Goal: Transaction & Acquisition: Subscribe to service/newsletter

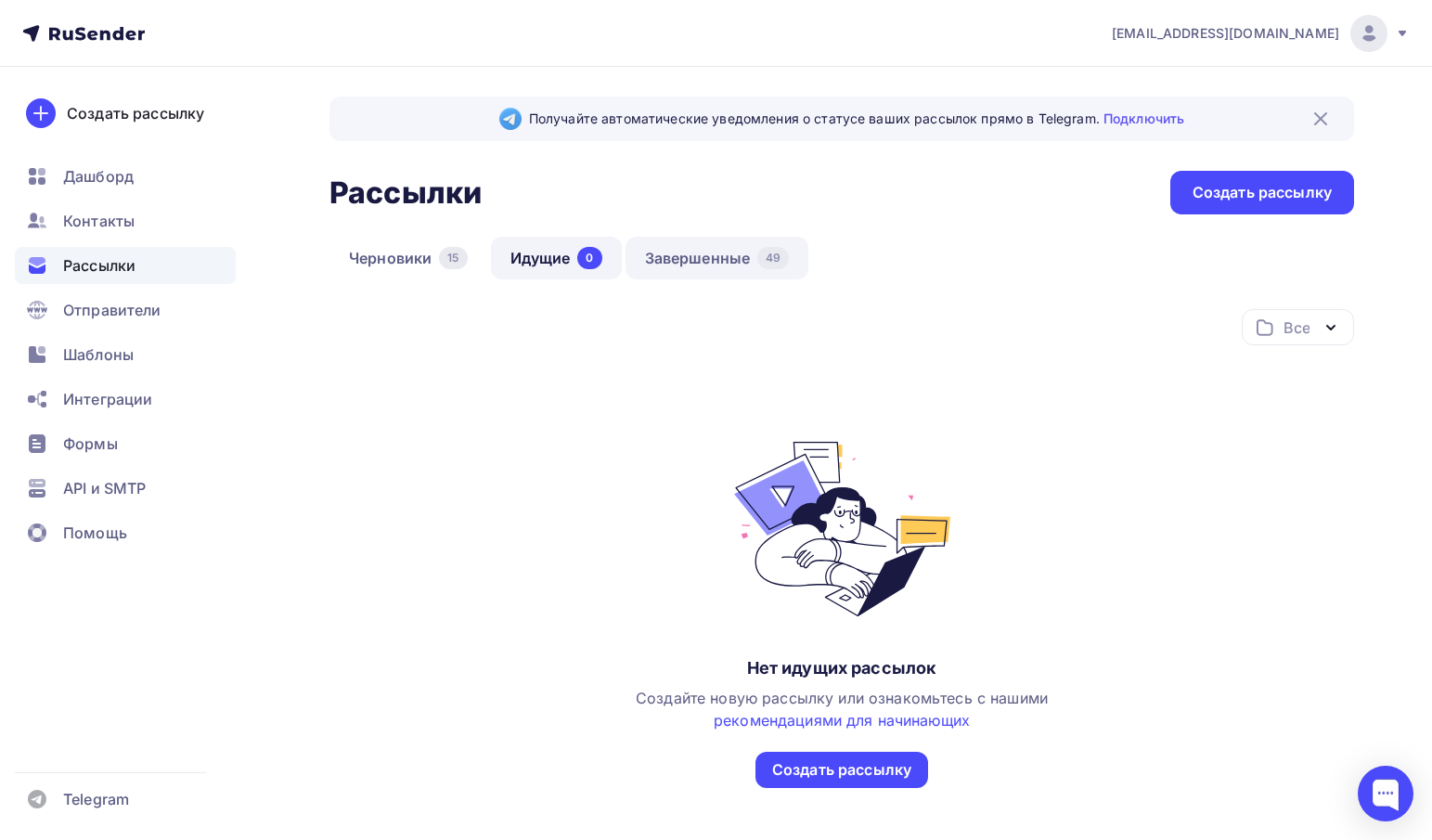
click at [693, 256] on link "Завершенные 49" at bounding box center [716, 257] width 183 height 43
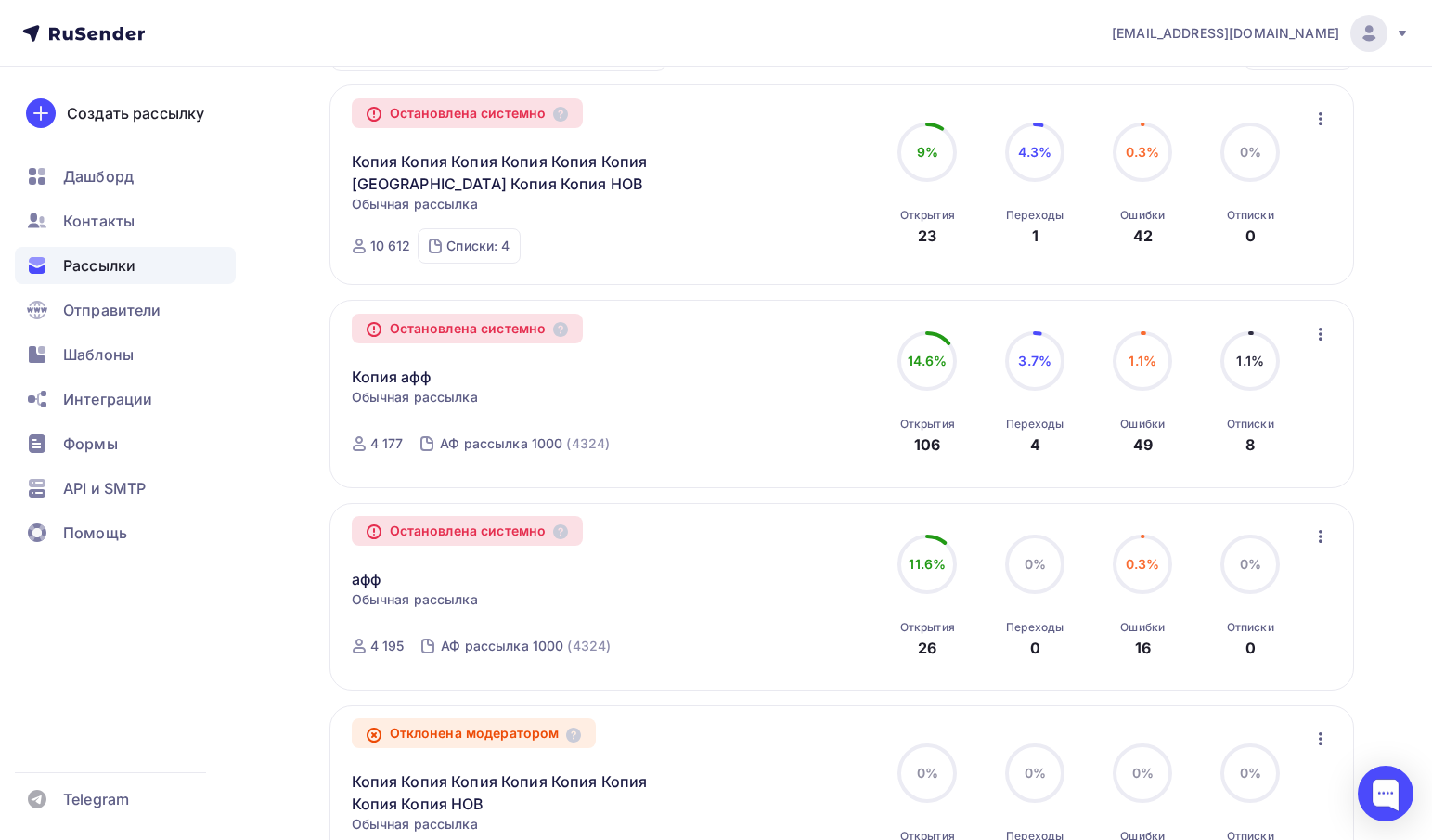
scroll to position [276, 0]
click at [135, 220] on div "Контакты" at bounding box center [126, 220] width 221 height 37
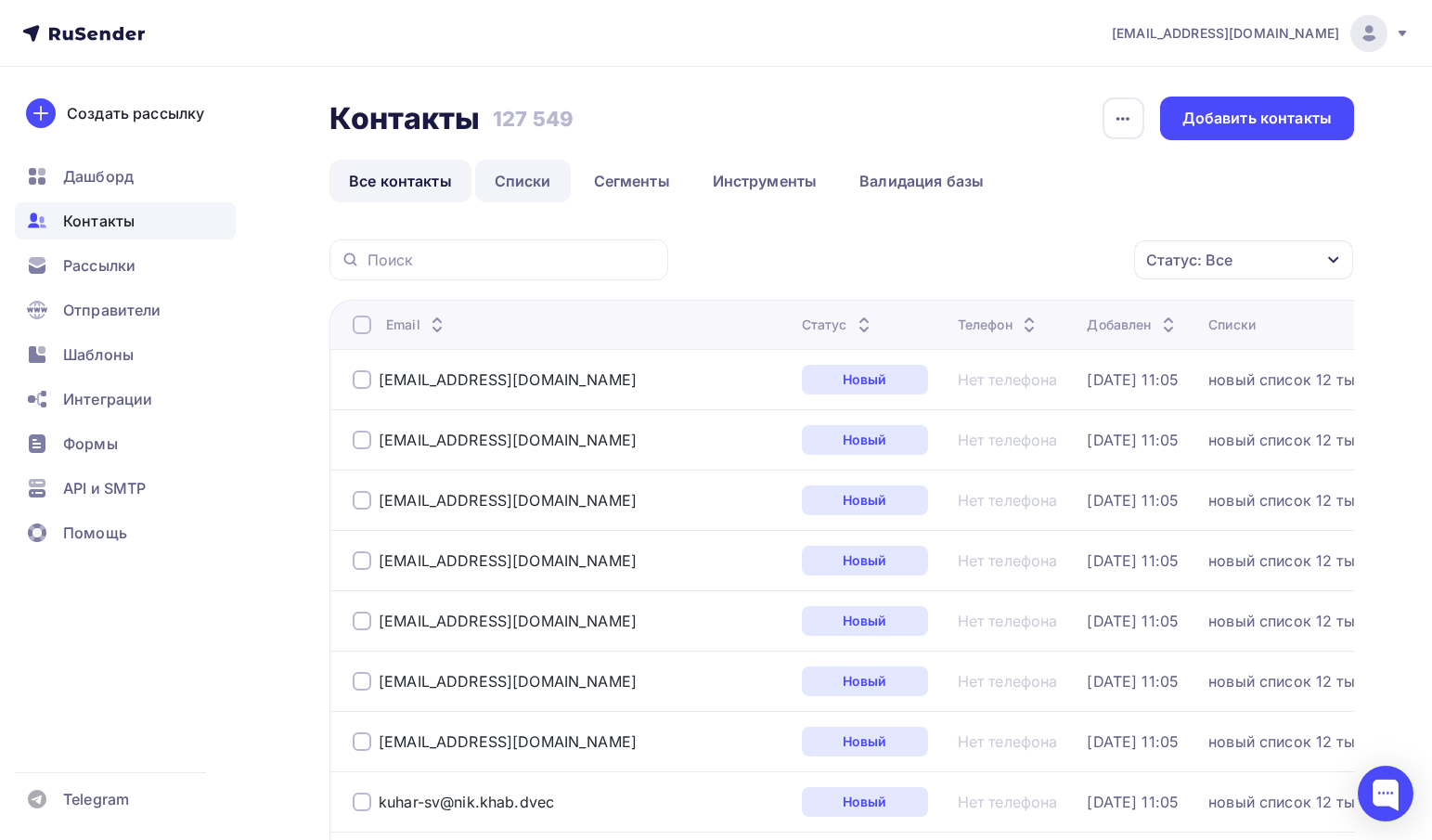
click at [523, 176] on link "Списки" at bounding box center [523, 180] width 96 height 43
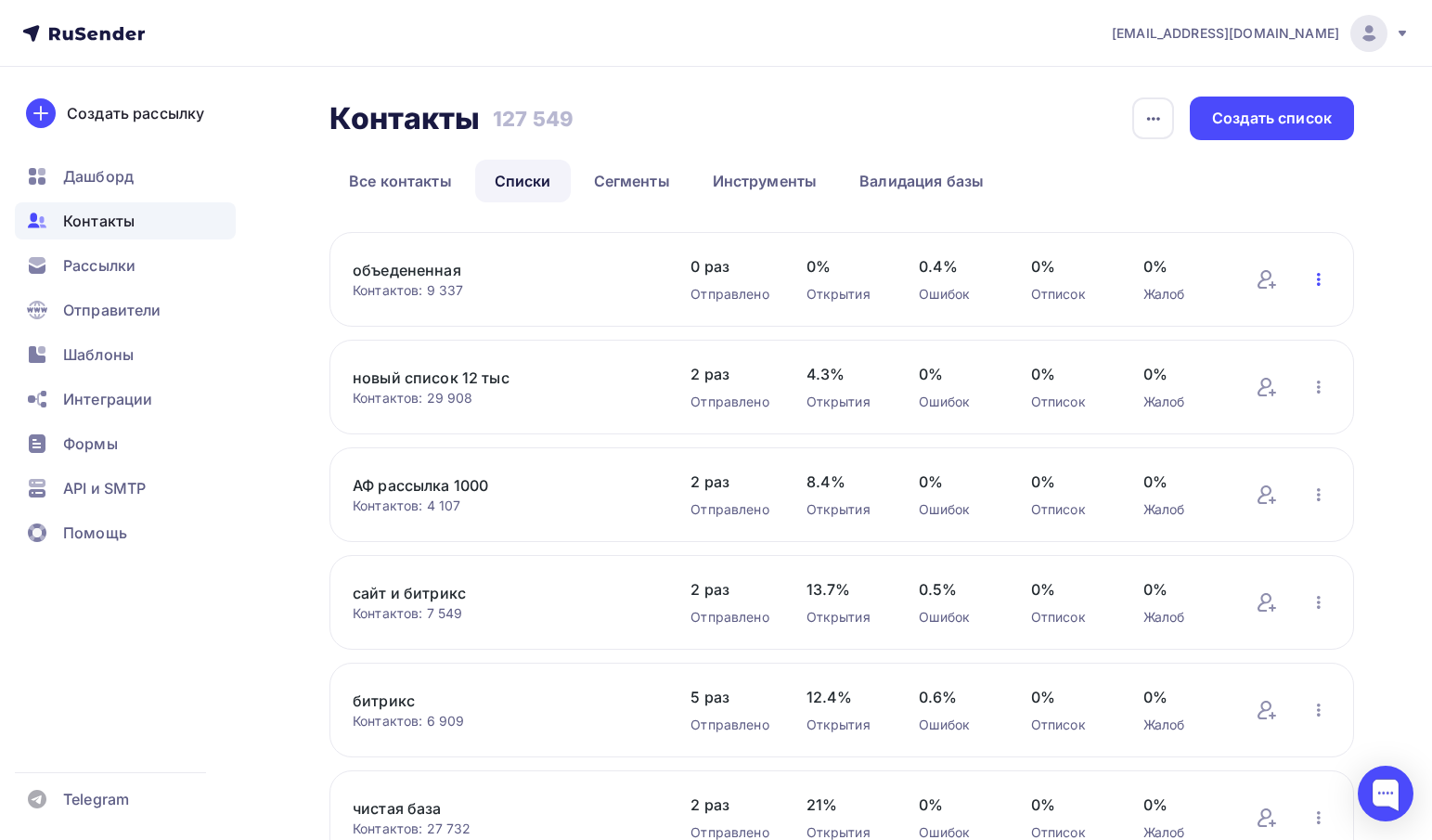
click at [1316, 283] on icon "button" at bounding box center [1318, 279] width 4 height 13
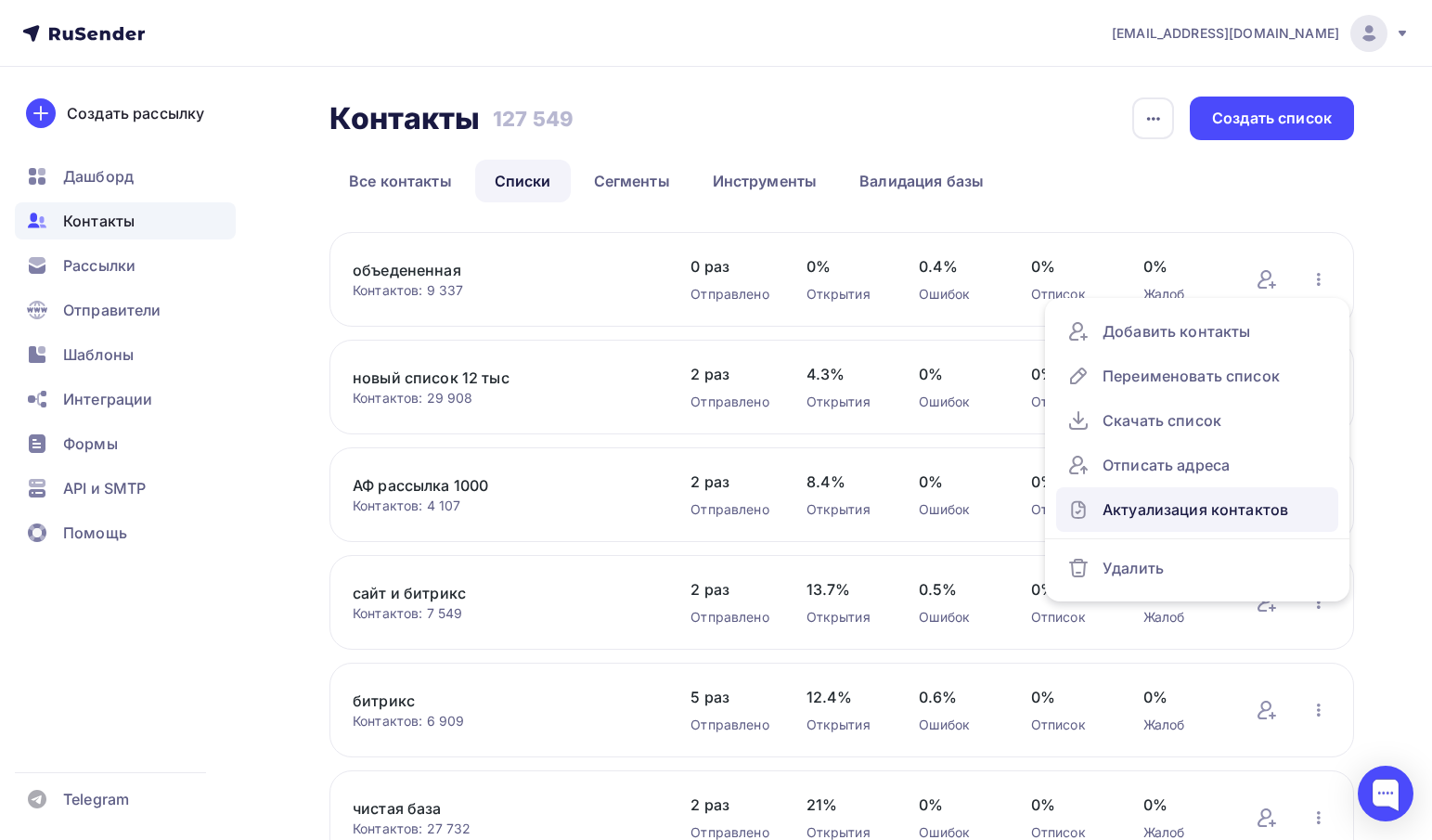
click at [1146, 513] on div "Актуализация контактов" at bounding box center [1197, 509] width 260 height 30
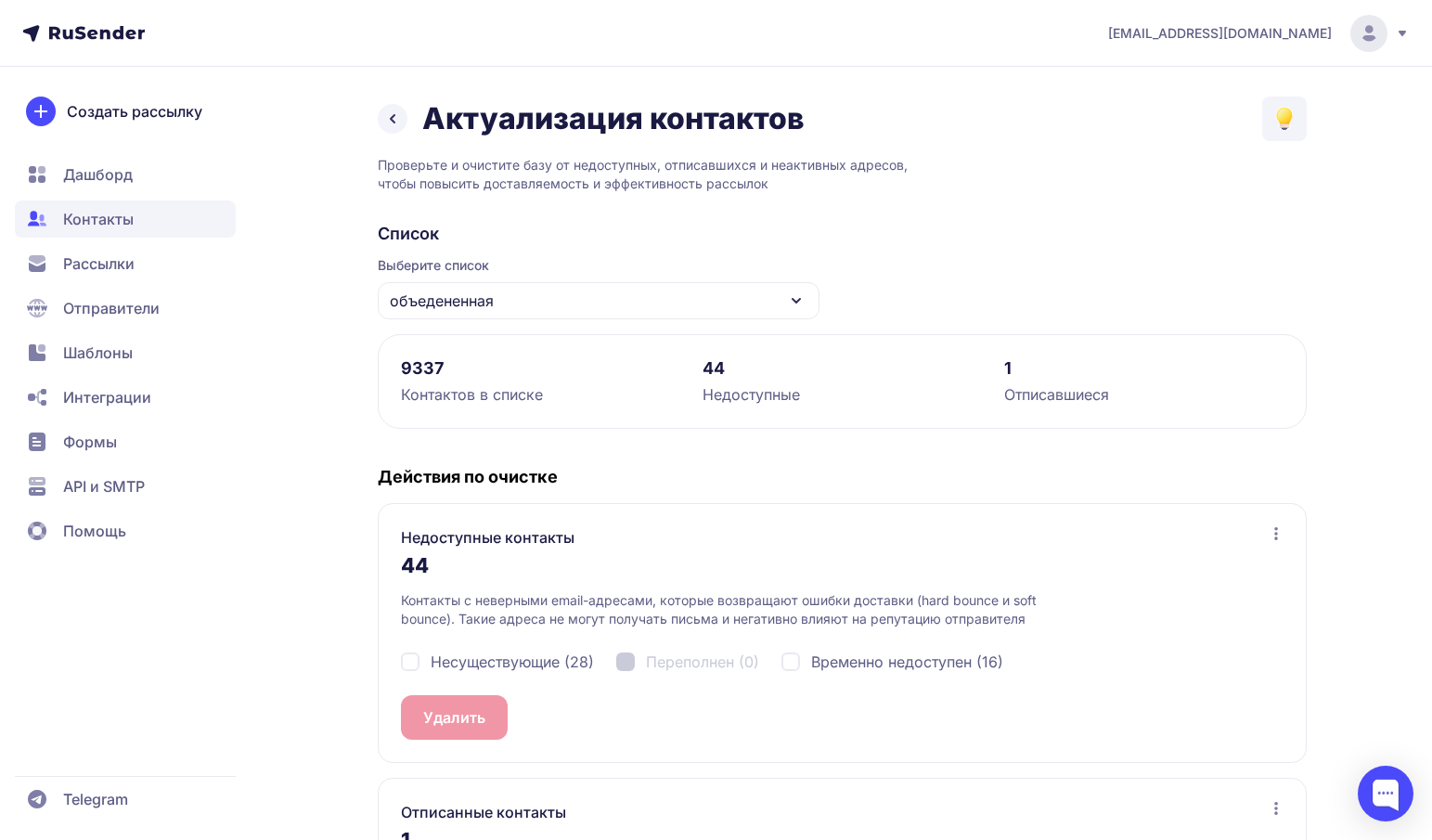
click at [501, 670] on span "Несуществующие (28)" at bounding box center [512, 662] width 163 height 22
checkbox input "true"
click at [871, 666] on span "Временно недоступен (16)" at bounding box center [907, 662] width 192 height 22
checkbox input "true"
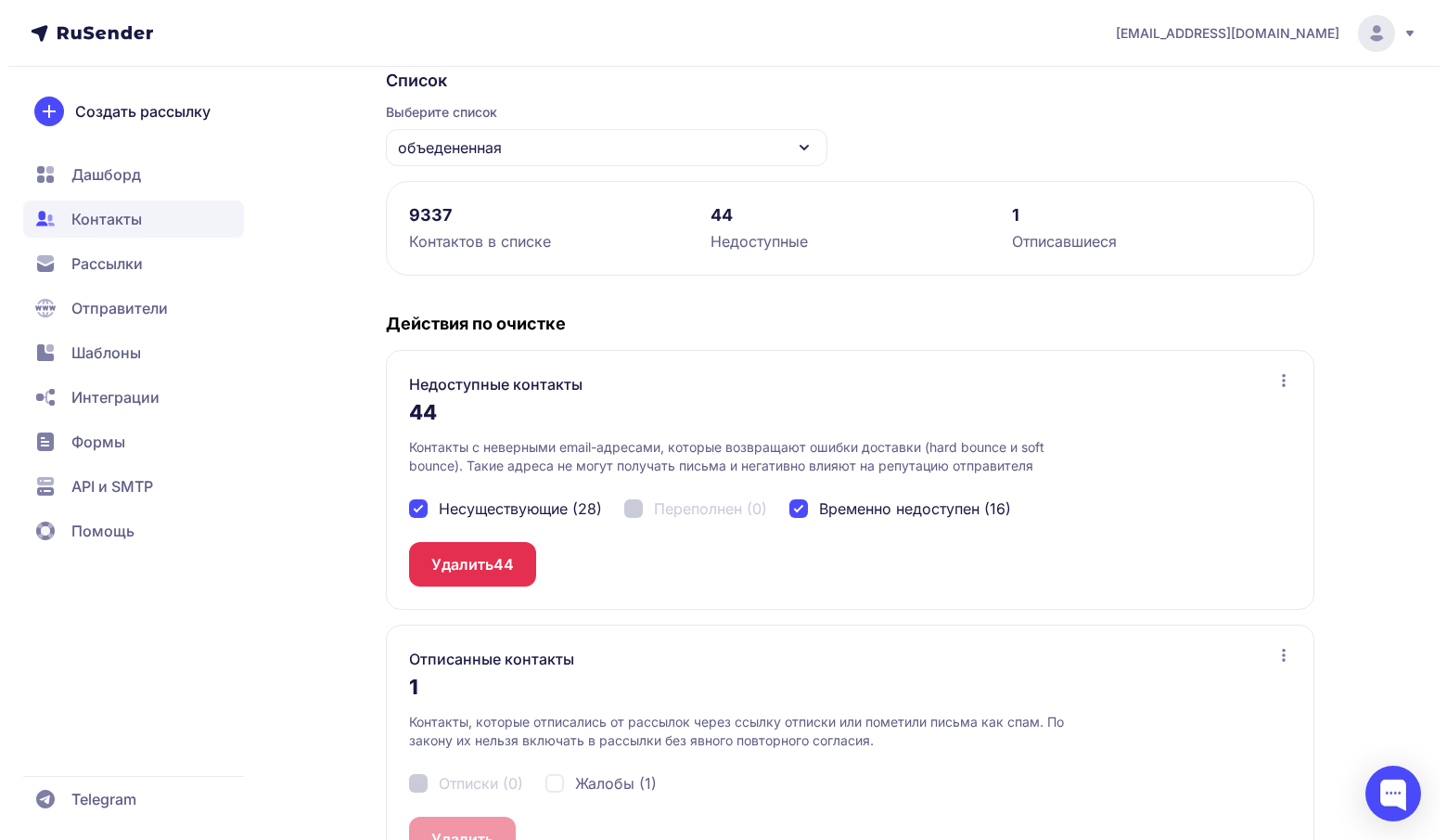
scroll to position [220, 0]
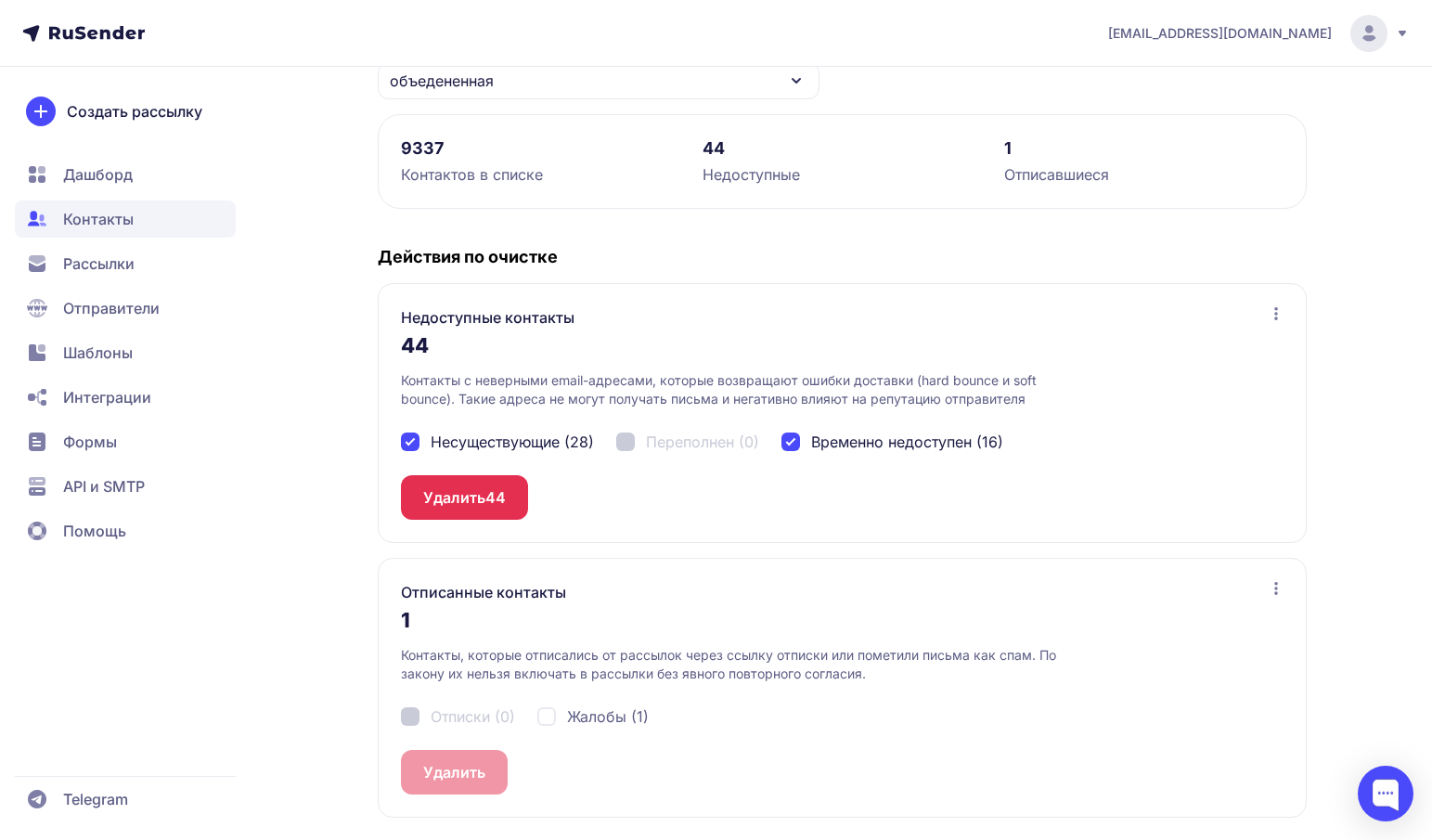
click at [607, 723] on span "Жалобы (1)" at bounding box center [608, 716] width 82 height 22
checkbox input "true"
click at [450, 502] on button "Удалить 44" at bounding box center [464, 497] width 128 height 45
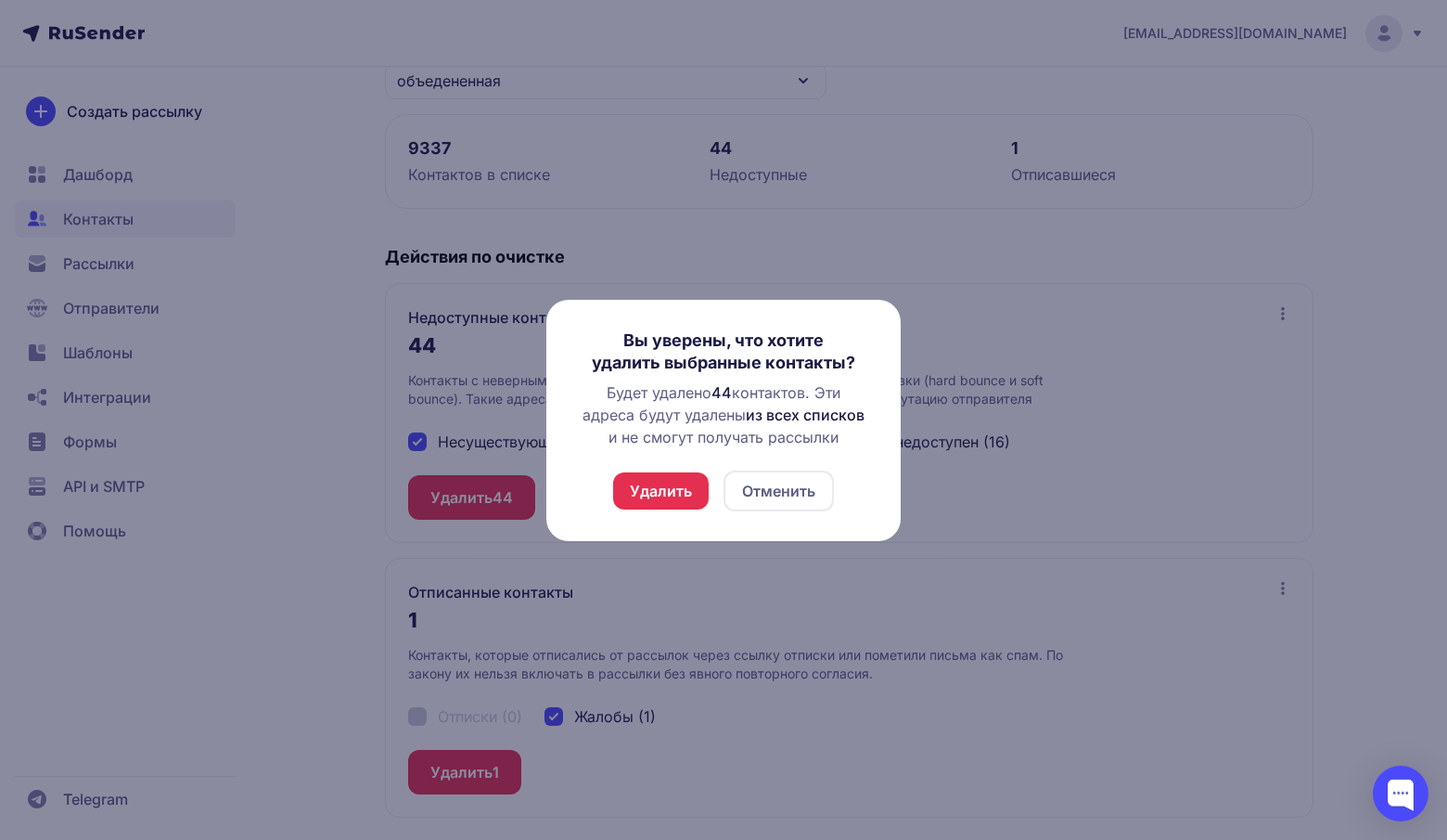
click at [670, 502] on button "Удалить" at bounding box center [661, 490] width 96 height 37
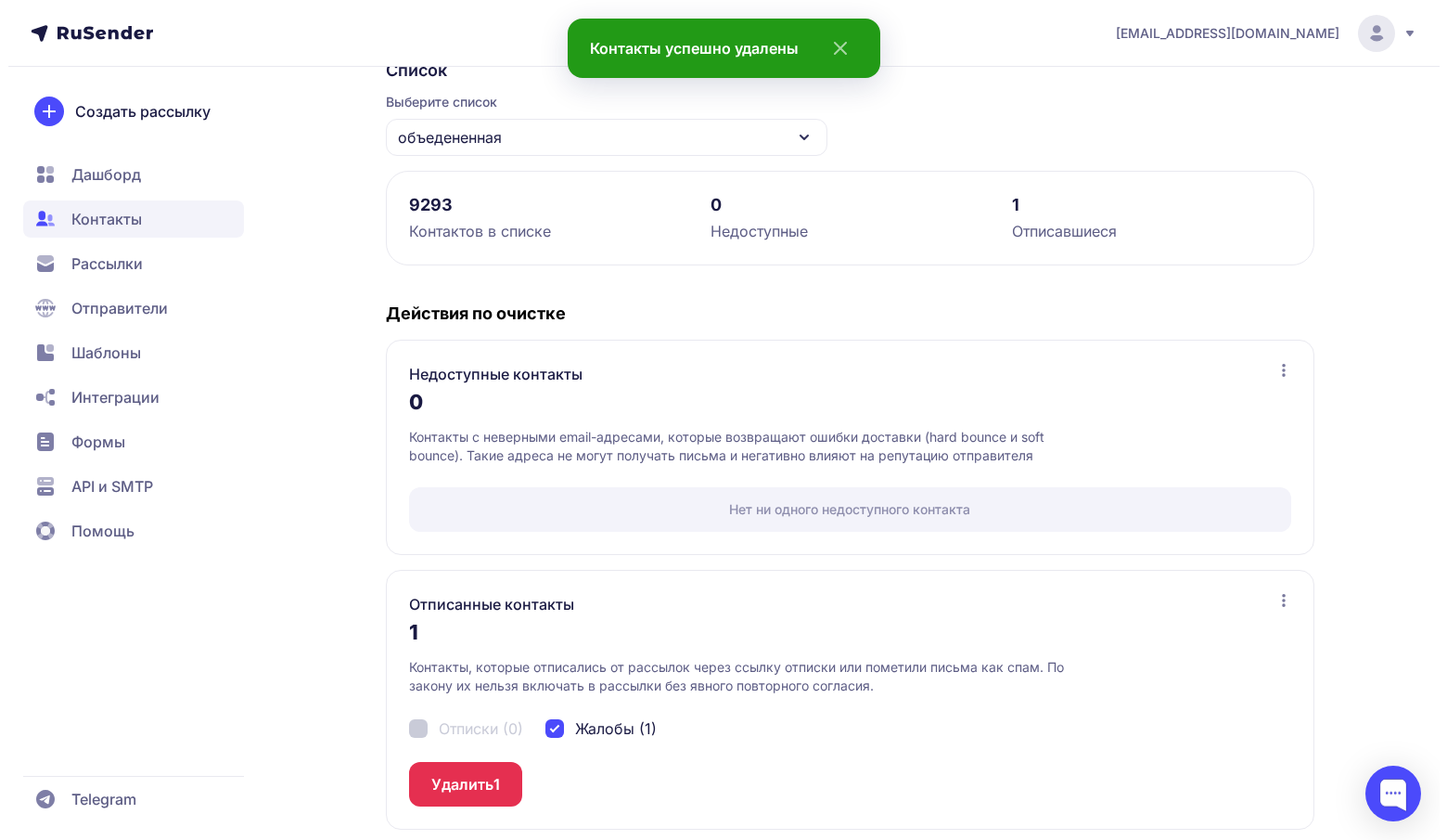
scroll to position [175, 0]
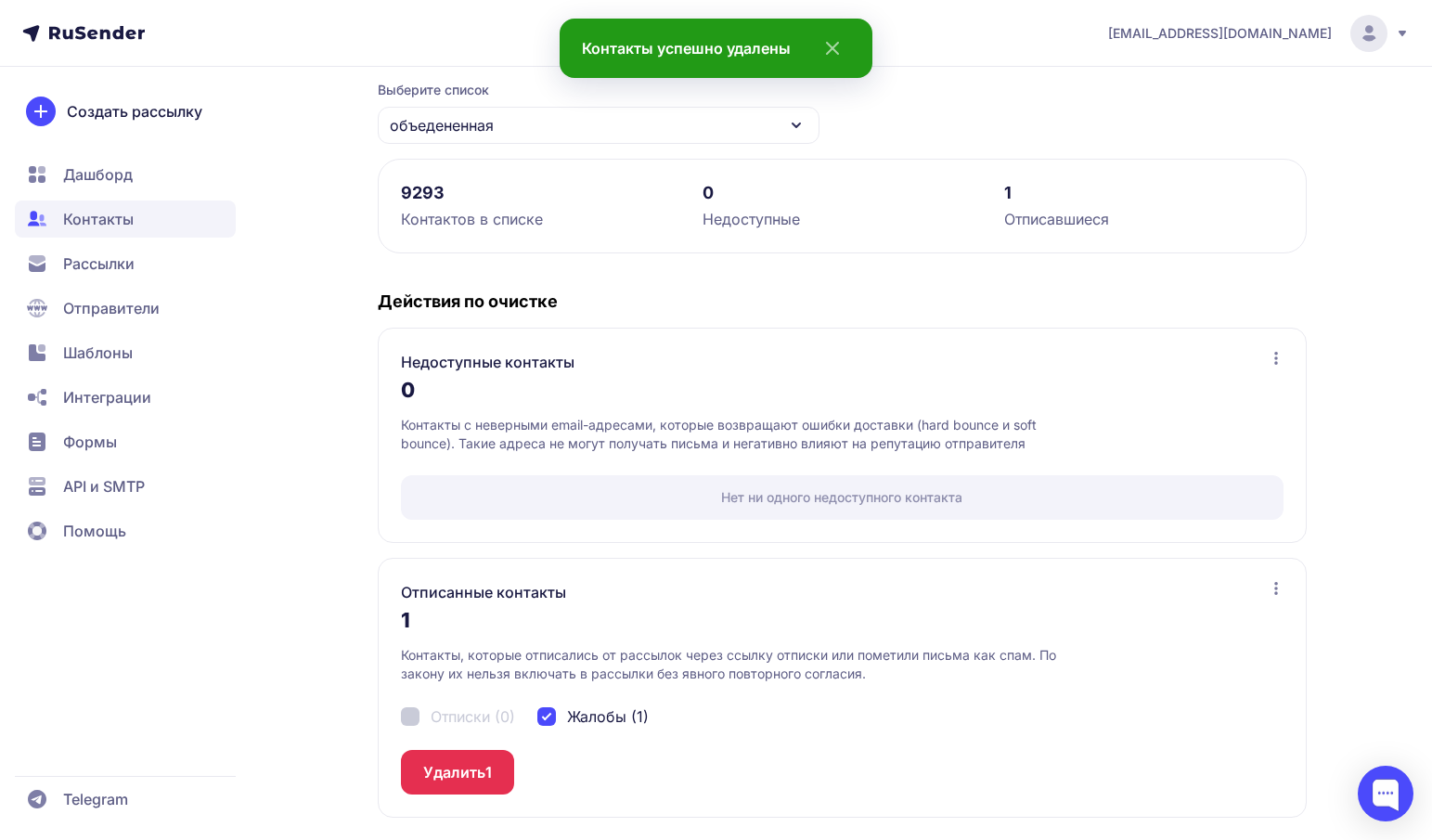
click at [471, 773] on button "Удалить 1" at bounding box center [457, 771] width 114 height 45
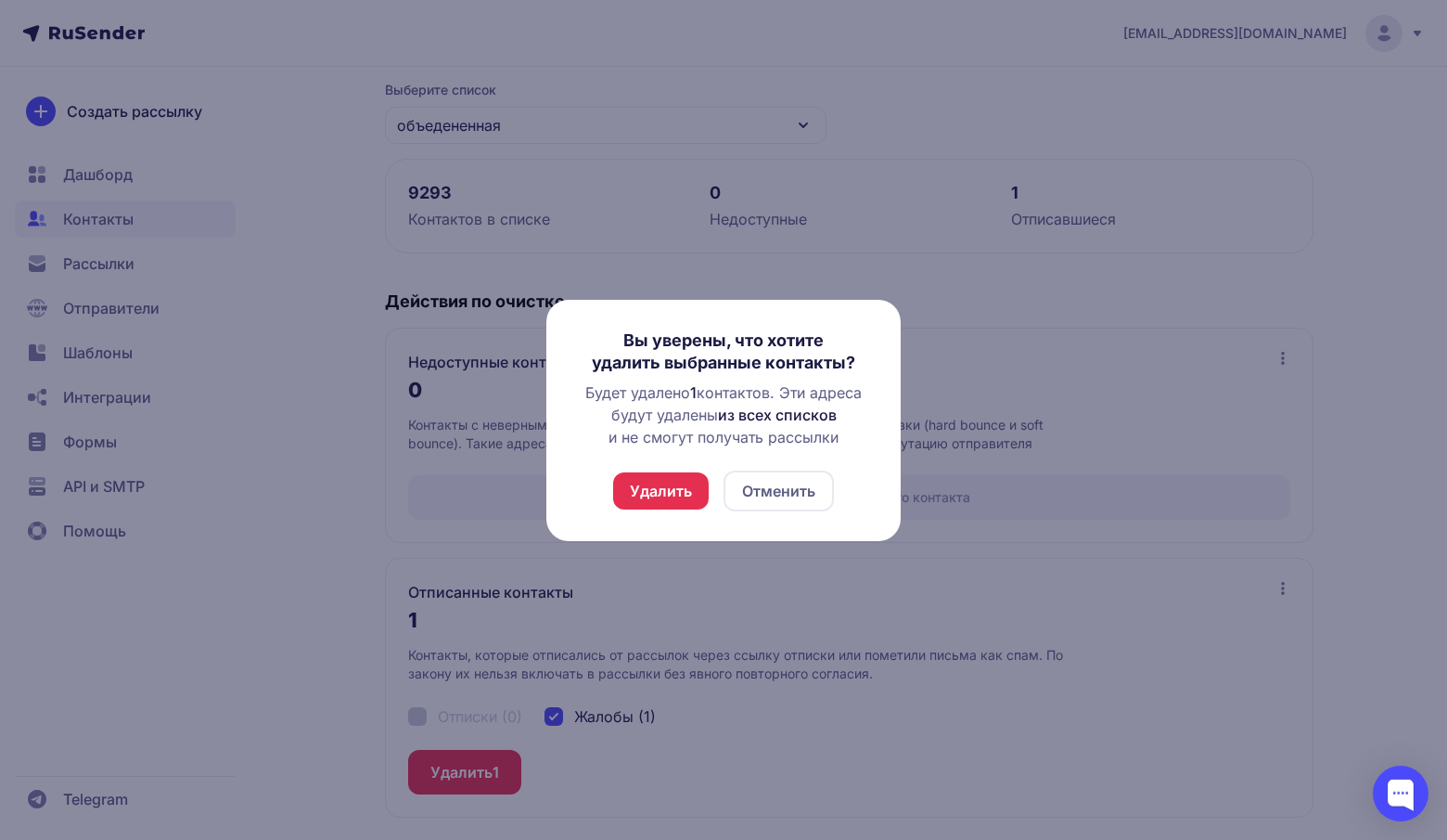
click at [671, 487] on button "Удалить" at bounding box center [661, 490] width 96 height 37
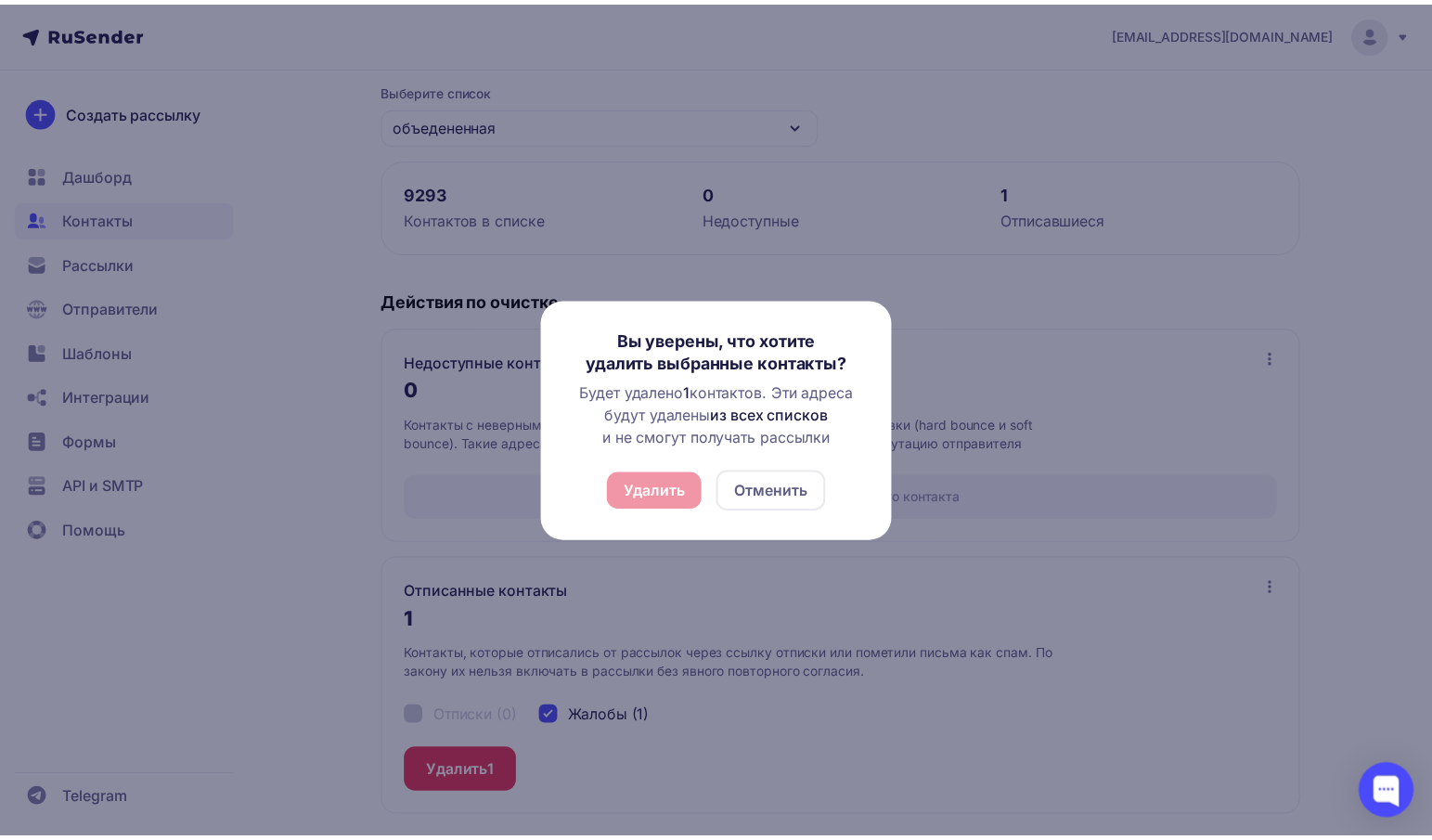
scroll to position [0, 0]
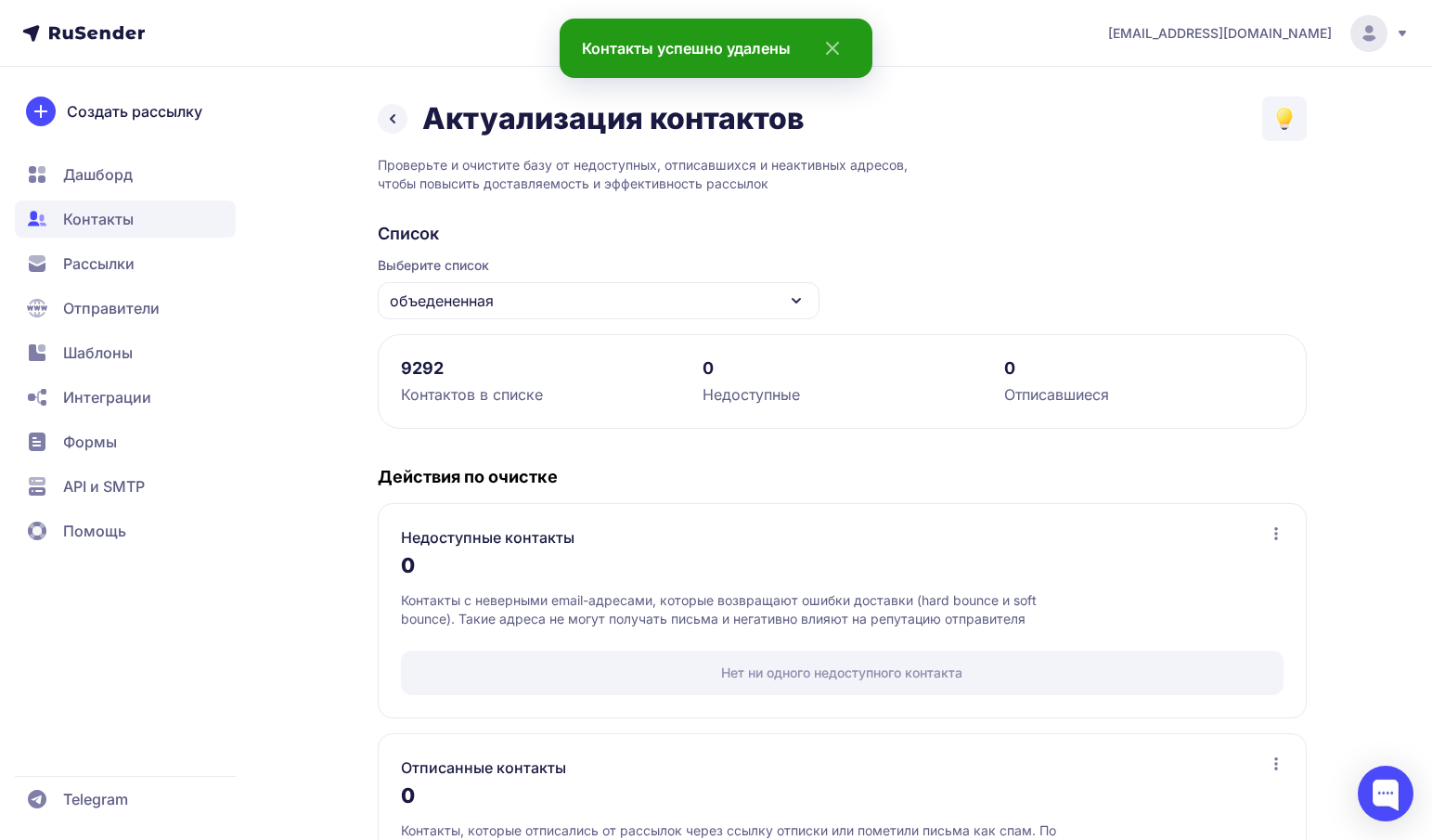
click at [138, 266] on span "Рассылки" at bounding box center [126, 263] width 221 height 37
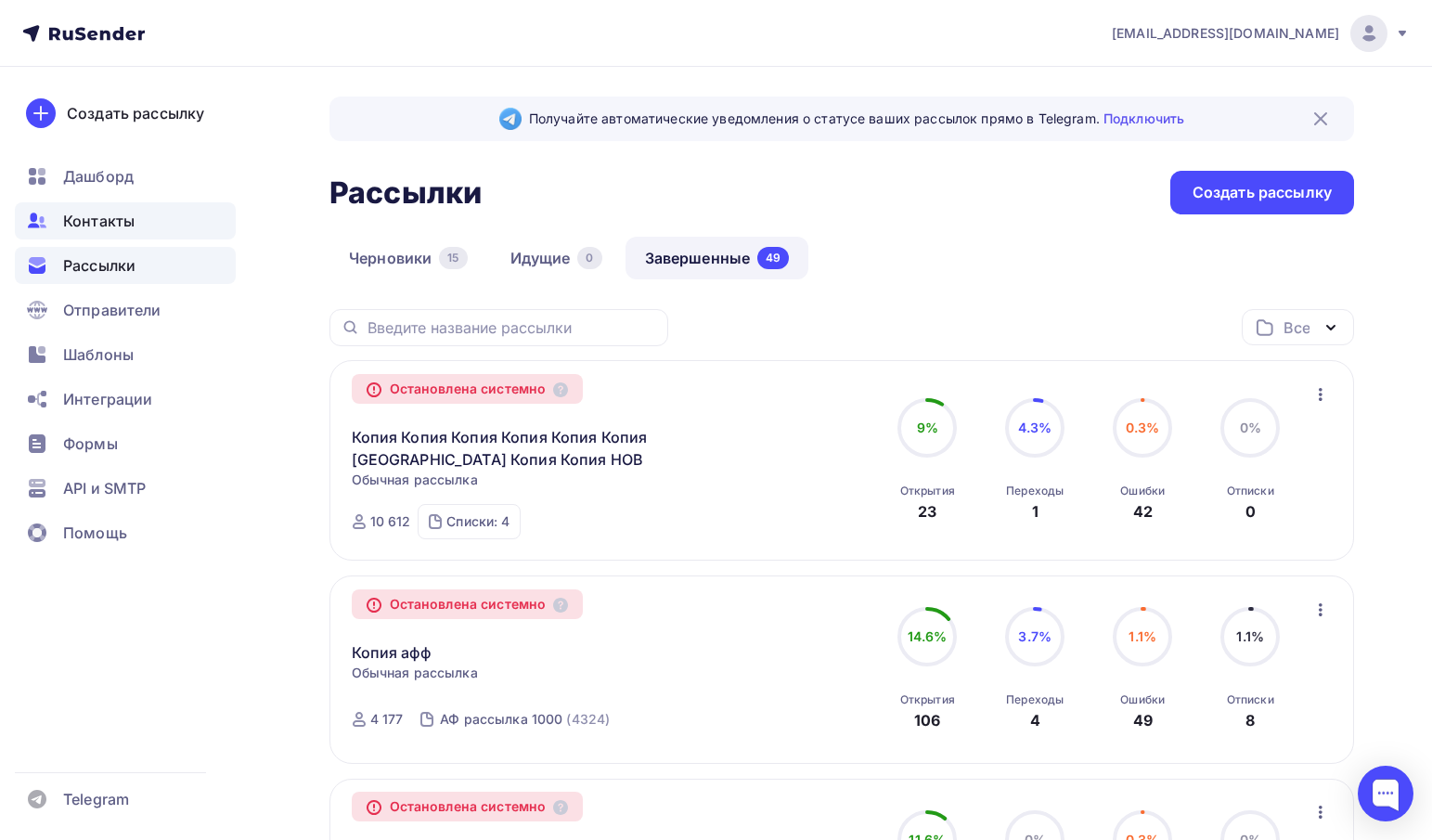
click at [92, 208] on div "Контакты" at bounding box center [126, 220] width 221 height 37
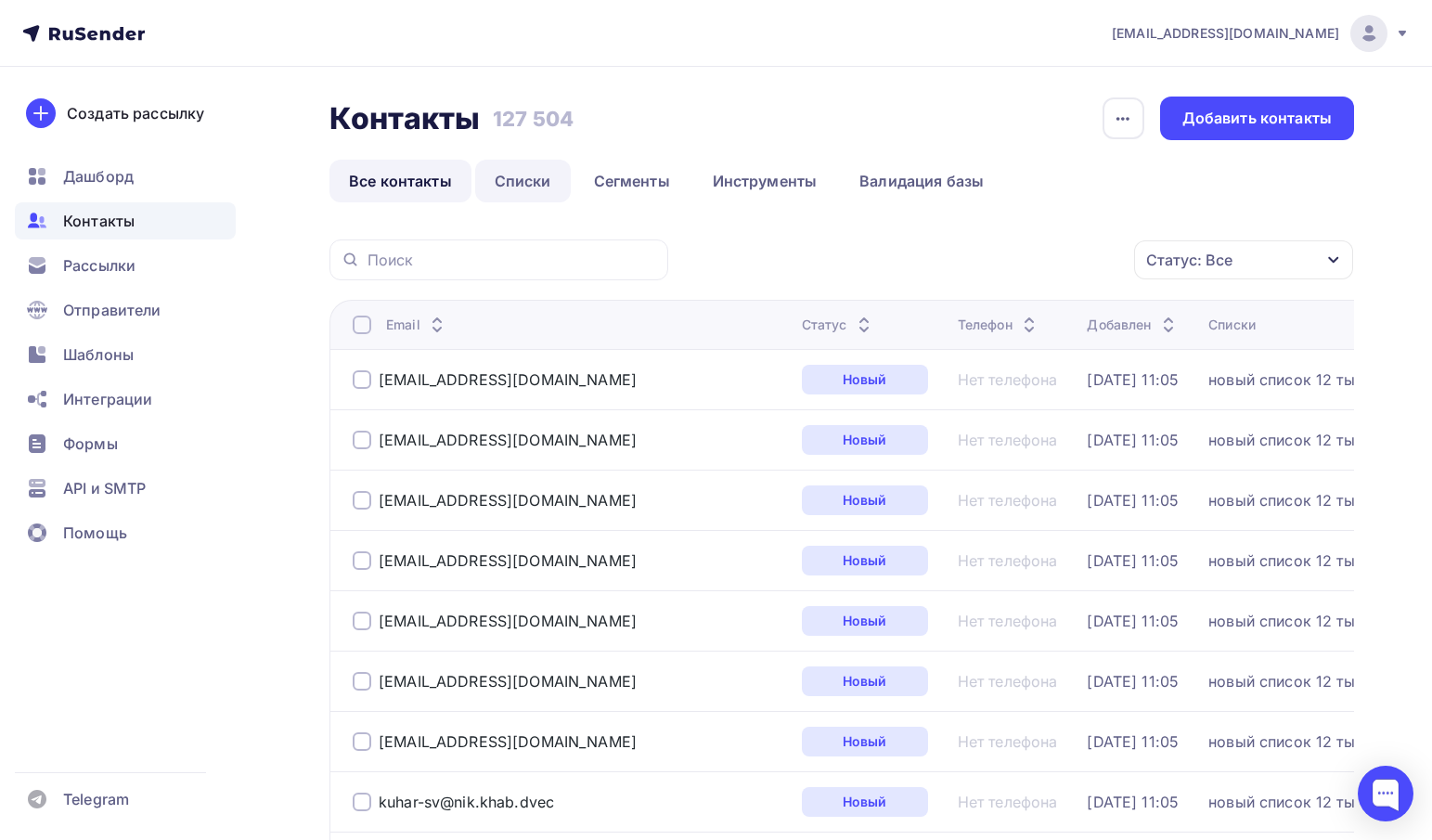
click at [536, 179] on link "Списки" at bounding box center [523, 180] width 96 height 43
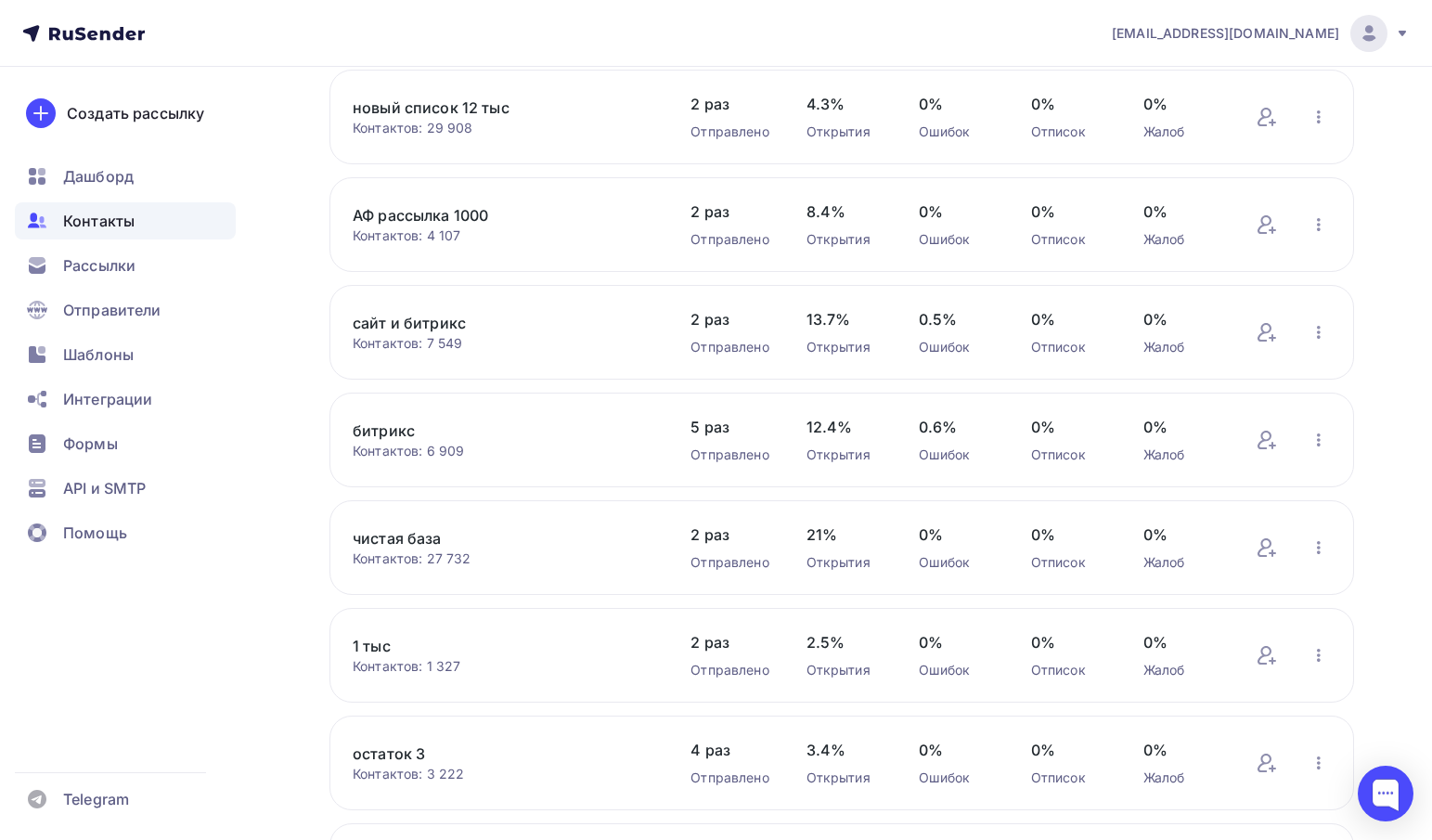
scroll to position [286, 0]
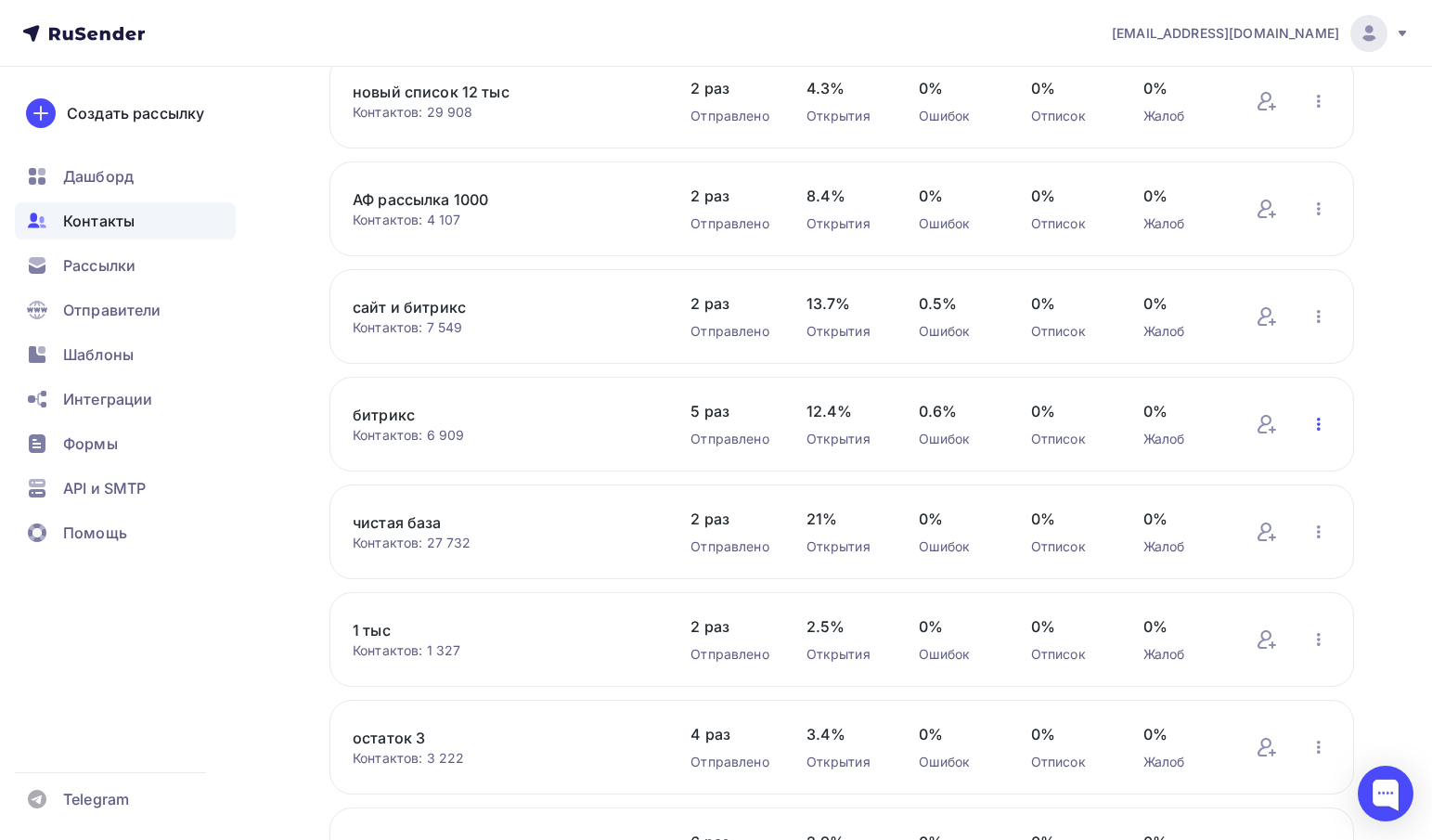
click at [1323, 428] on icon "button" at bounding box center [1318, 423] width 22 height 22
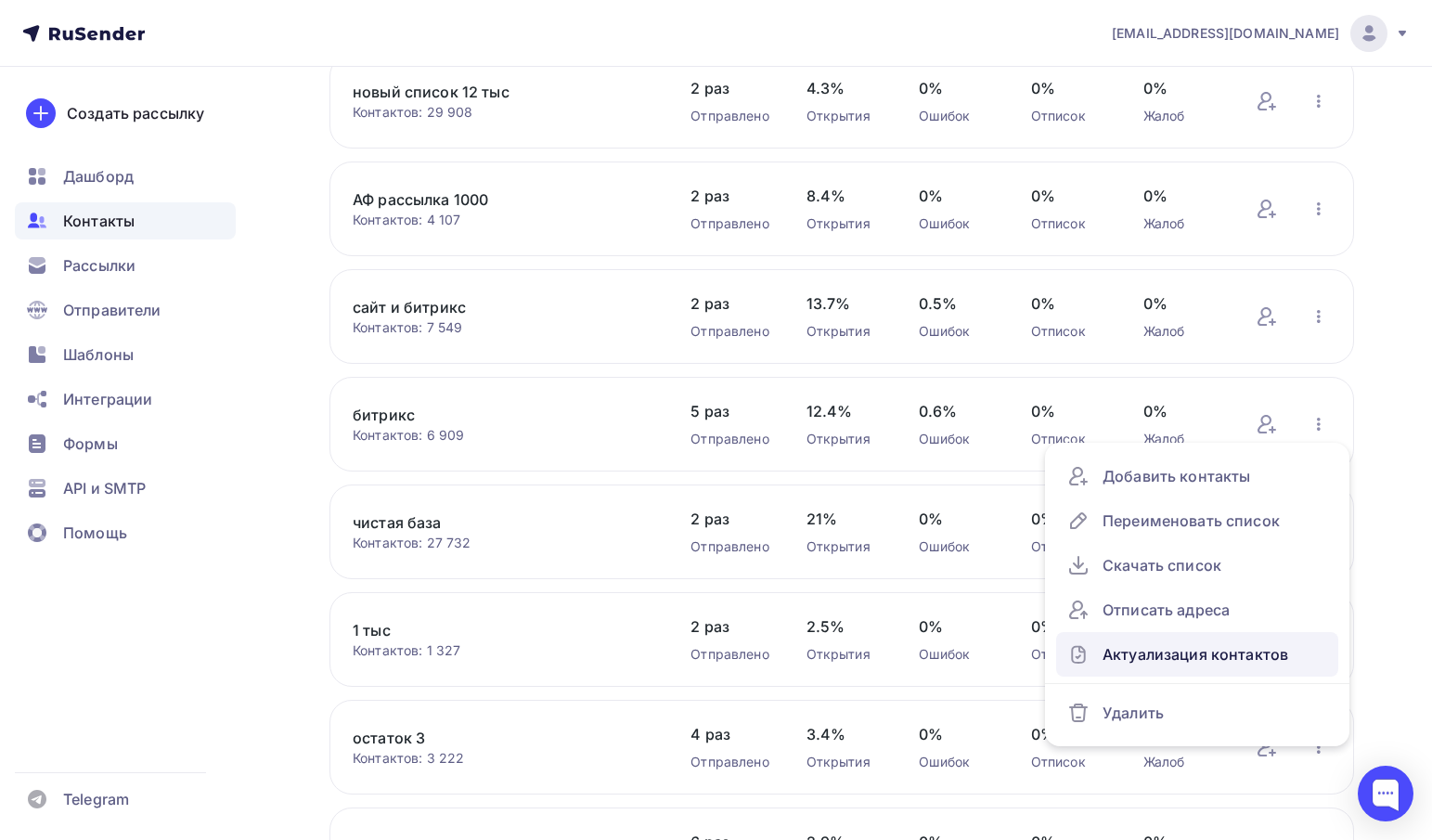
click at [1168, 652] on div "Актуализация контактов" at bounding box center [1197, 654] width 260 height 30
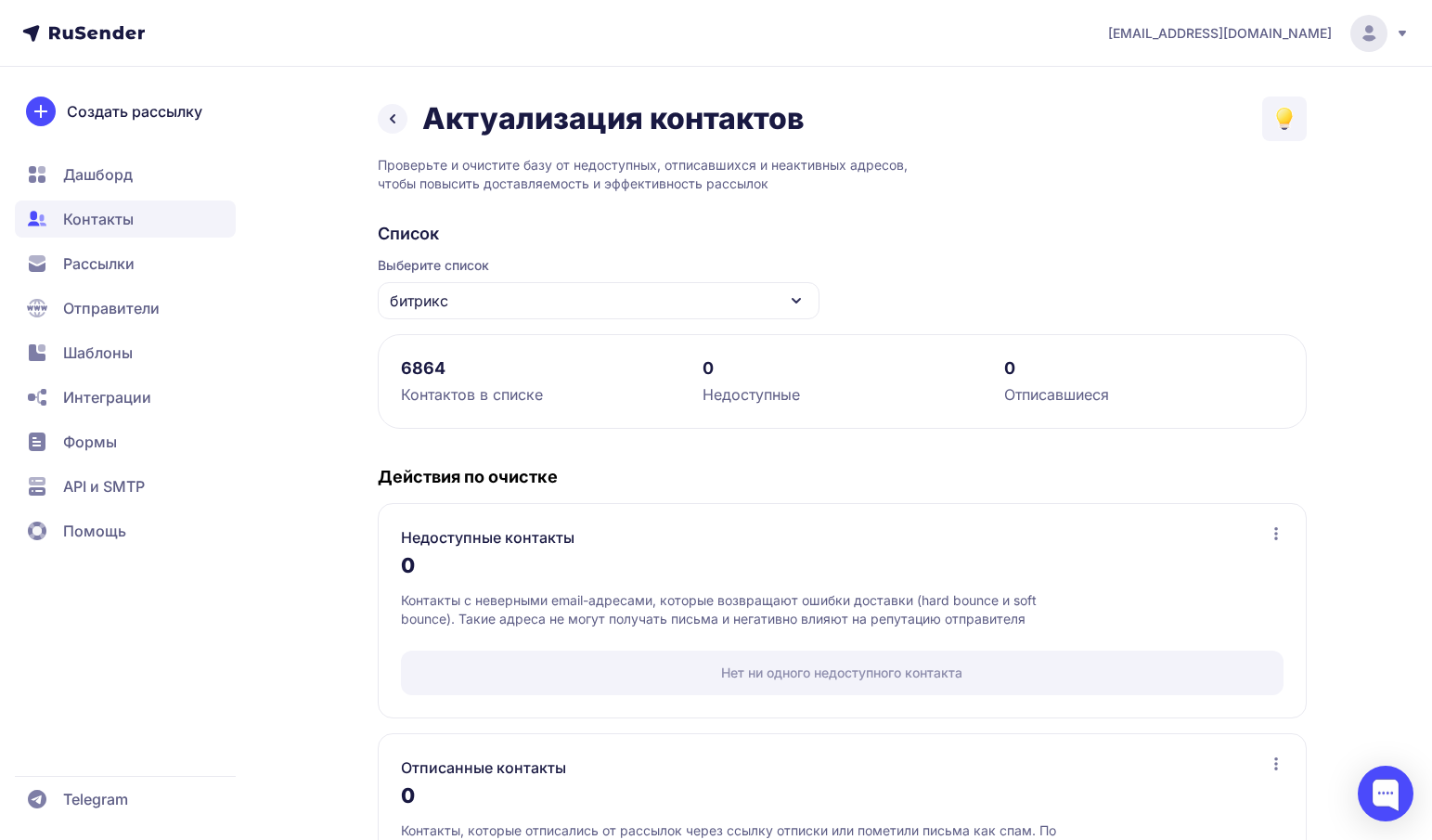
scroll to position [131, 0]
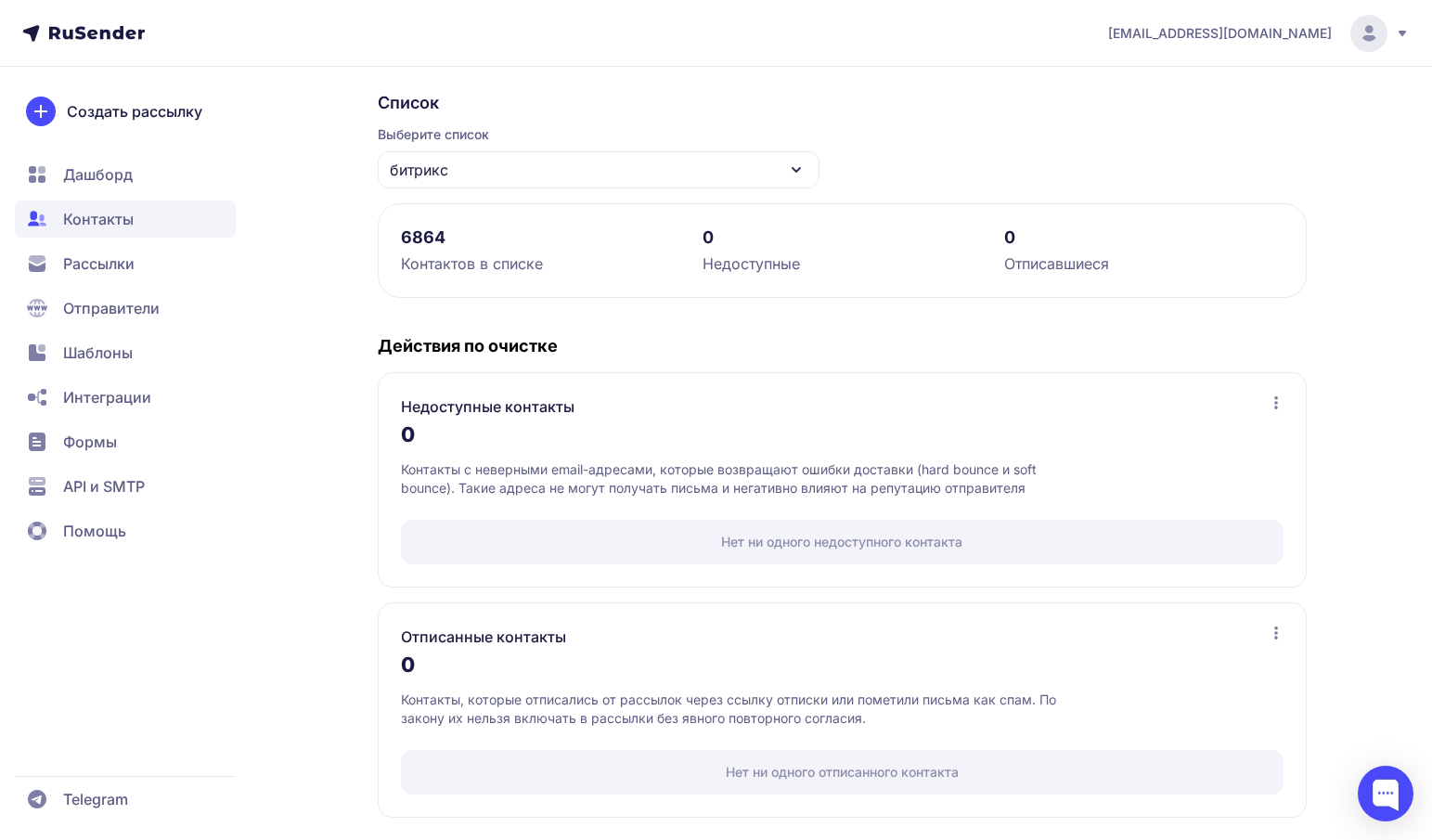
click at [102, 264] on span "Рассылки" at bounding box center [99, 263] width 72 height 22
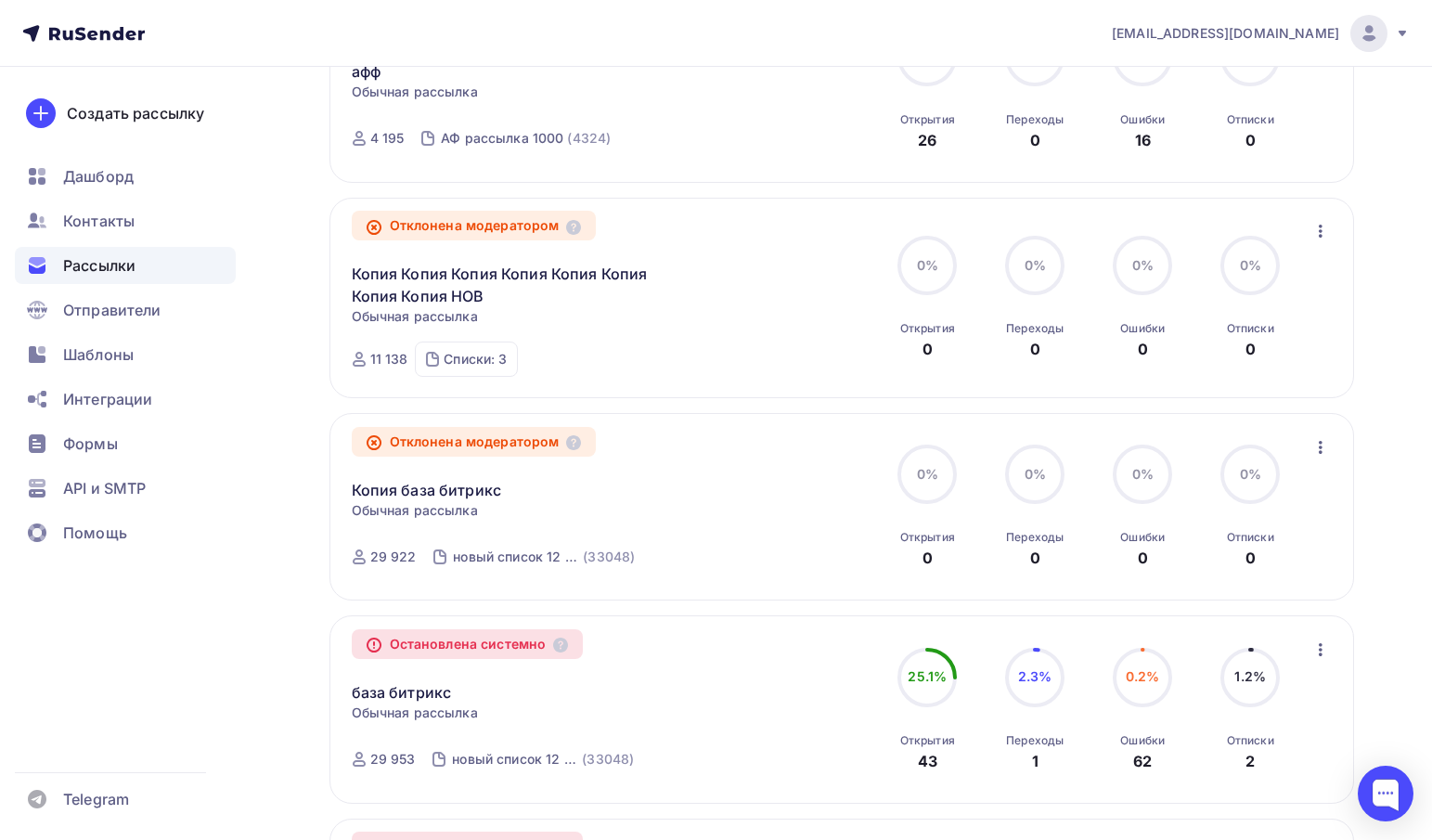
scroll to position [796, 0]
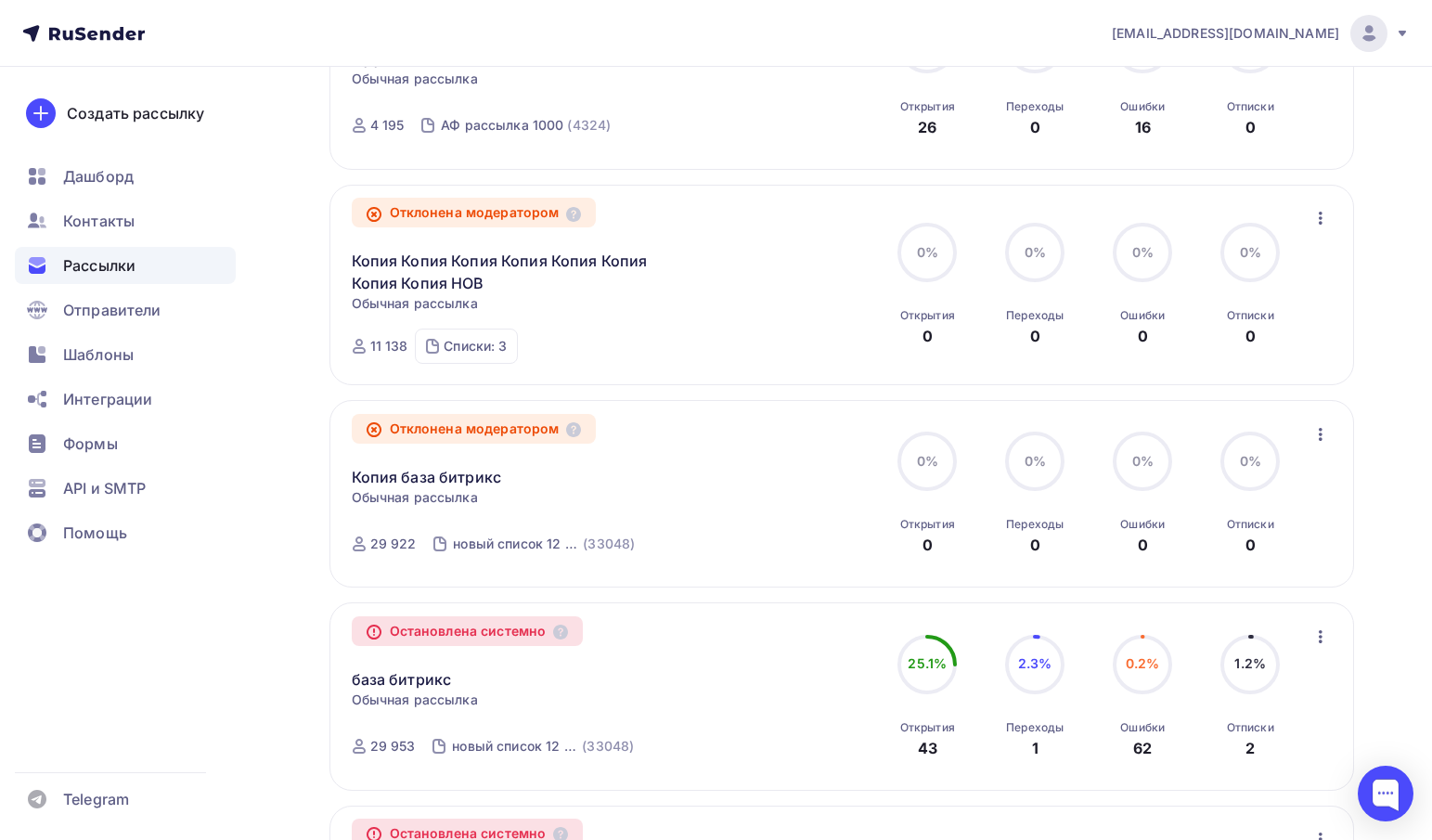
click at [1318, 440] on icon "button" at bounding box center [1320, 434] width 22 height 22
click at [1209, 564] on div "Копировать в новую" at bounding box center [1235, 556] width 190 height 22
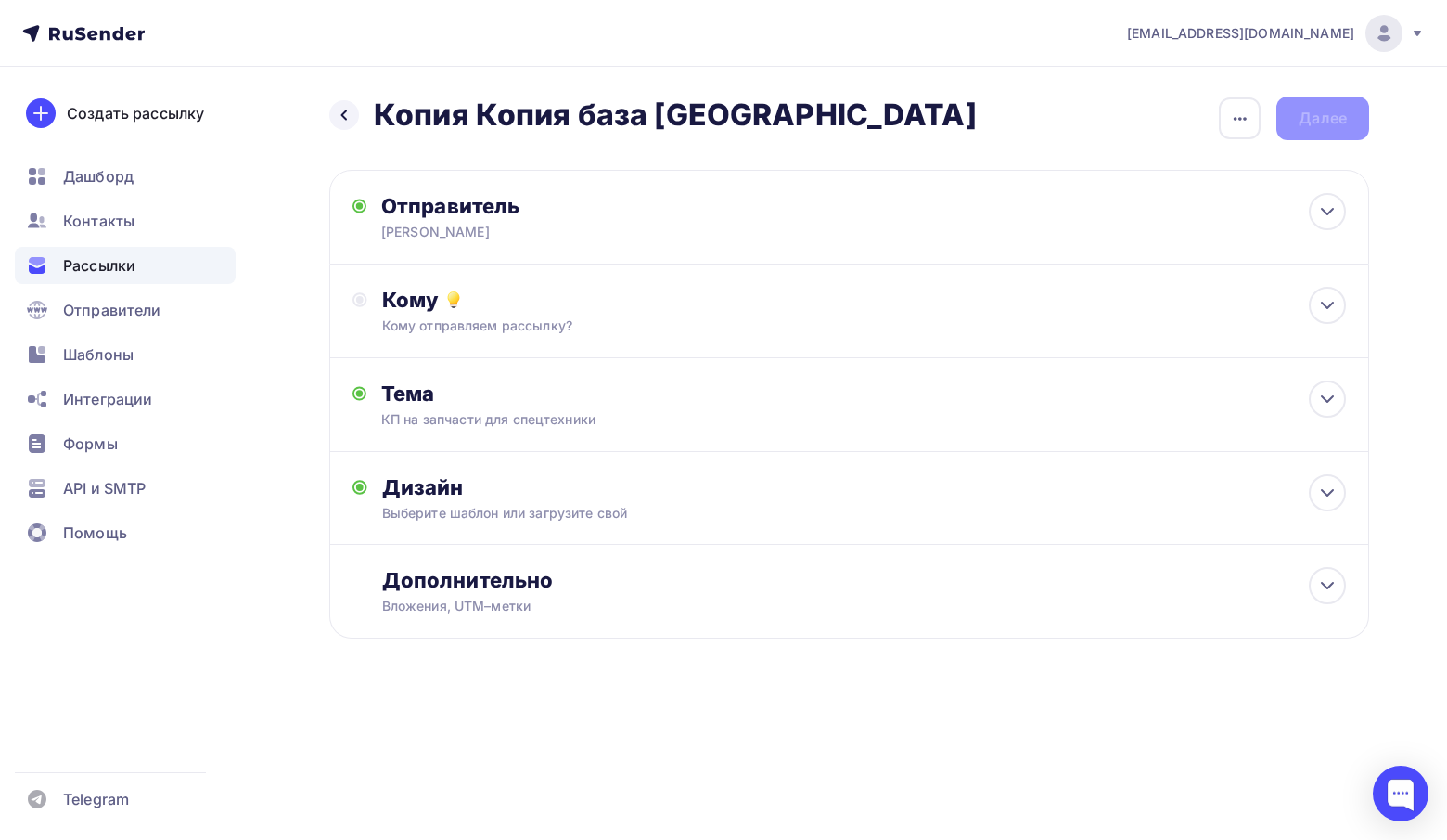
click at [654, 327] on div "Кому отправляем рассылку?" at bounding box center [816, 325] width 868 height 19
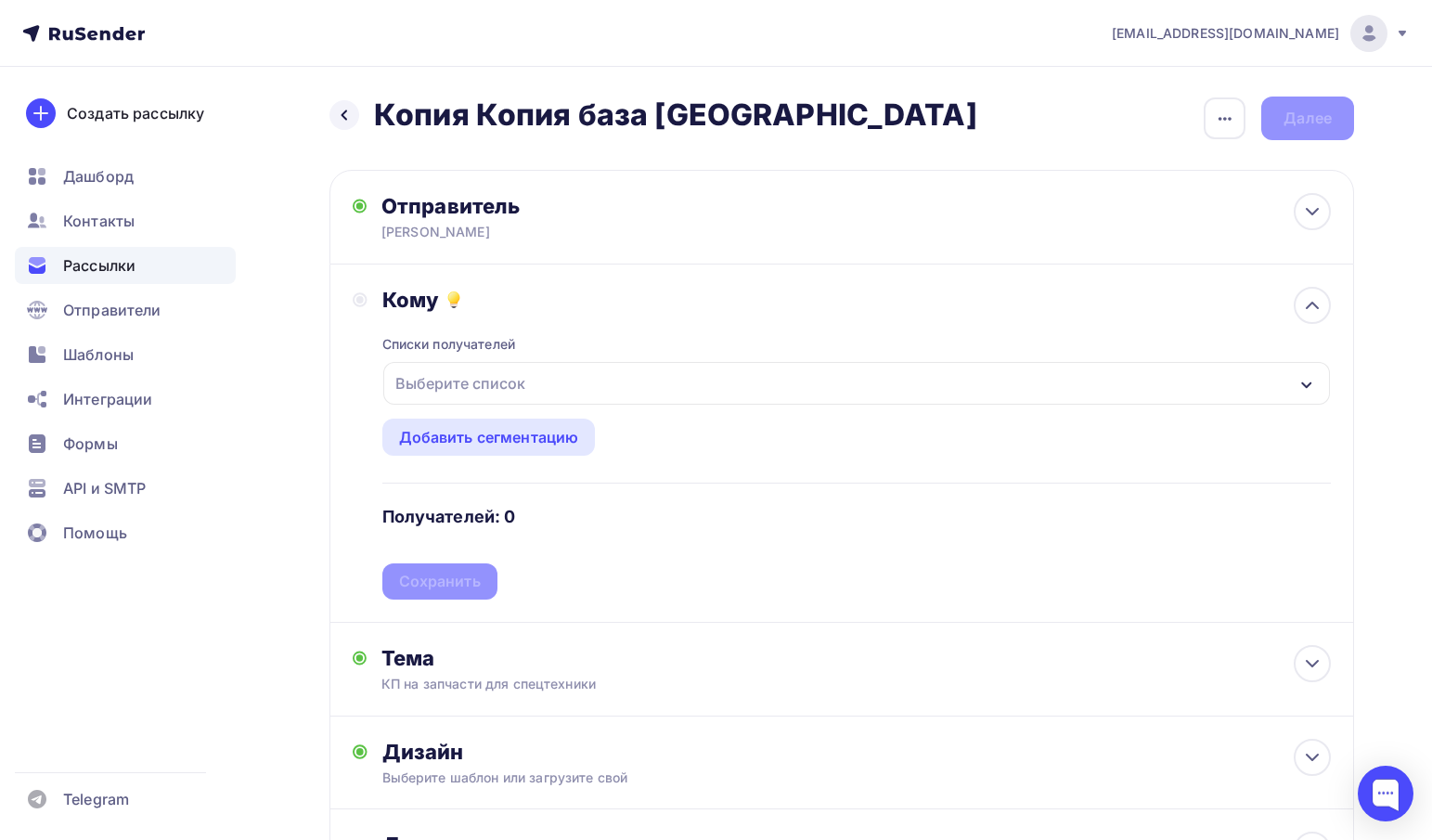
click at [545, 389] on div "Выберите список" at bounding box center [856, 383] width 947 height 43
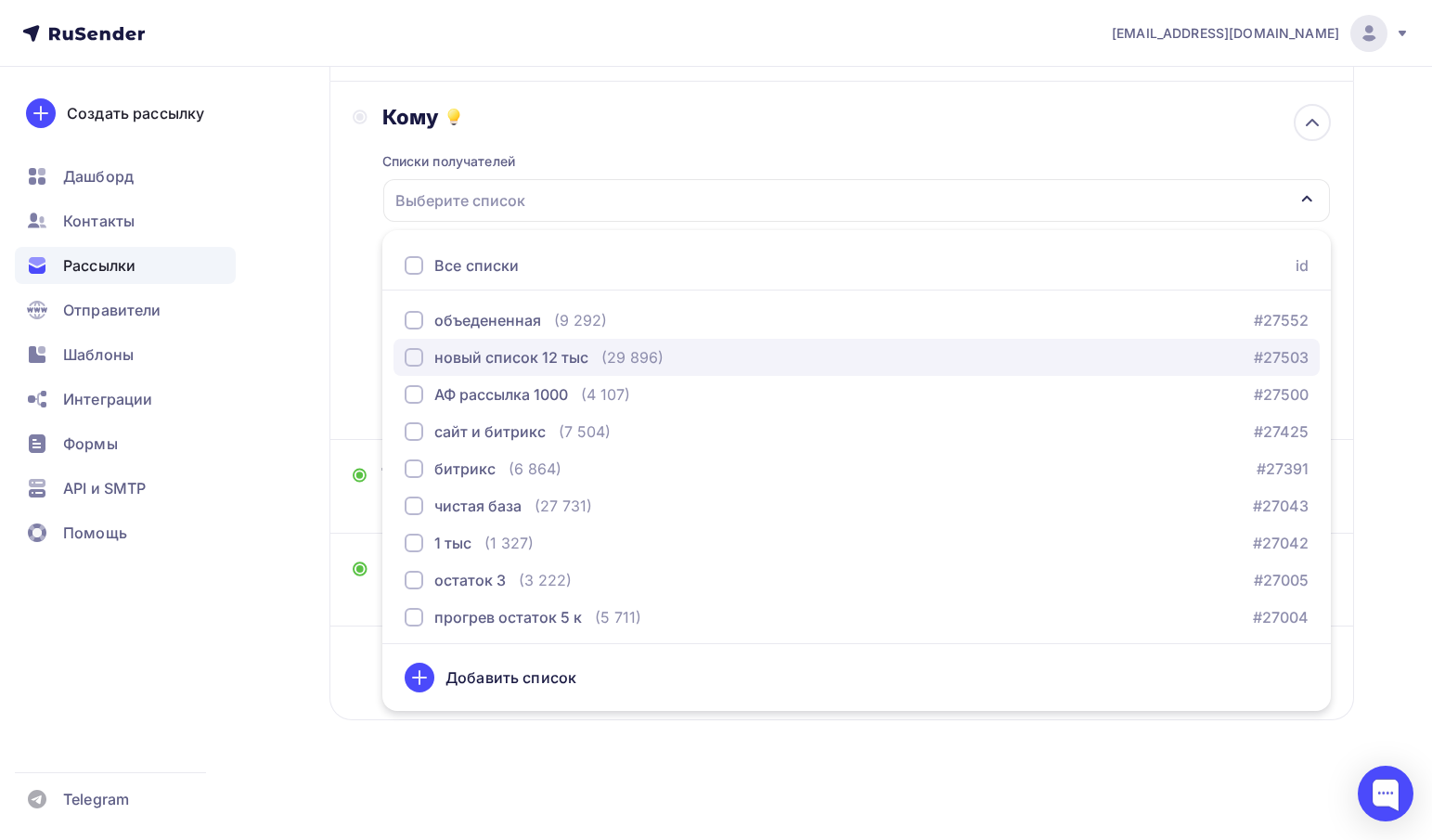
scroll to position [184, 0]
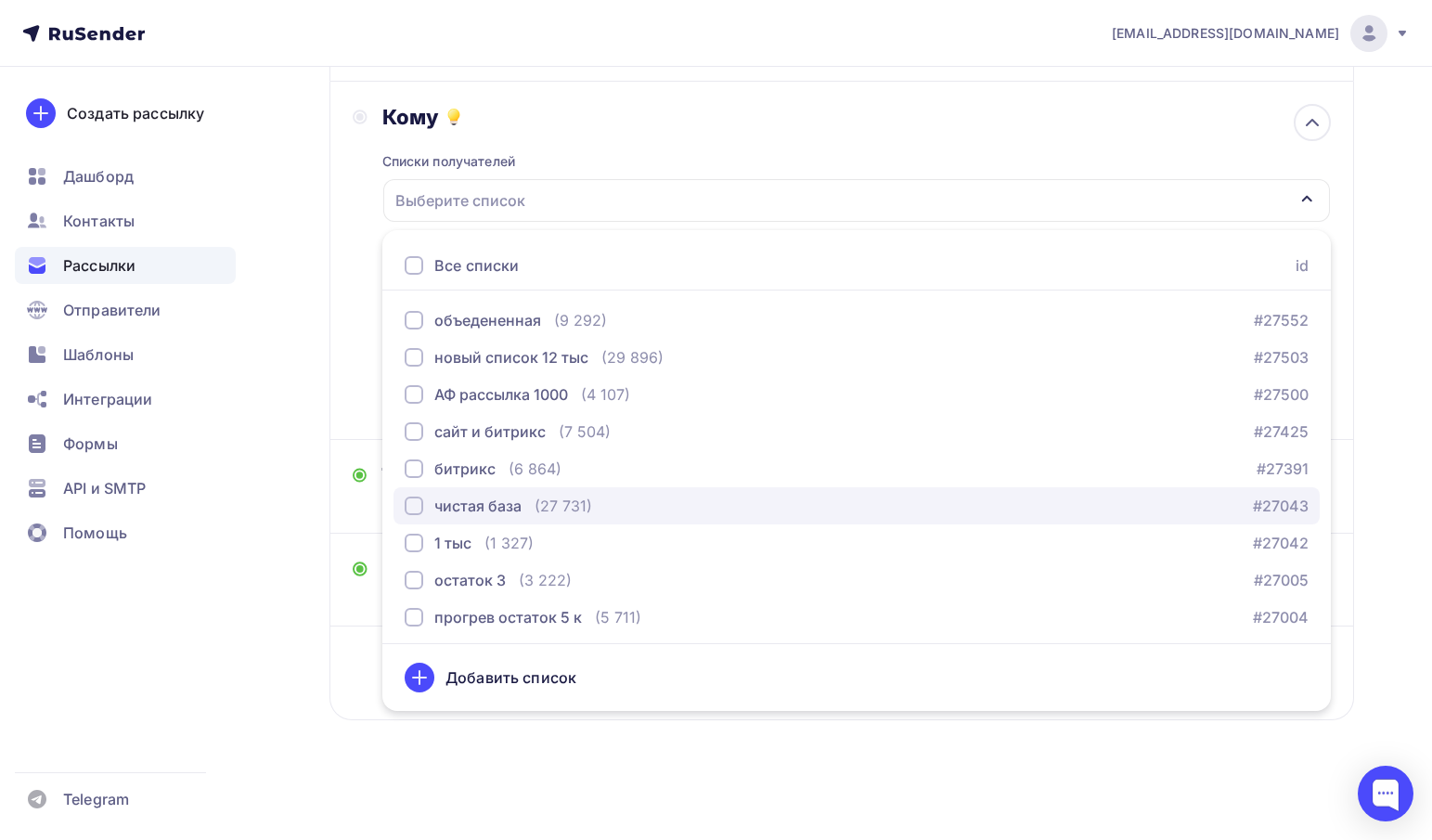
click at [505, 510] on div "чистая база" at bounding box center [478, 505] width 88 height 22
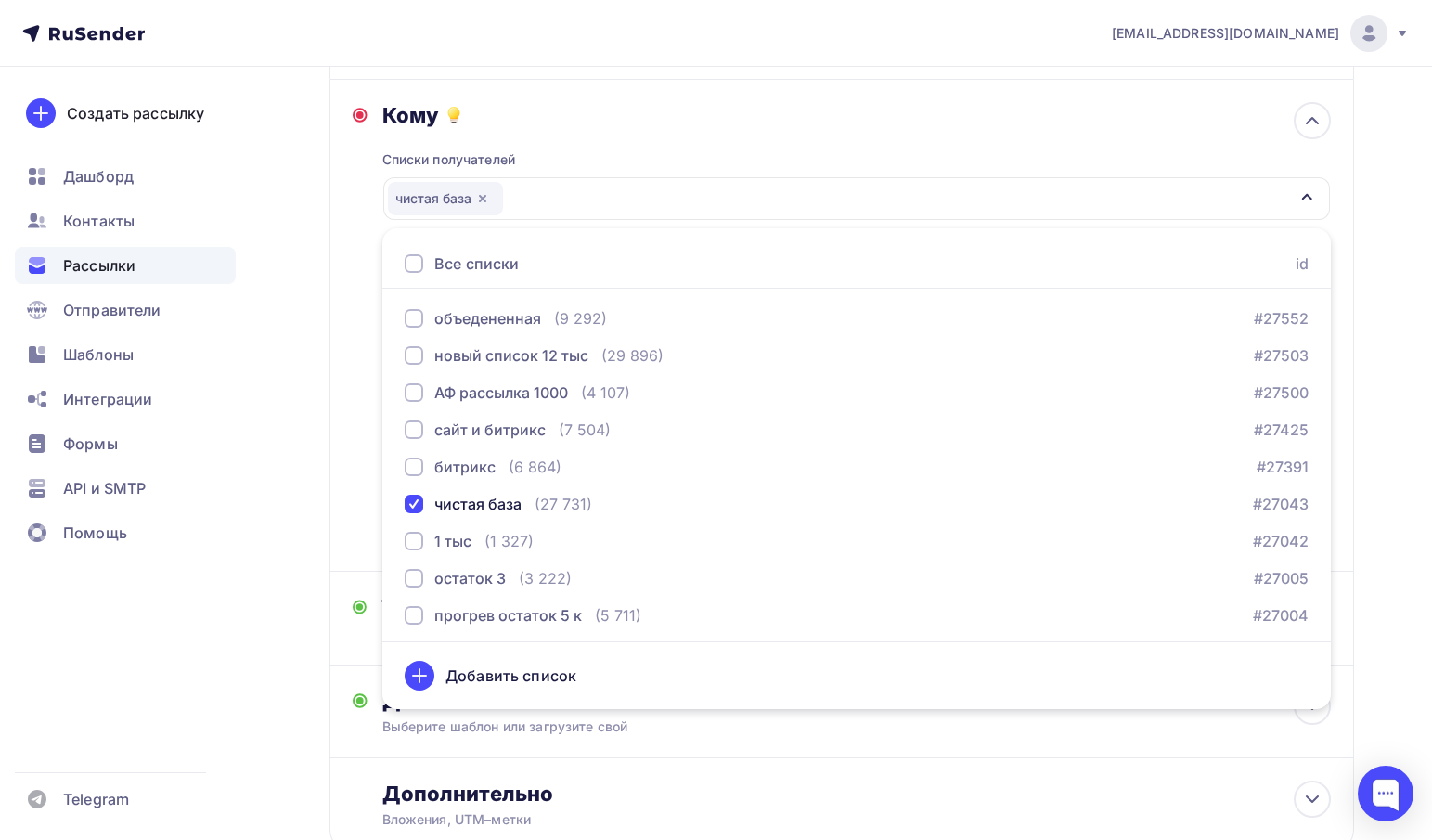
click at [222, 639] on div "Создать рассылку Дашборд Контакты Рассылки Отправители Шаблоны Интеграции Формы…" at bounding box center [125, 453] width 250 height 773
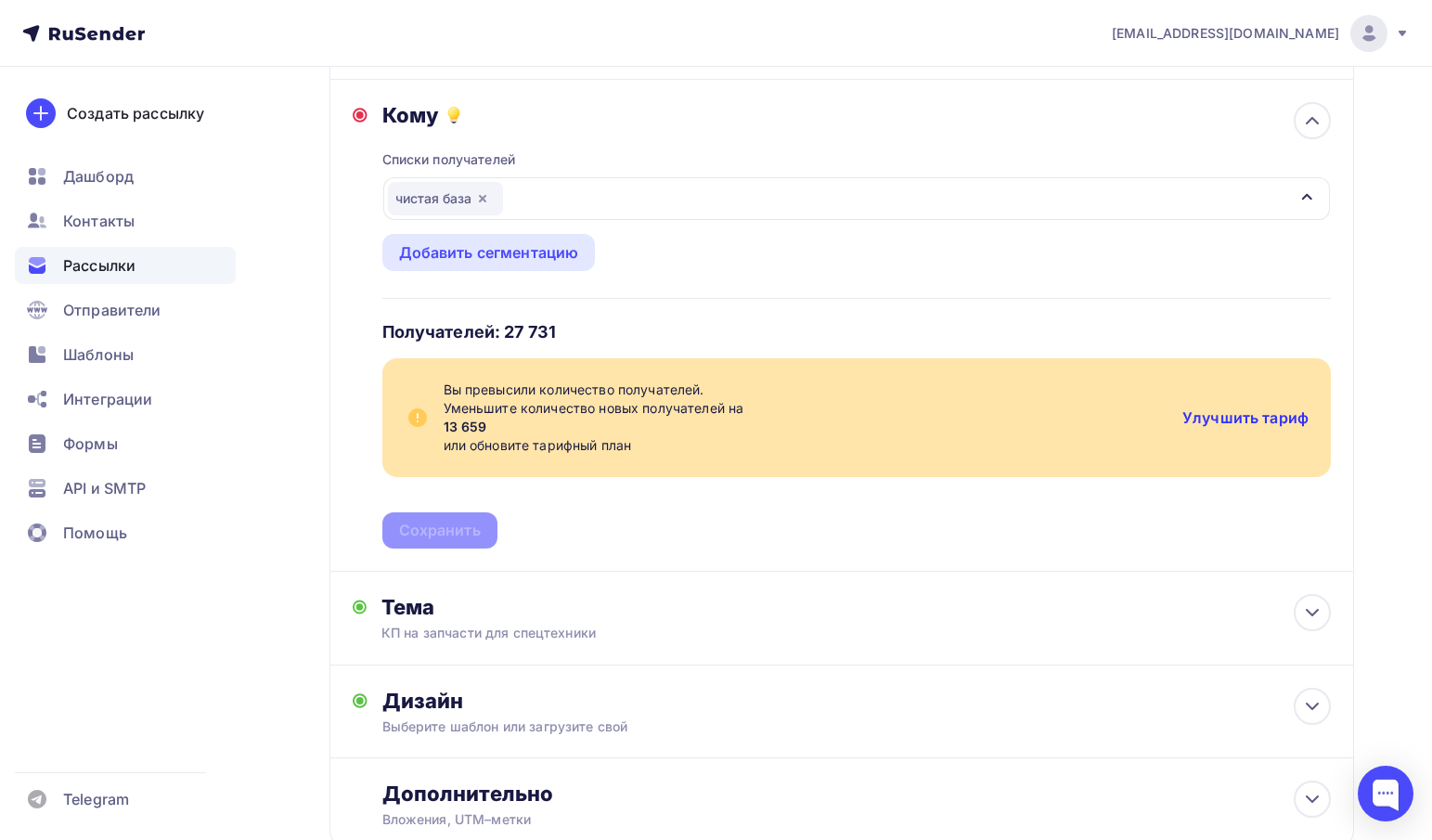
click at [1244, 415] on link "Улучшить тариф" at bounding box center [1245, 418] width 127 height 19
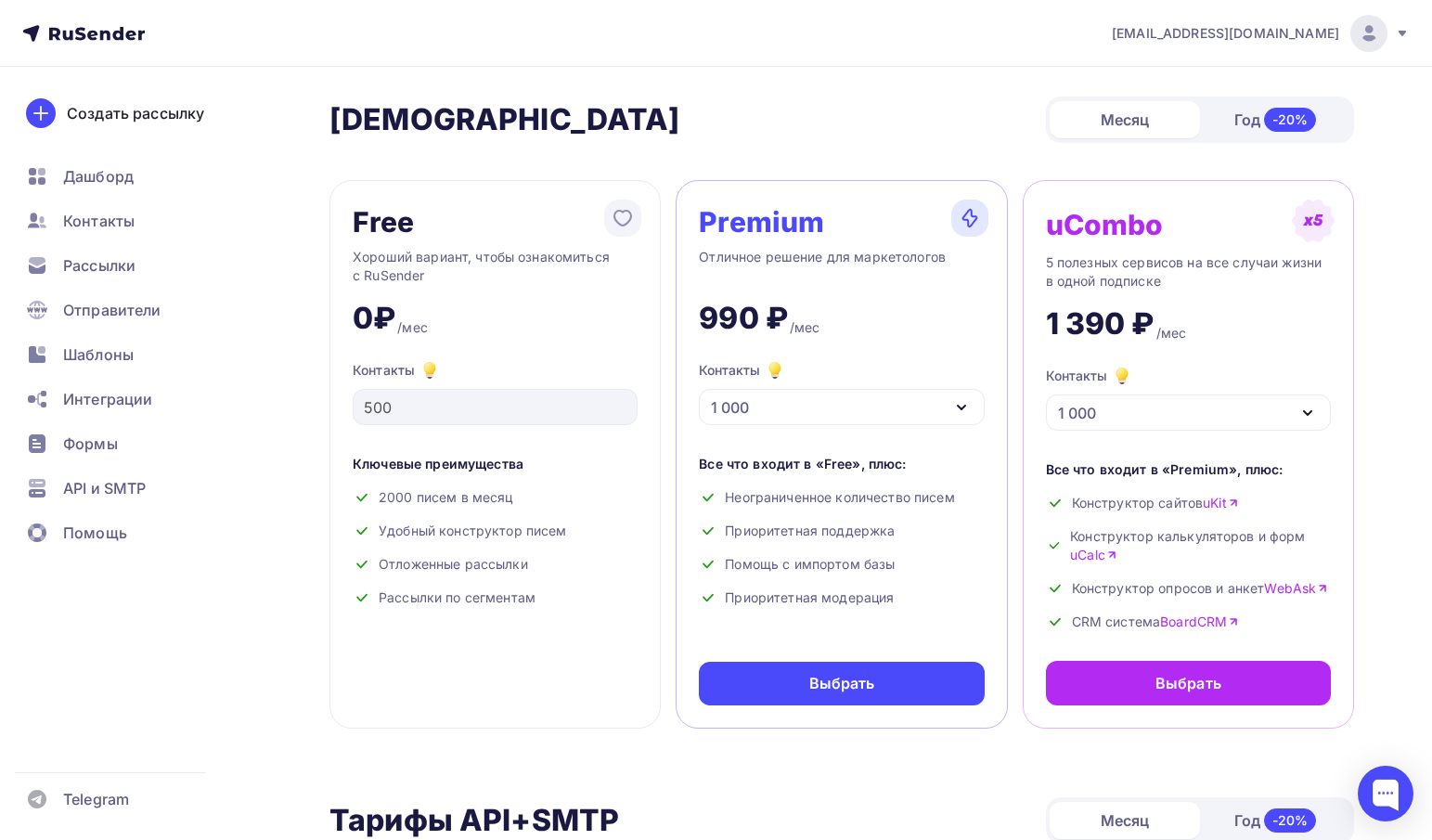
click at [1268, 119] on div "-20%" at bounding box center [1289, 120] width 53 height 24
click at [1095, 121] on div "Месяц" at bounding box center [1124, 119] width 150 height 37
click at [122, 227] on span "Контакты" at bounding box center [99, 220] width 72 height 22
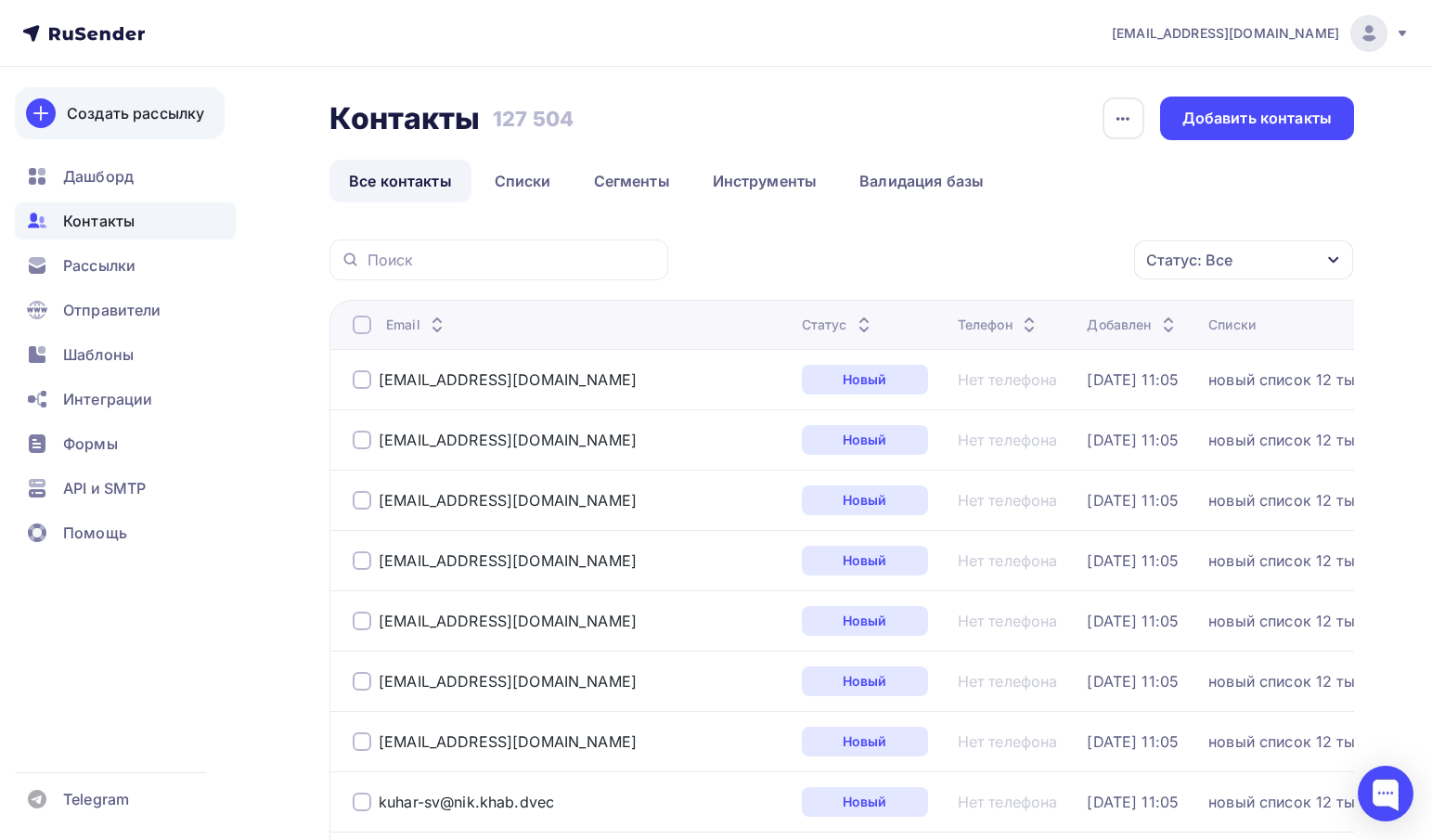
click at [135, 124] on div "Создать рассылку" at bounding box center [136, 113] width 138 height 22
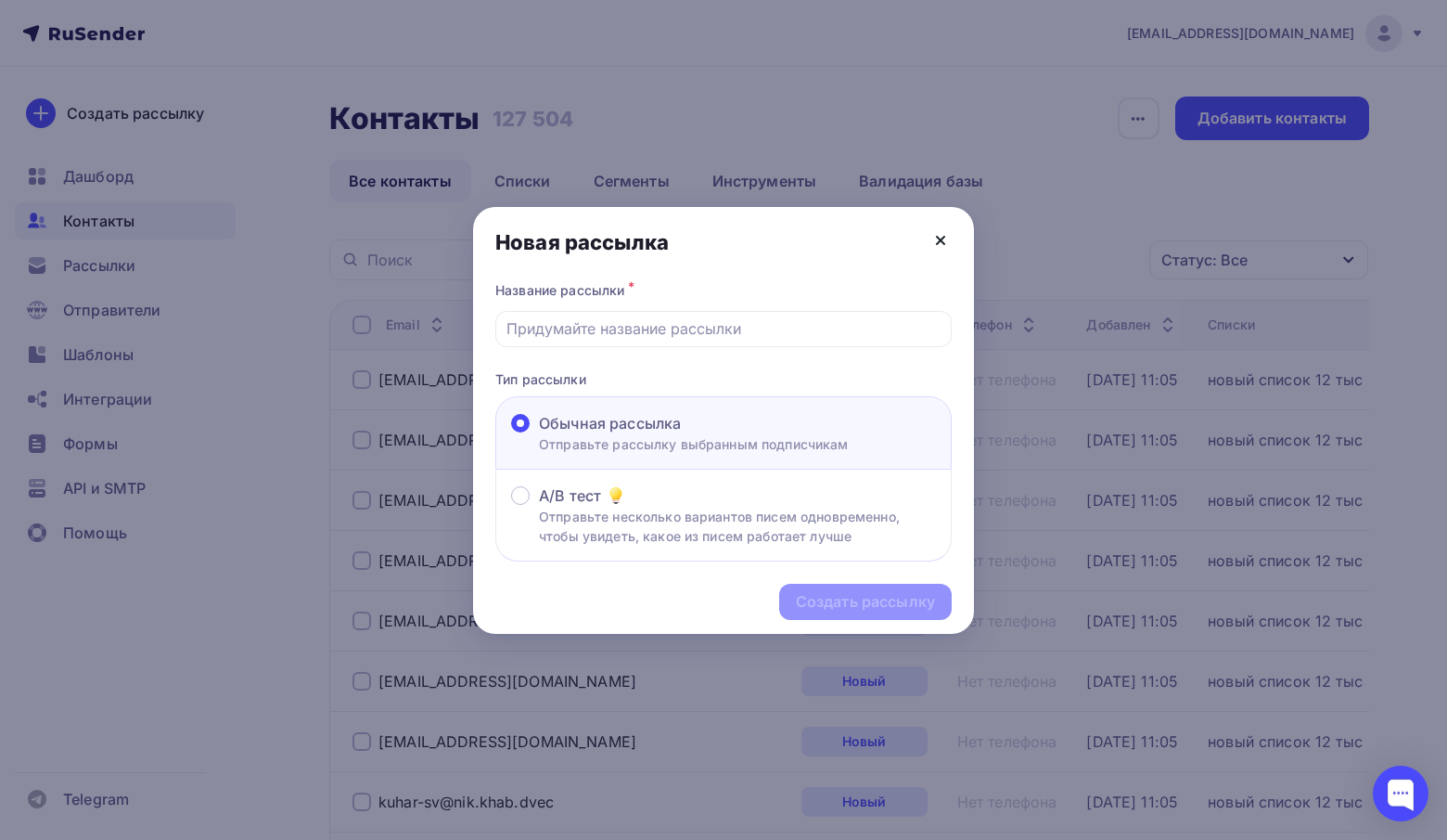
click at [944, 239] on icon at bounding box center [941, 240] width 22 height 22
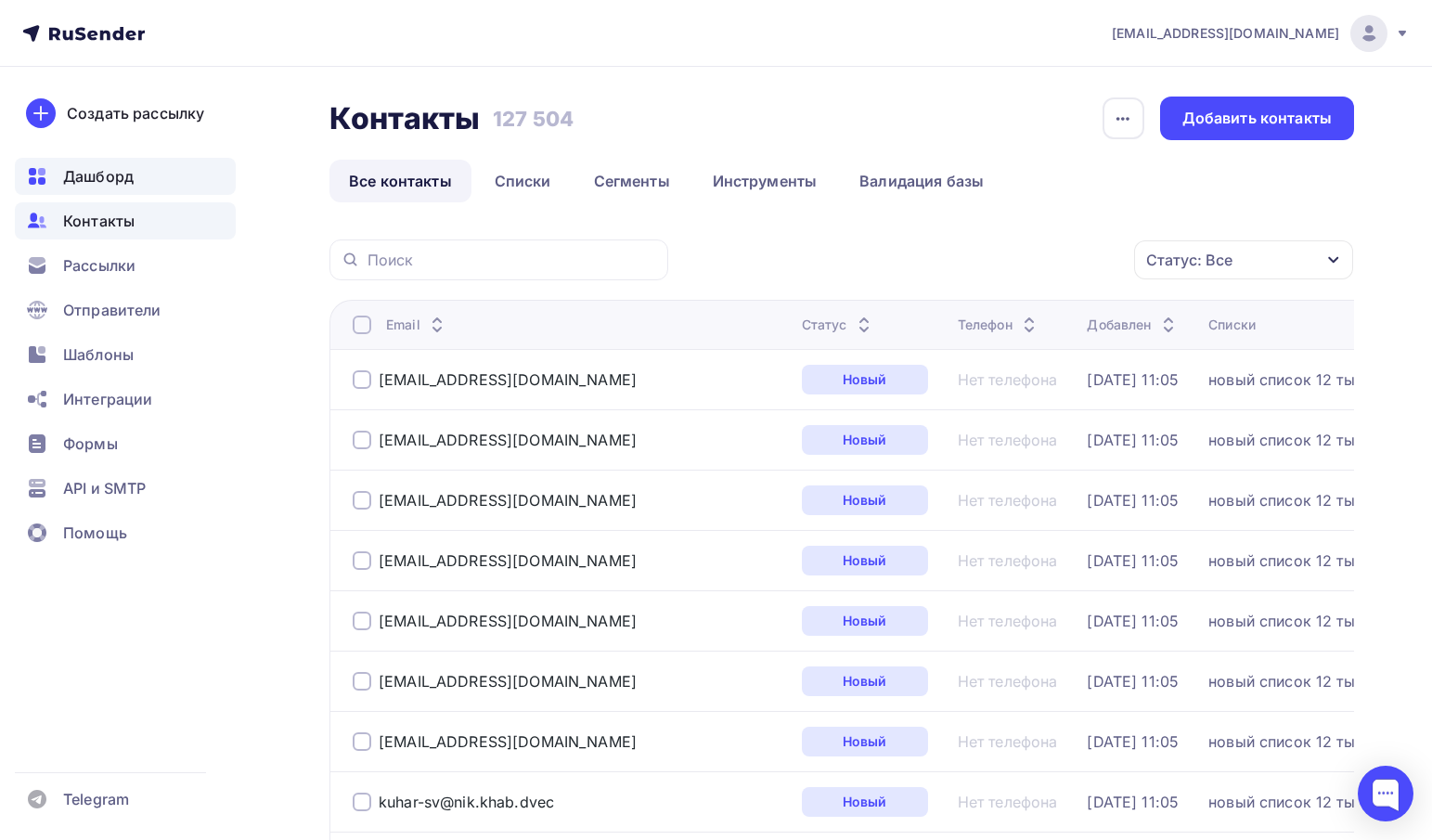
click at [98, 186] on span "Дашборд" at bounding box center [98, 176] width 71 height 22
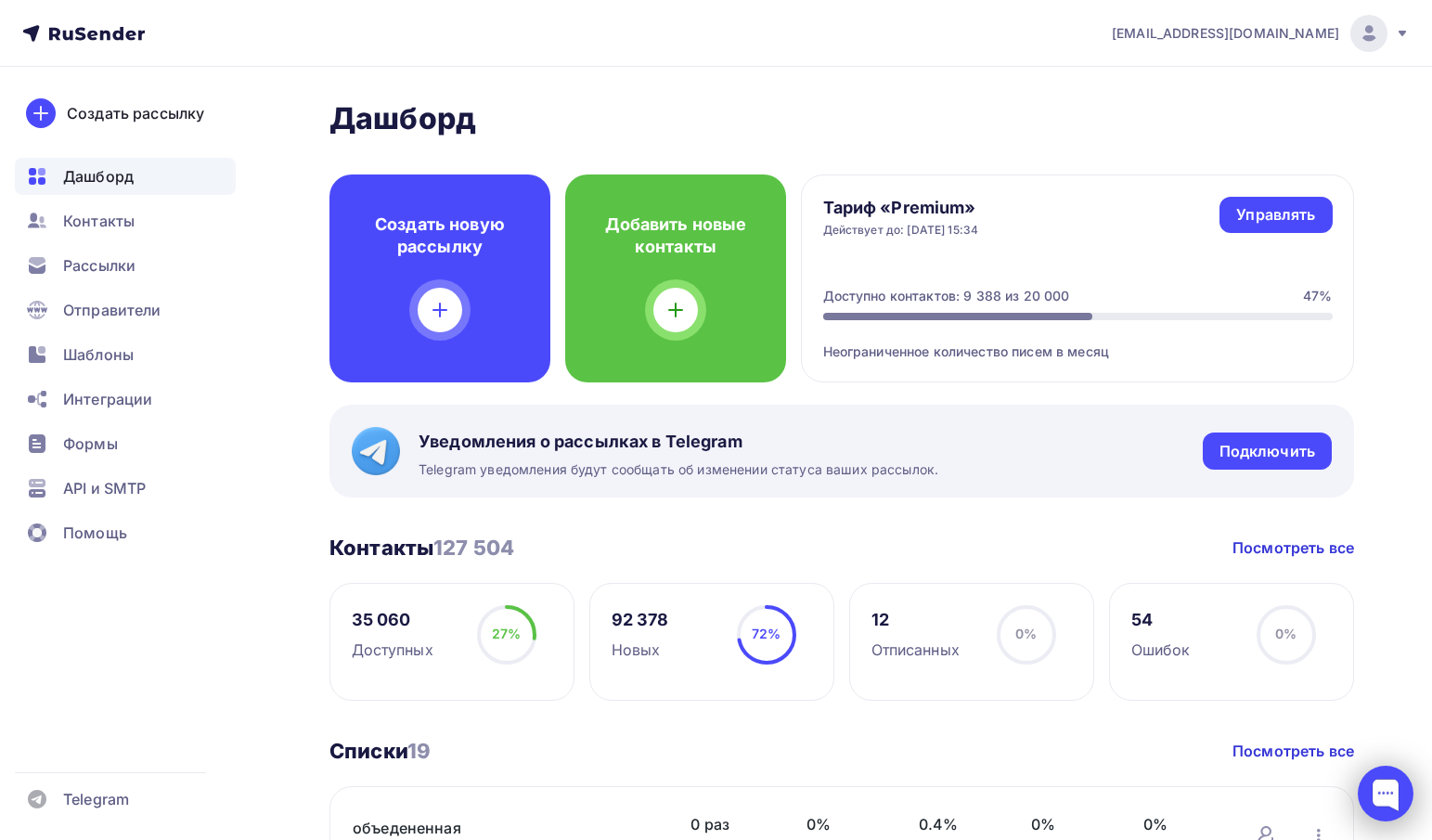
click at [1388, 792] on div at bounding box center [1385, 793] width 56 height 56
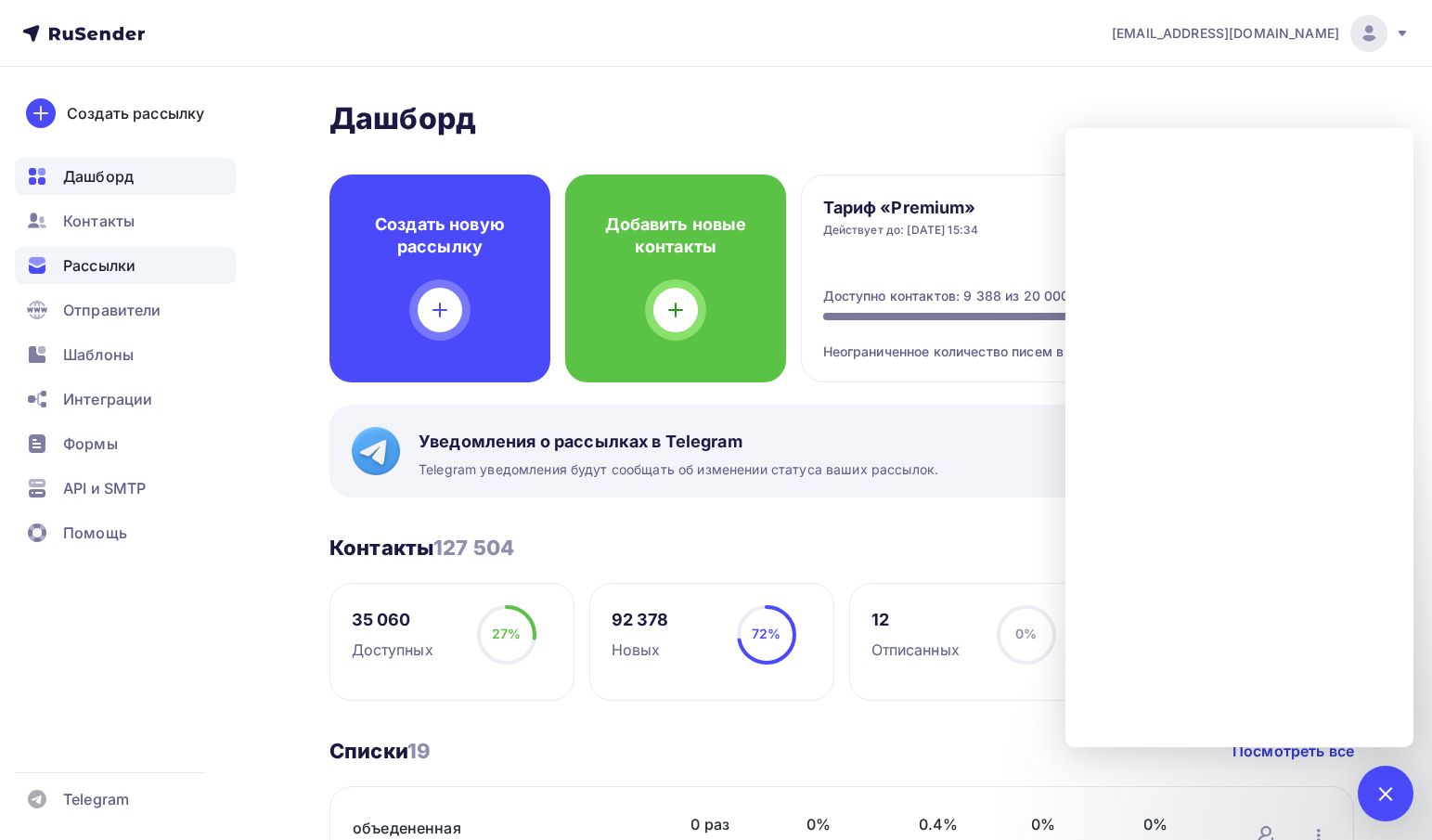
click at [85, 258] on span "Рассылки" at bounding box center [99, 265] width 73 height 22
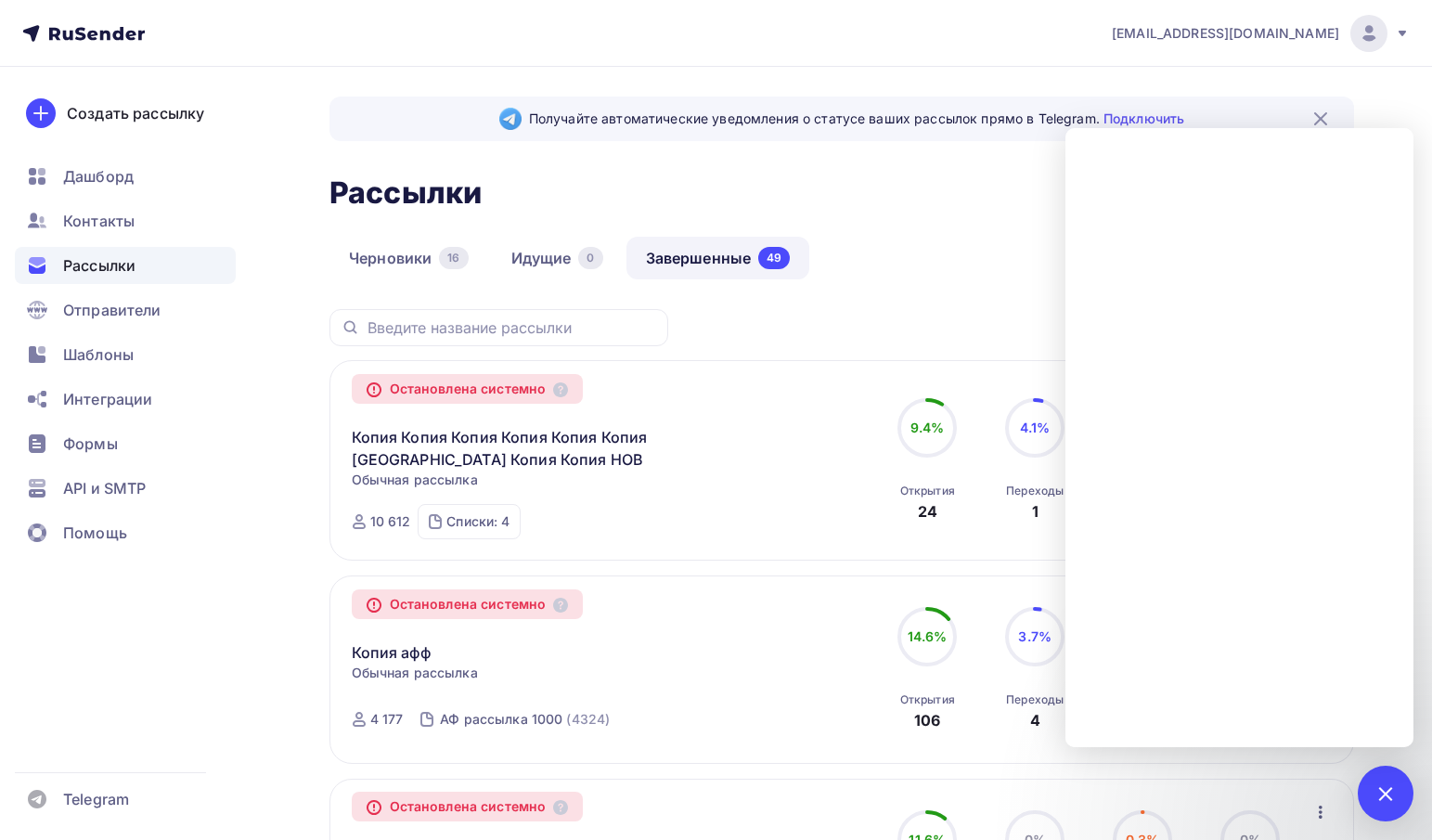
click at [686, 259] on link "Завершенные 49" at bounding box center [717, 257] width 183 height 43
click at [748, 351] on div "Все Все папки р (0) Создать новую папку" at bounding box center [841, 334] width 1024 height 51
click at [1382, 789] on div at bounding box center [1384, 792] width 25 height 25
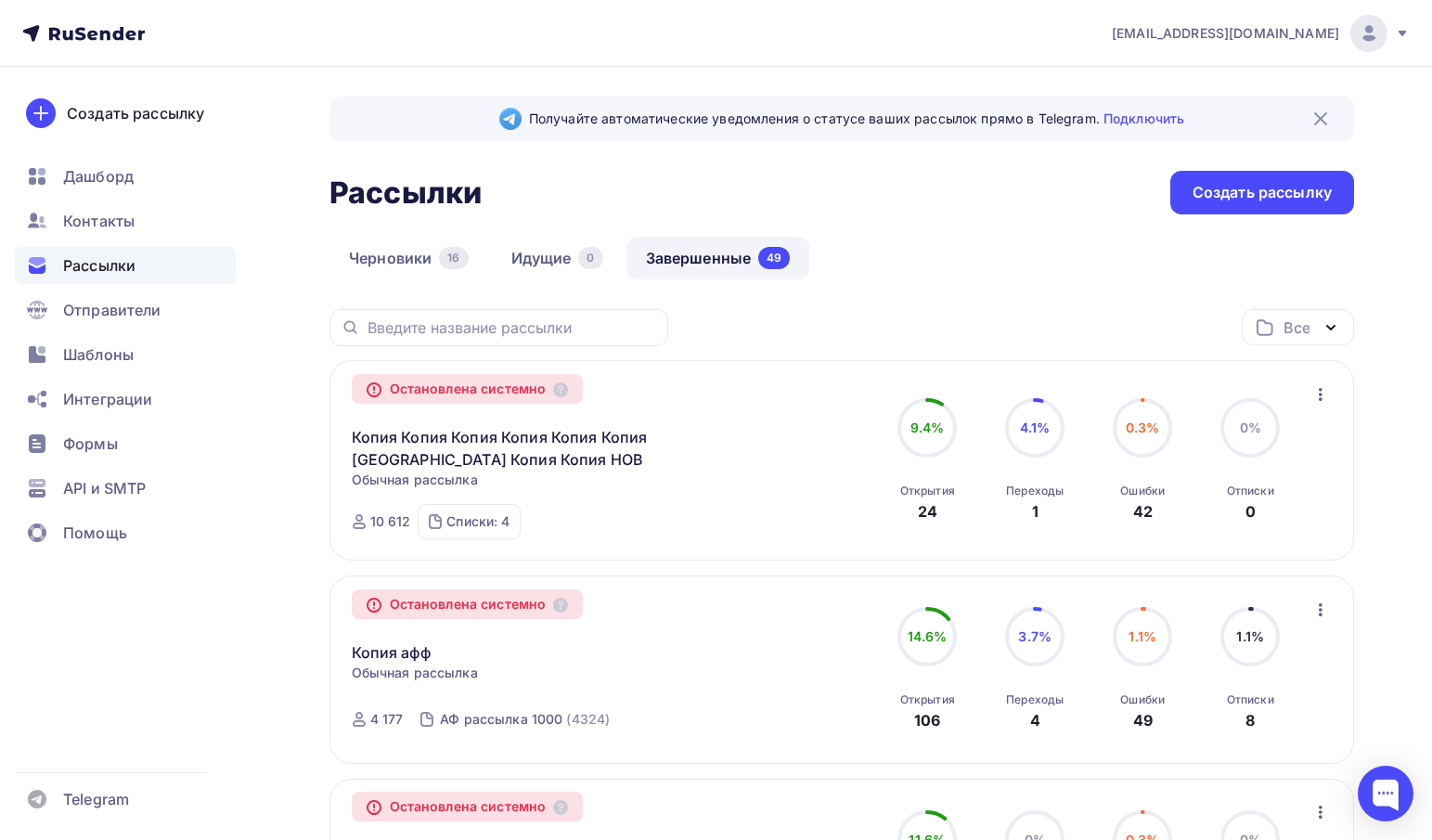
click at [761, 517] on div "Остановлена системно Копия Копия Копия Копия Копия Копия Копия Копия Копия НОВ …" at bounding box center [563, 460] width 424 height 156
click at [457, 439] on link "Копия Копия Копия Копия Копия Копия Копия Копия Копия НОВ" at bounding box center [510, 447] width 318 height 45
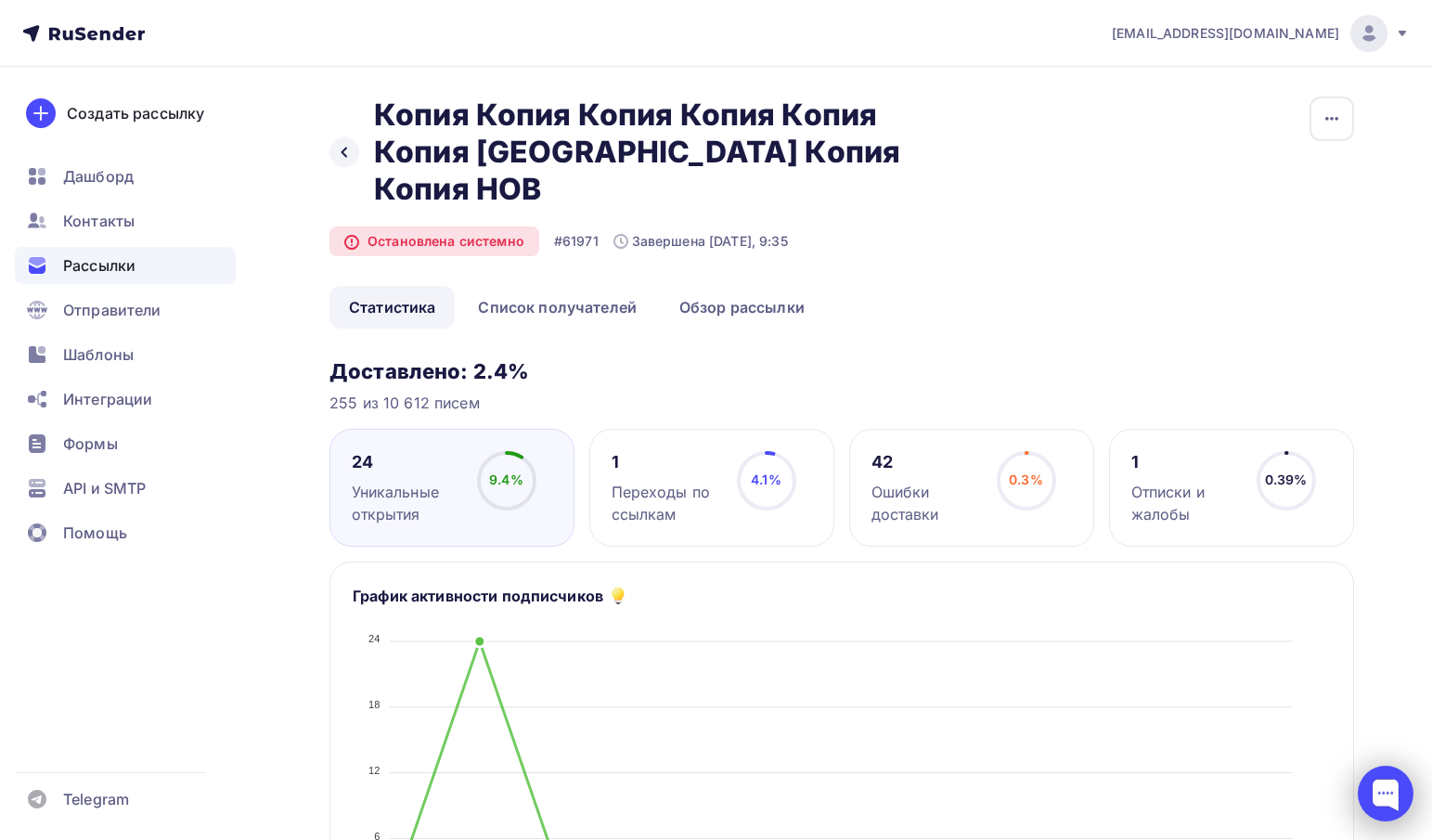
click at [1390, 790] on div at bounding box center [1385, 793] width 56 height 56
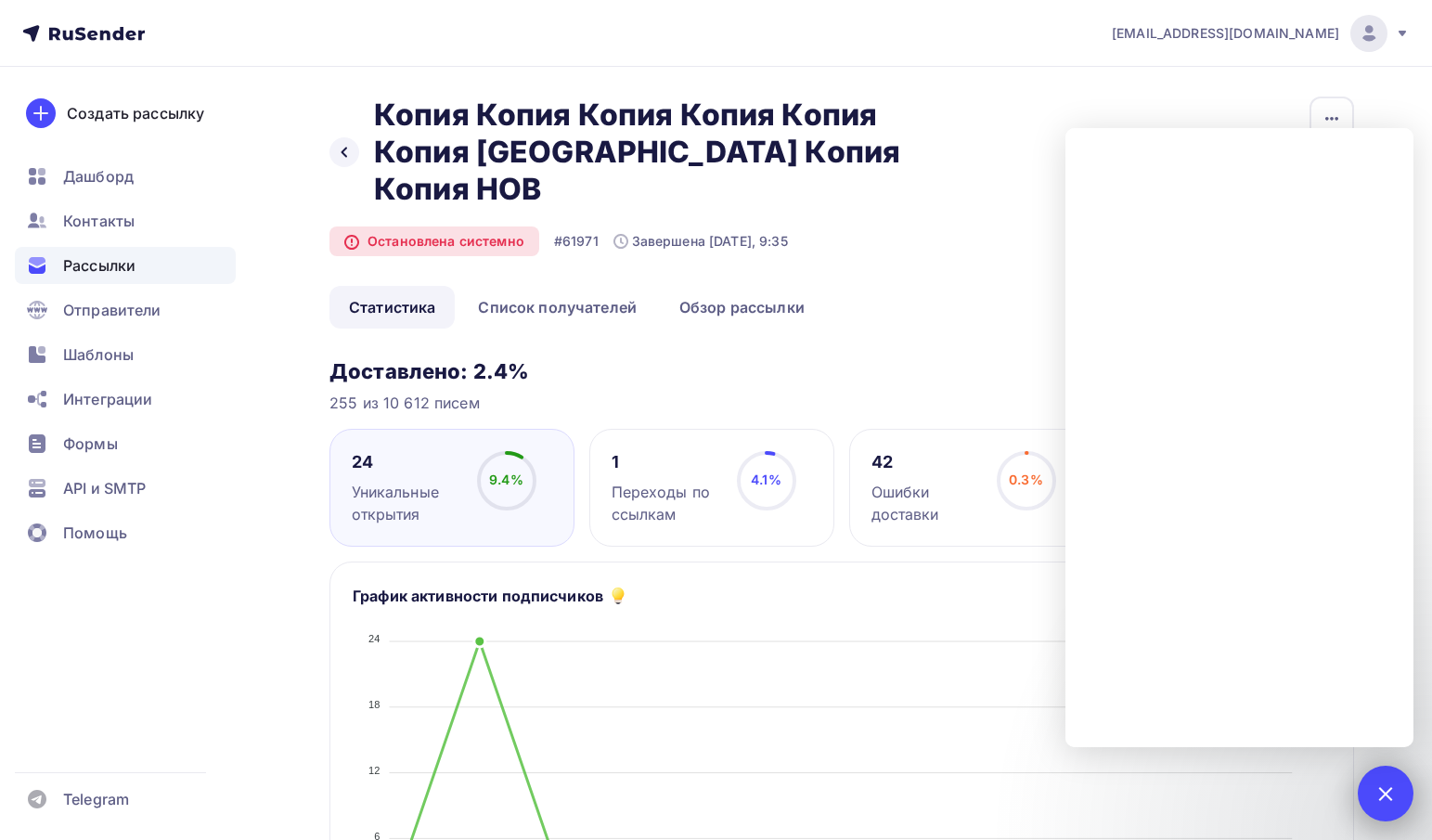
click at [1394, 789] on div at bounding box center [1384, 792] width 25 height 25
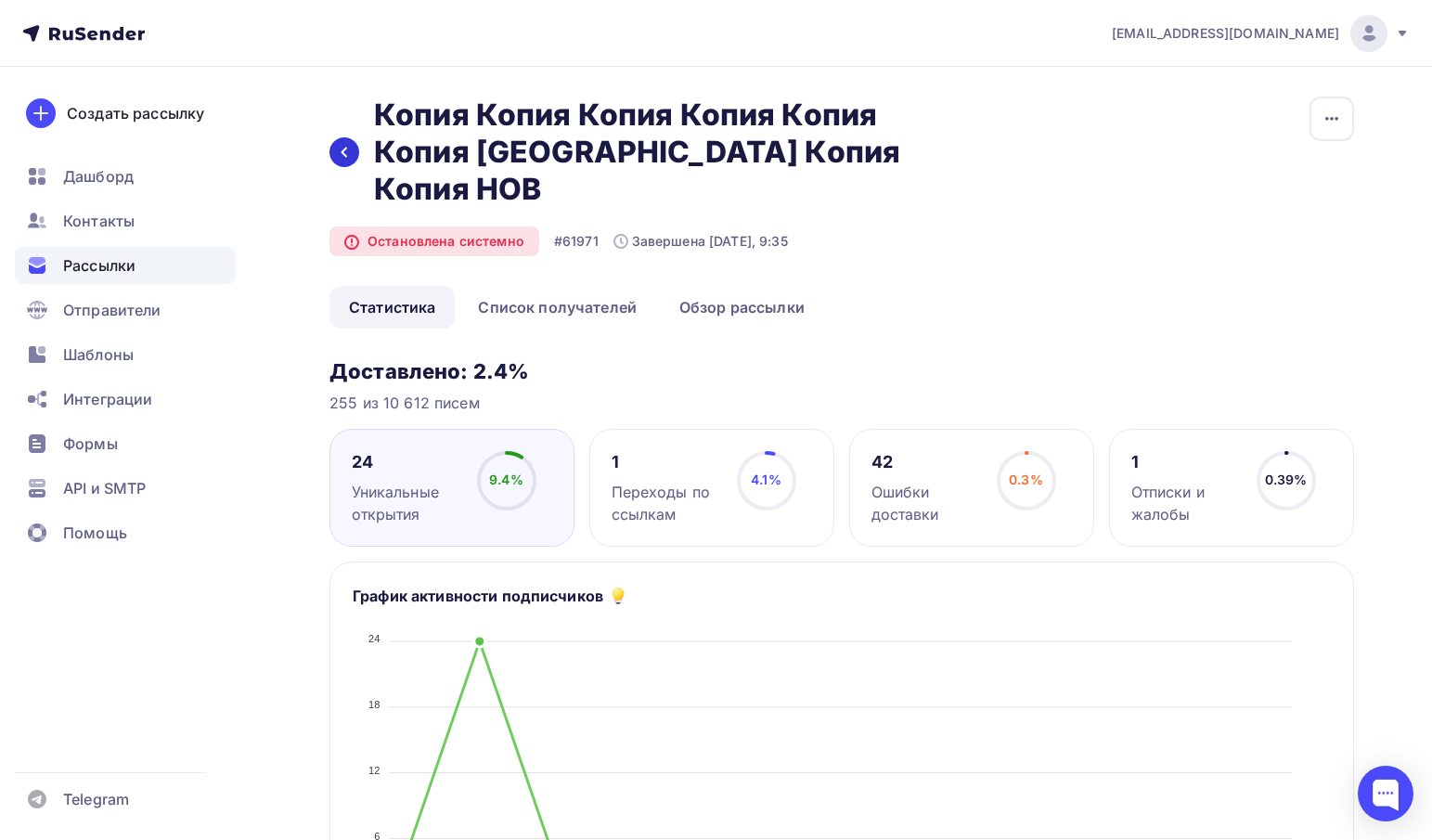
click at [343, 138] on div at bounding box center [344, 152] width 30 height 30
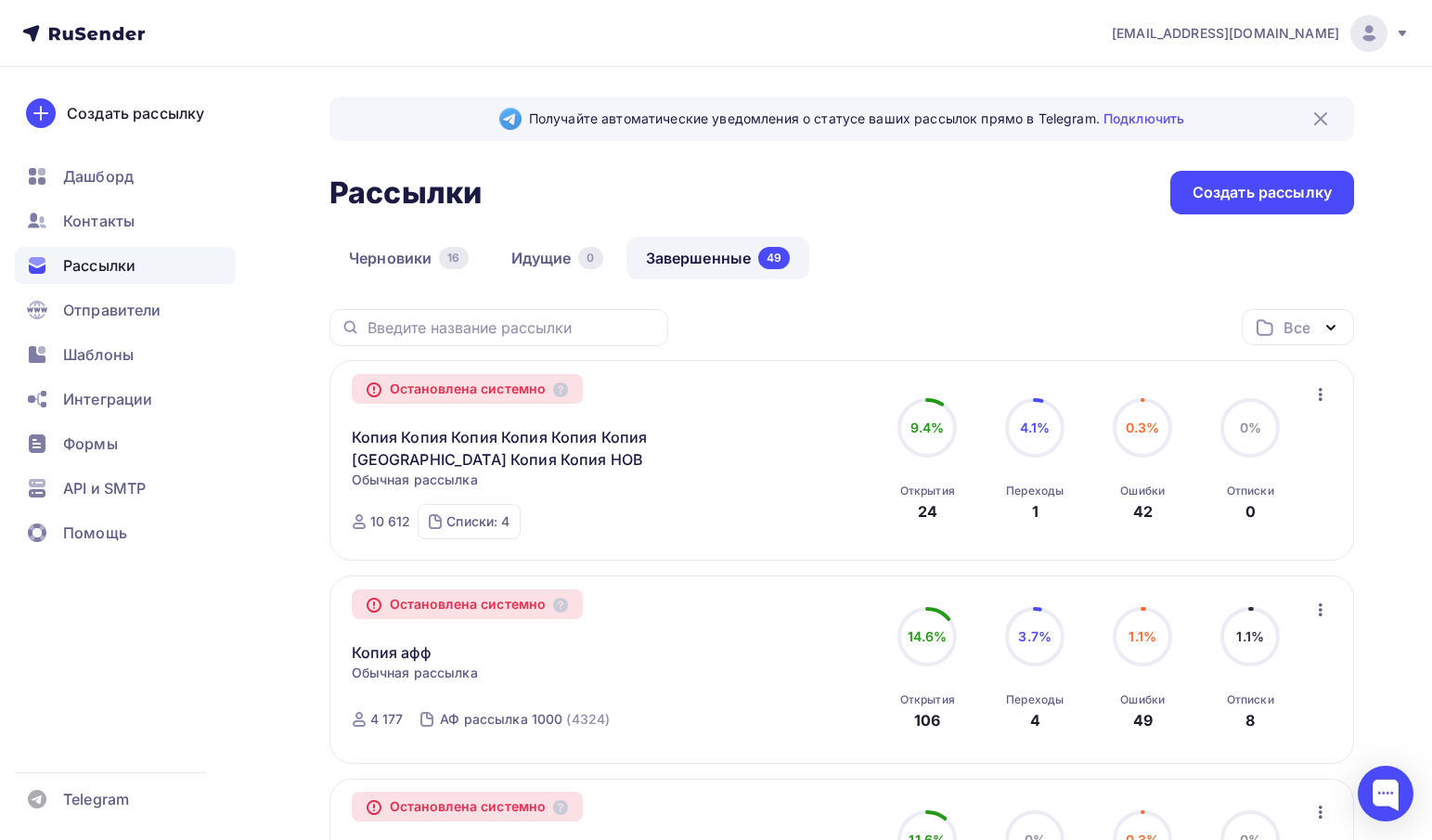
click at [1319, 396] on icon "button" at bounding box center [1320, 394] width 4 height 13
click at [1243, 448] on div "Копировать в новую" at bounding box center [1235, 442] width 190 height 22
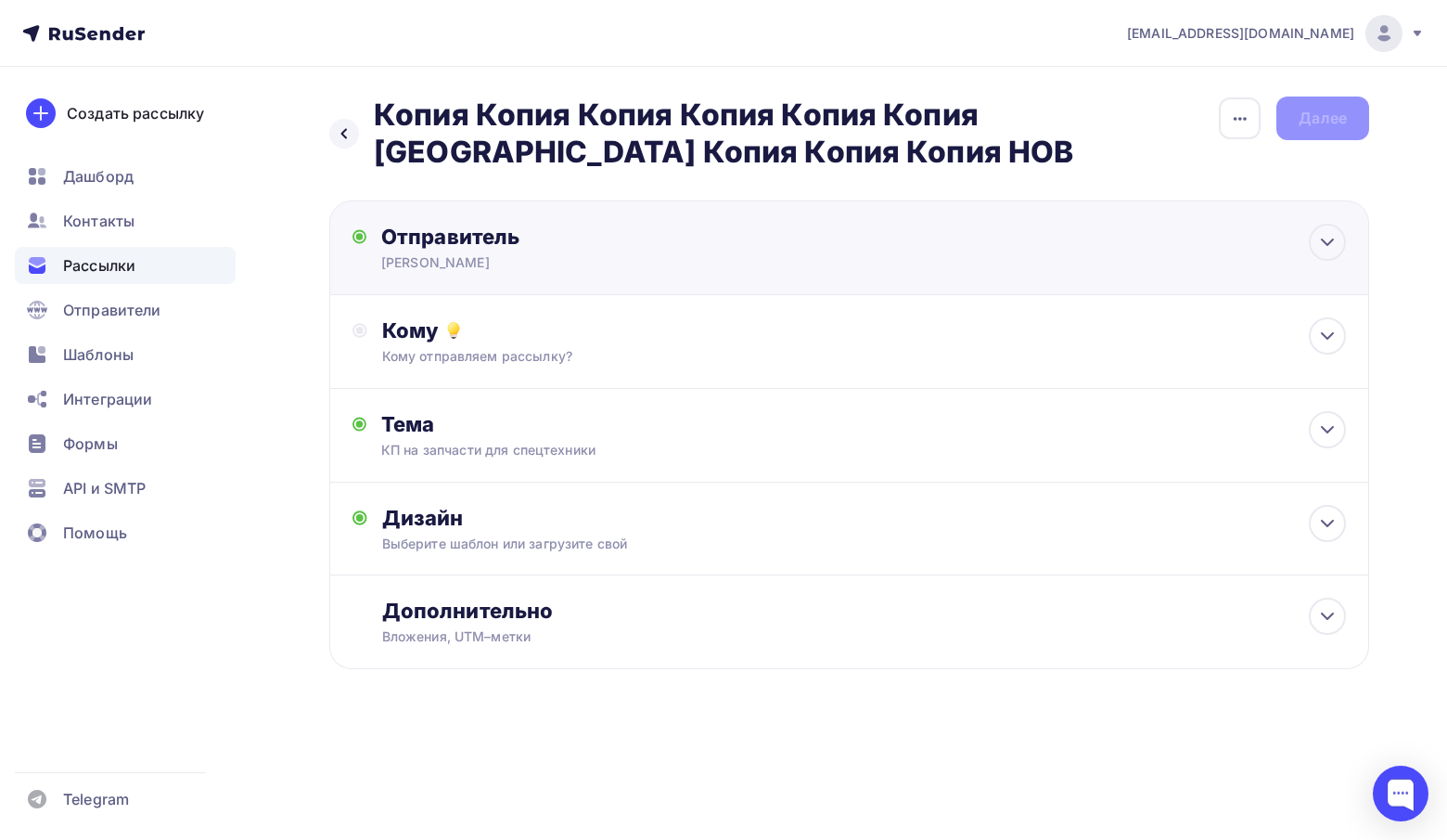
click at [414, 258] on div "Алексей САГ" at bounding box center [562, 262] width 362 height 19
type input "Алексей САГ"
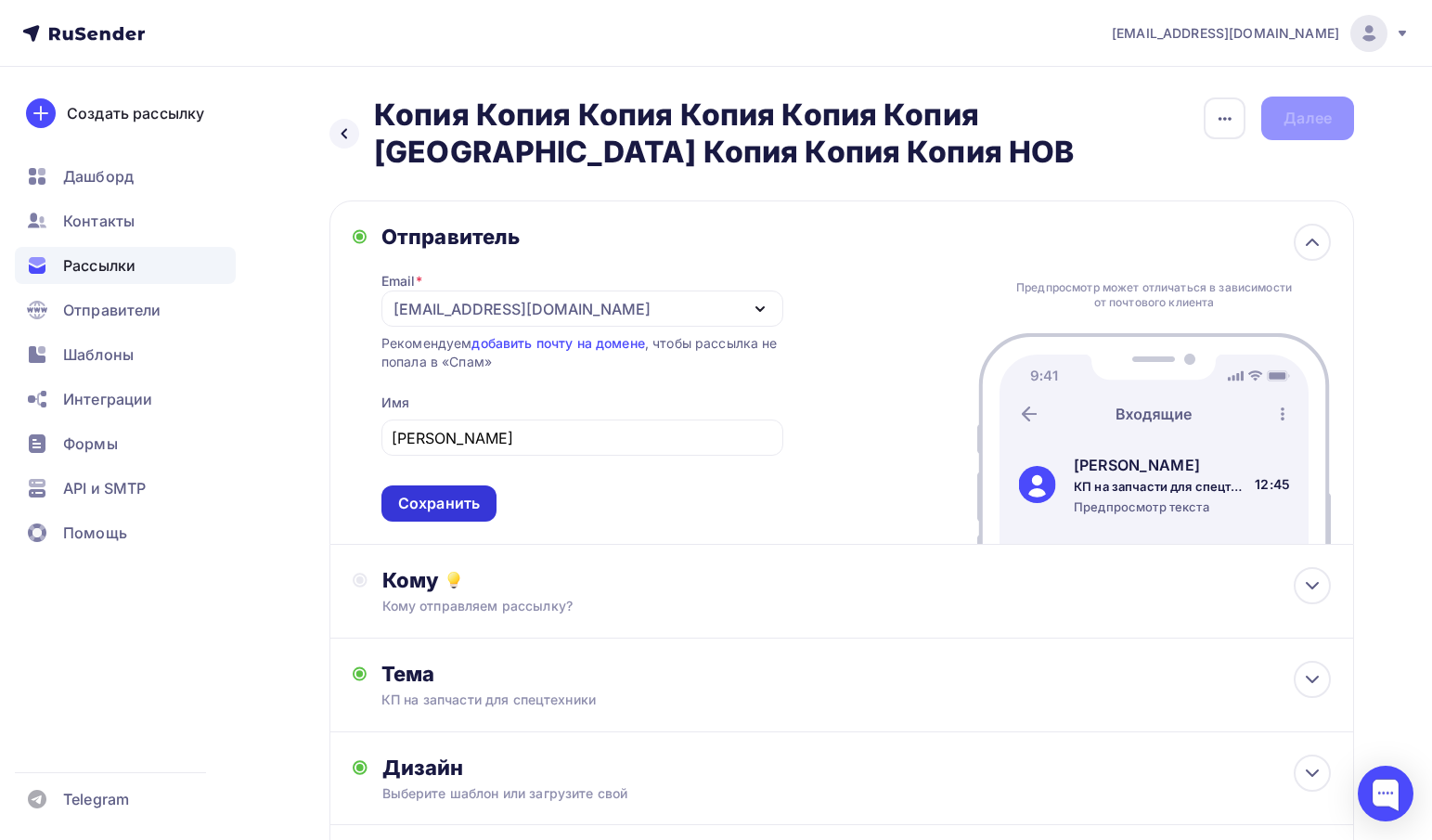
click at [413, 489] on div "Сохранить" at bounding box center [438, 503] width 115 height 36
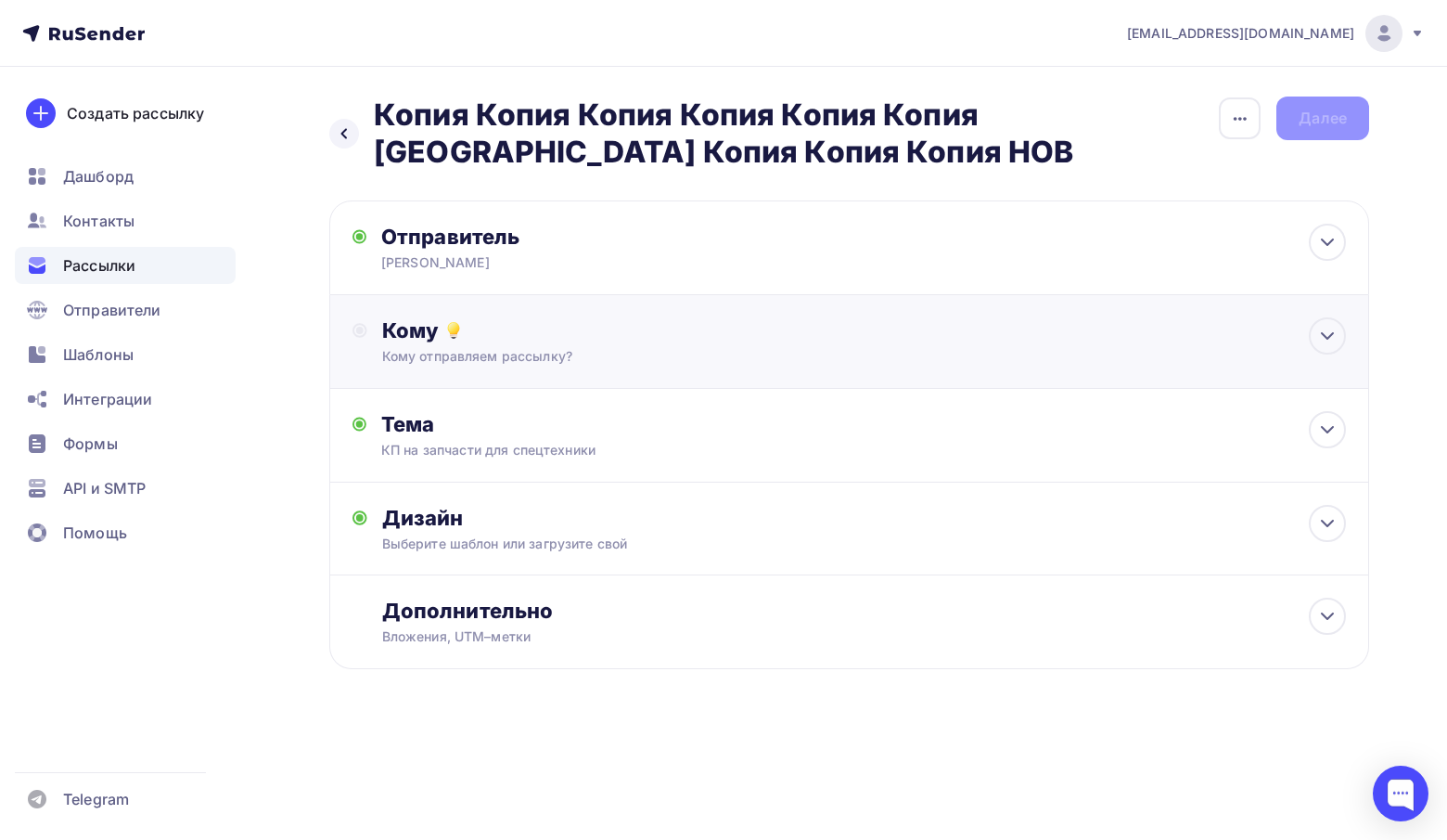
click at [509, 372] on div "Кому Кому отправляем рассылку? Списки получателей Выберите список Все списки id…" at bounding box center [849, 342] width 1040 height 94
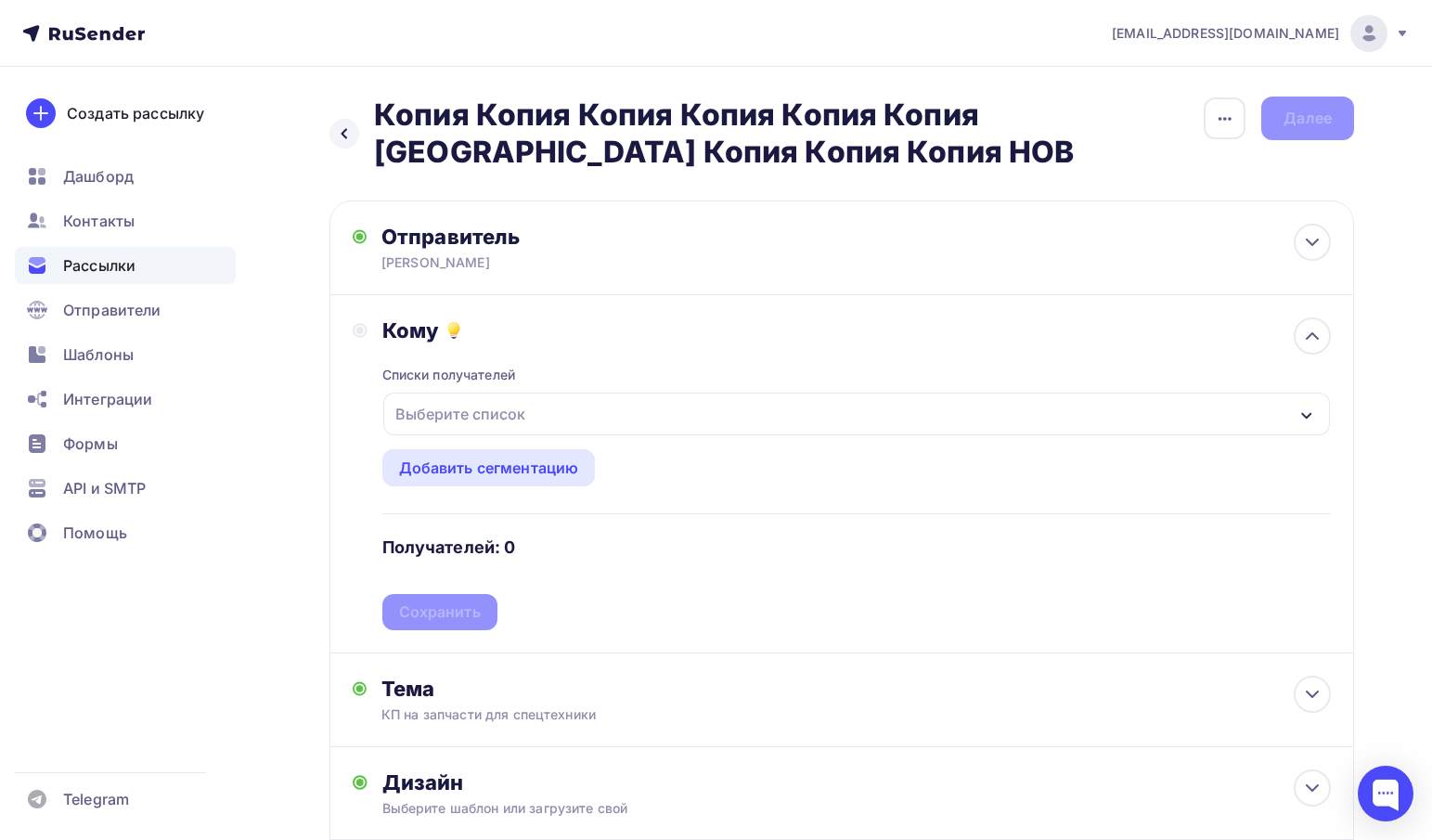
click at [460, 423] on div "Выберите список" at bounding box center [459, 414] width 144 height 34
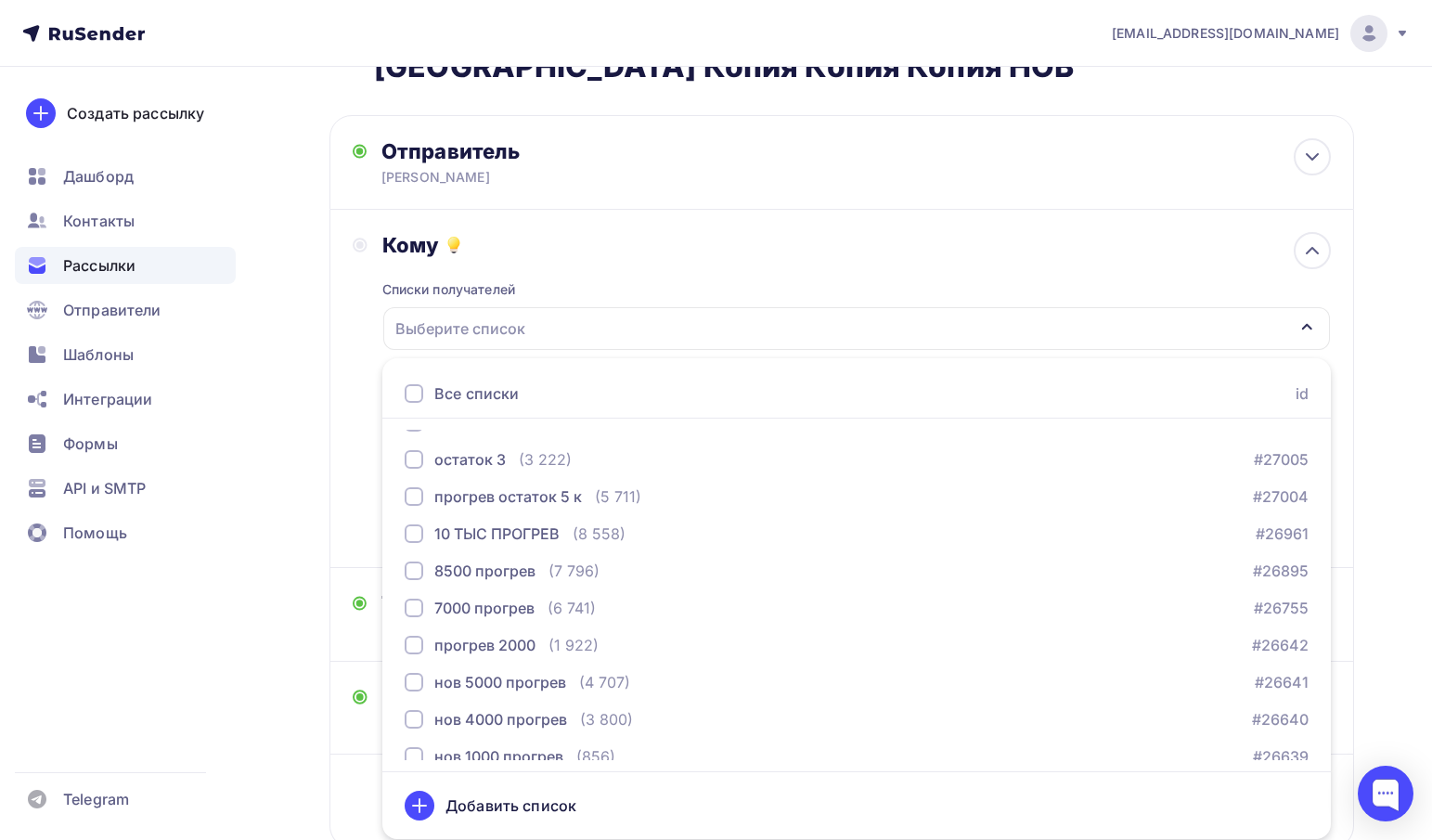
scroll to position [249, 0]
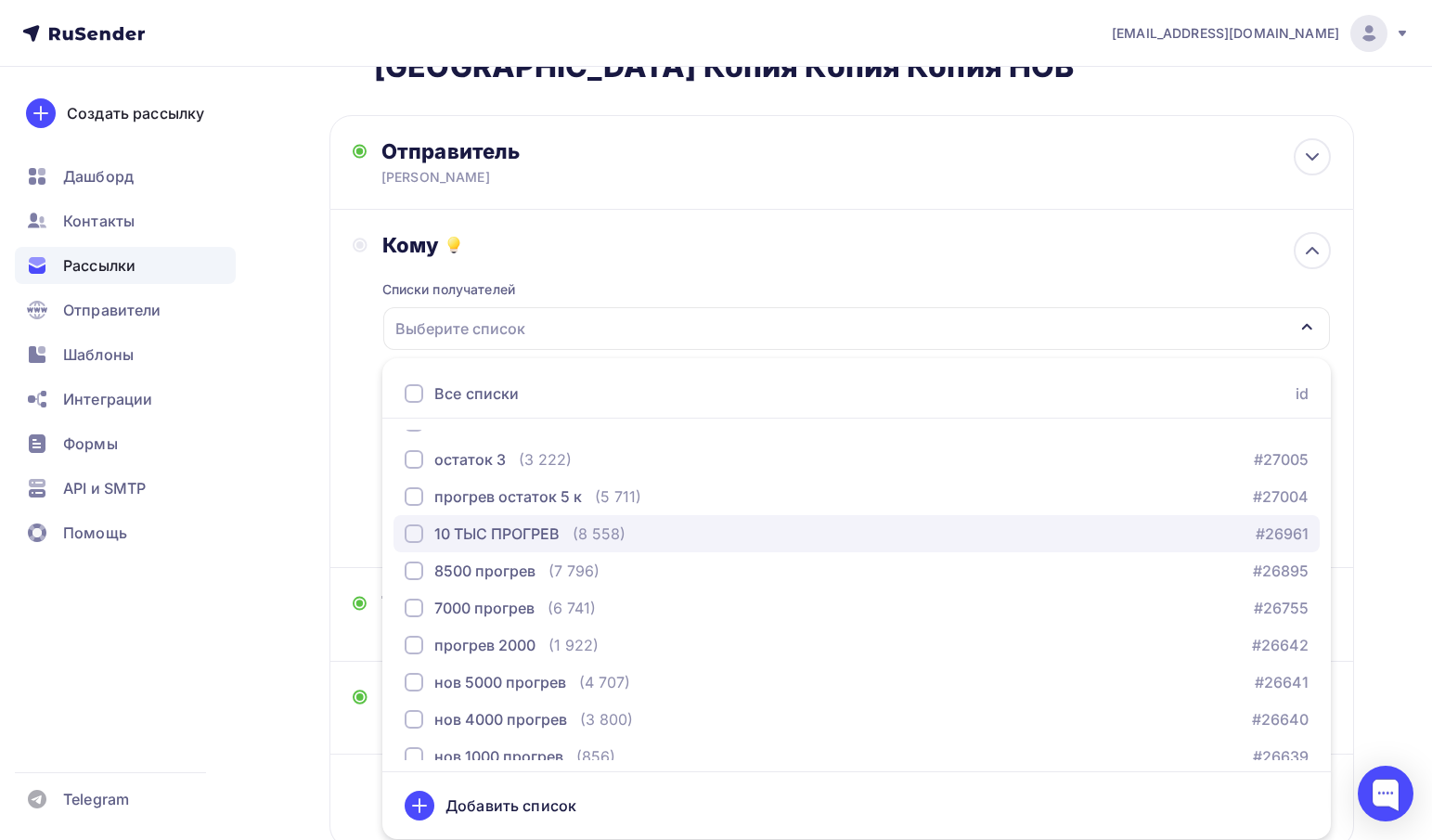
click at [502, 546] on button "10 ТЫС ПРОГРЕВ (8 558) #26961" at bounding box center [856, 533] width 926 height 37
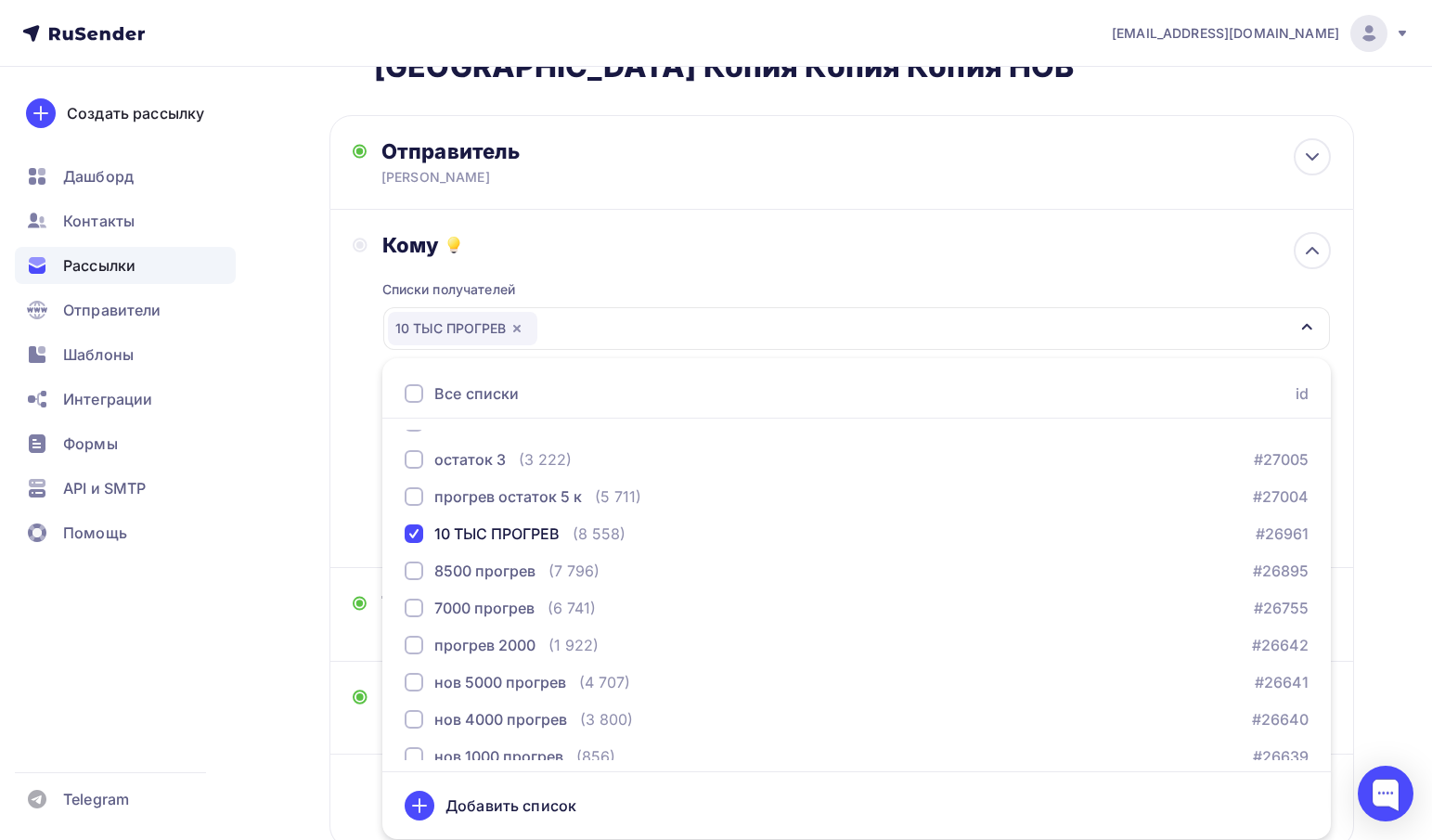
click at [687, 279] on div "Списки получателей 10 ТЫС ПРОГРЕВ Все списки id объедененная (9 292) #27552 нов…" at bounding box center [856, 402] width 948 height 287
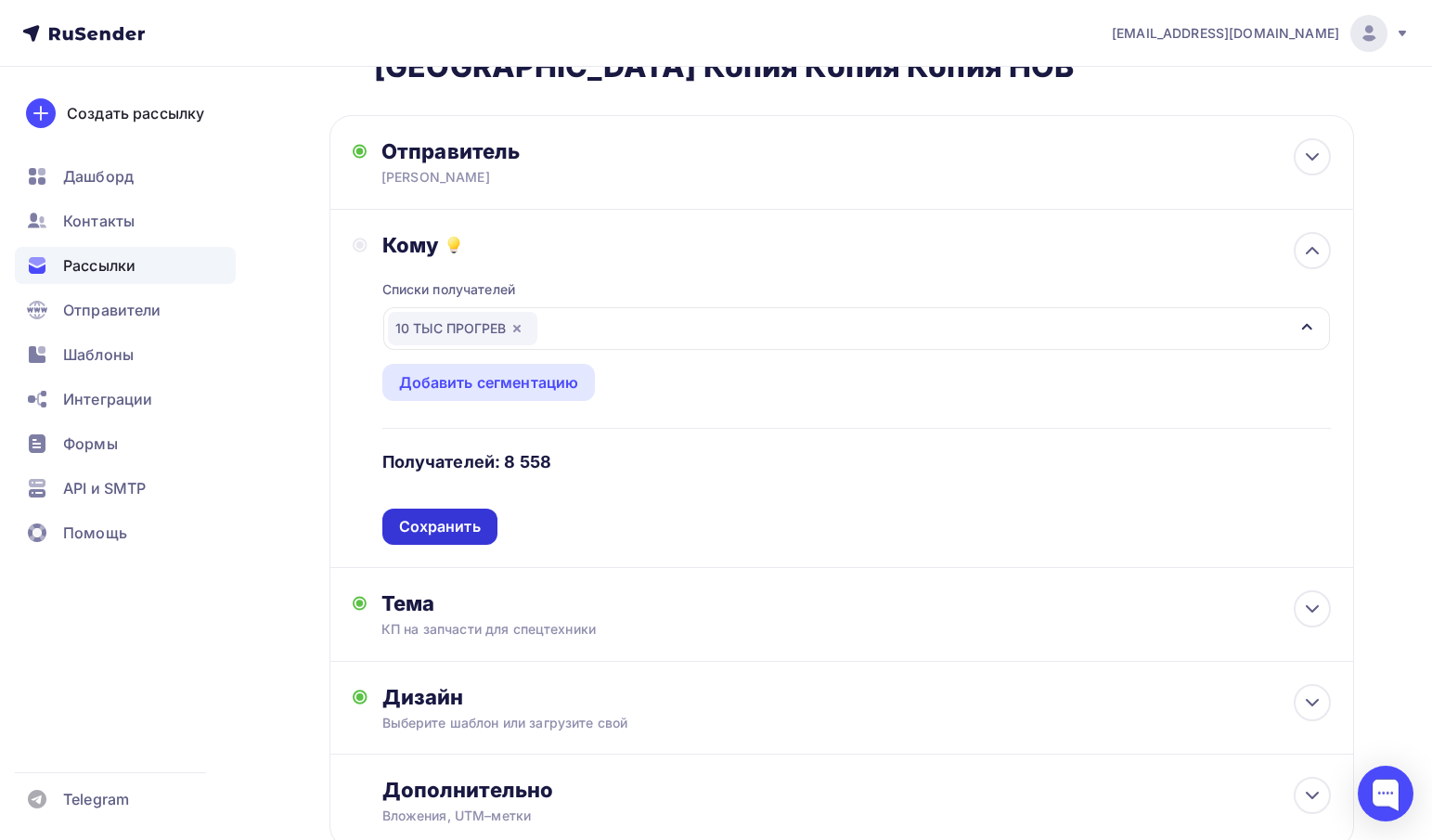
click at [431, 528] on div "Сохранить" at bounding box center [439, 526] width 82 height 21
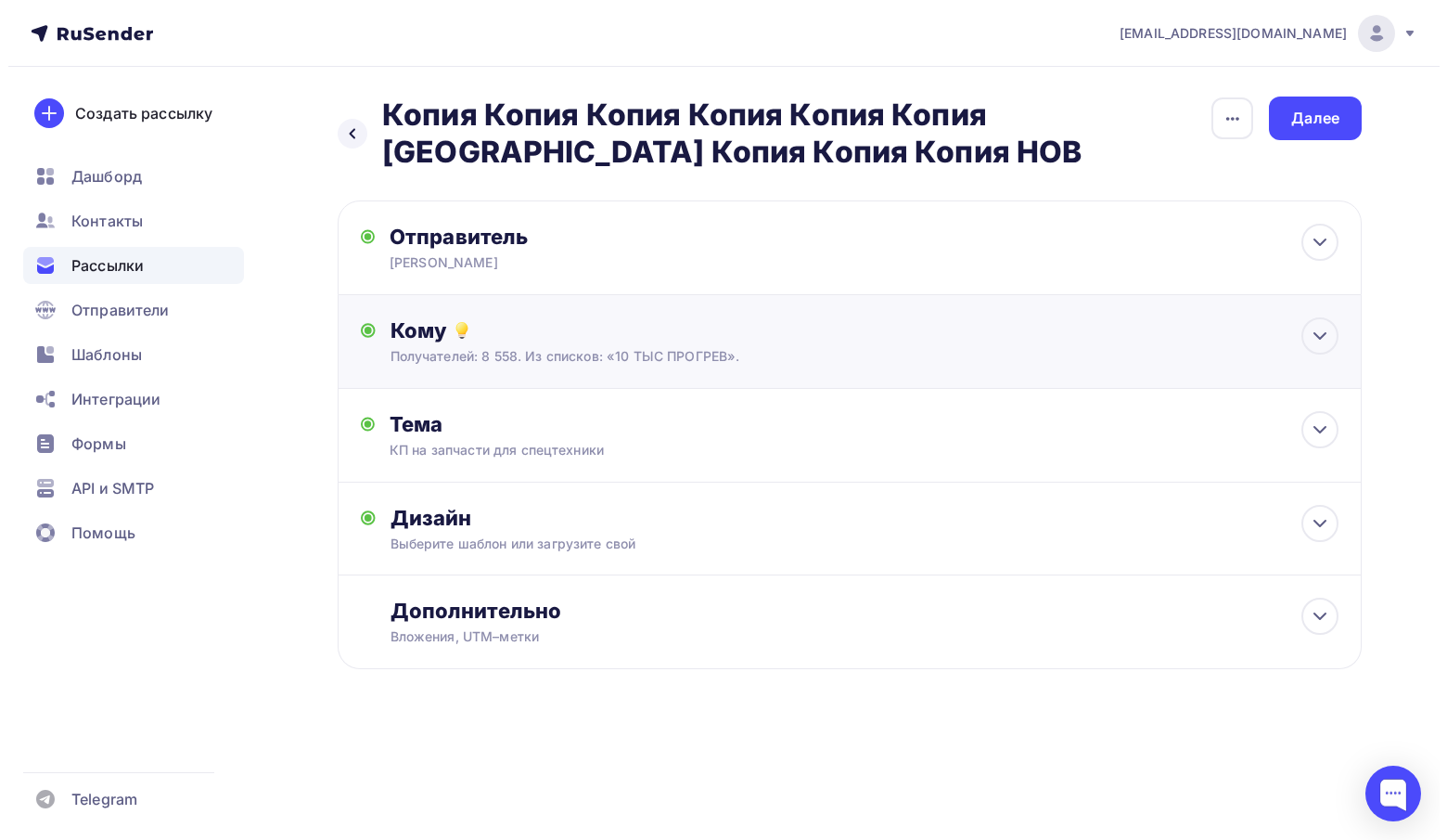
scroll to position [0, 0]
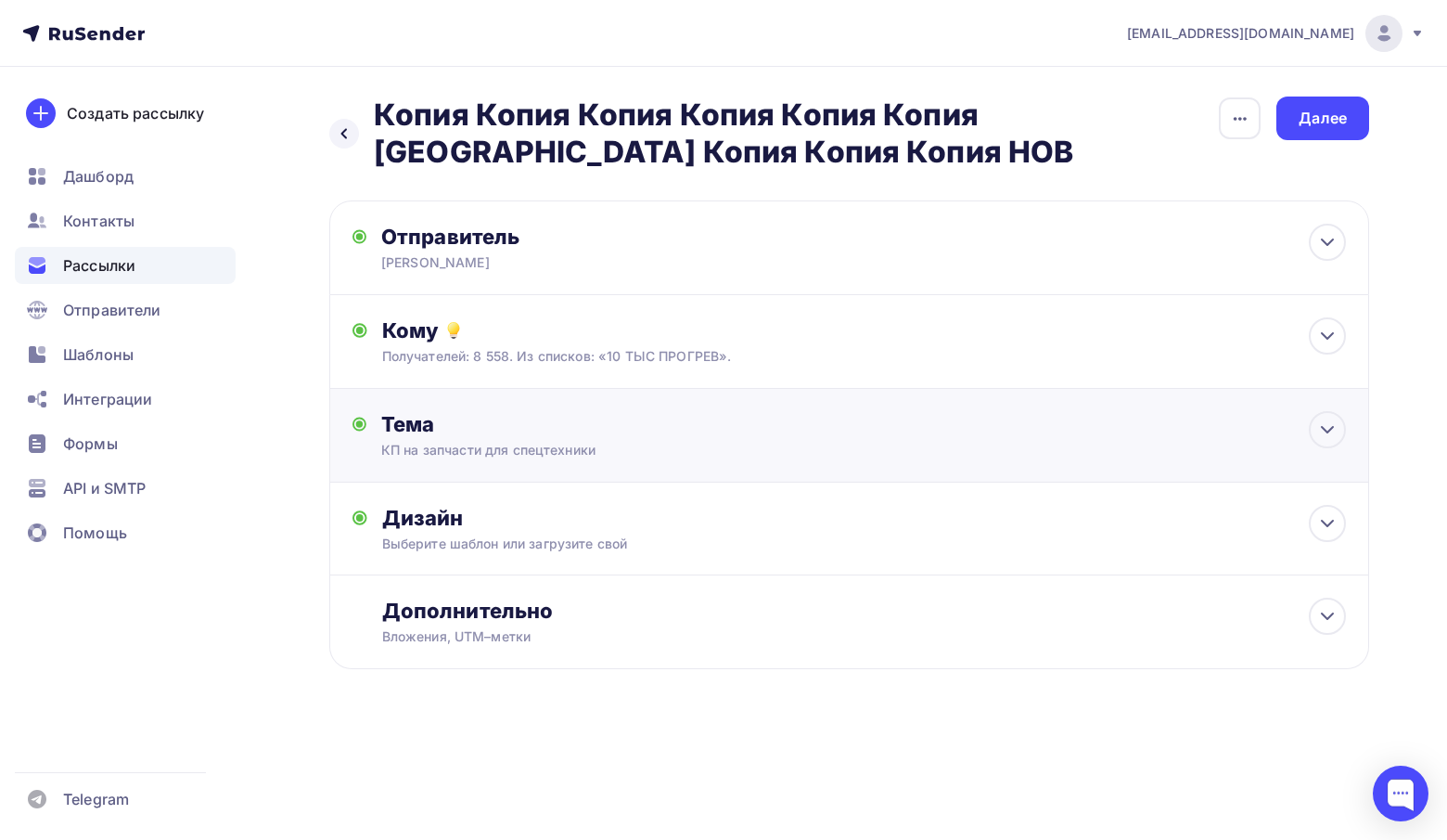
click at [463, 445] on div "КП на запчасти для спецтехники" at bounding box center [546, 449] width 330 height 19
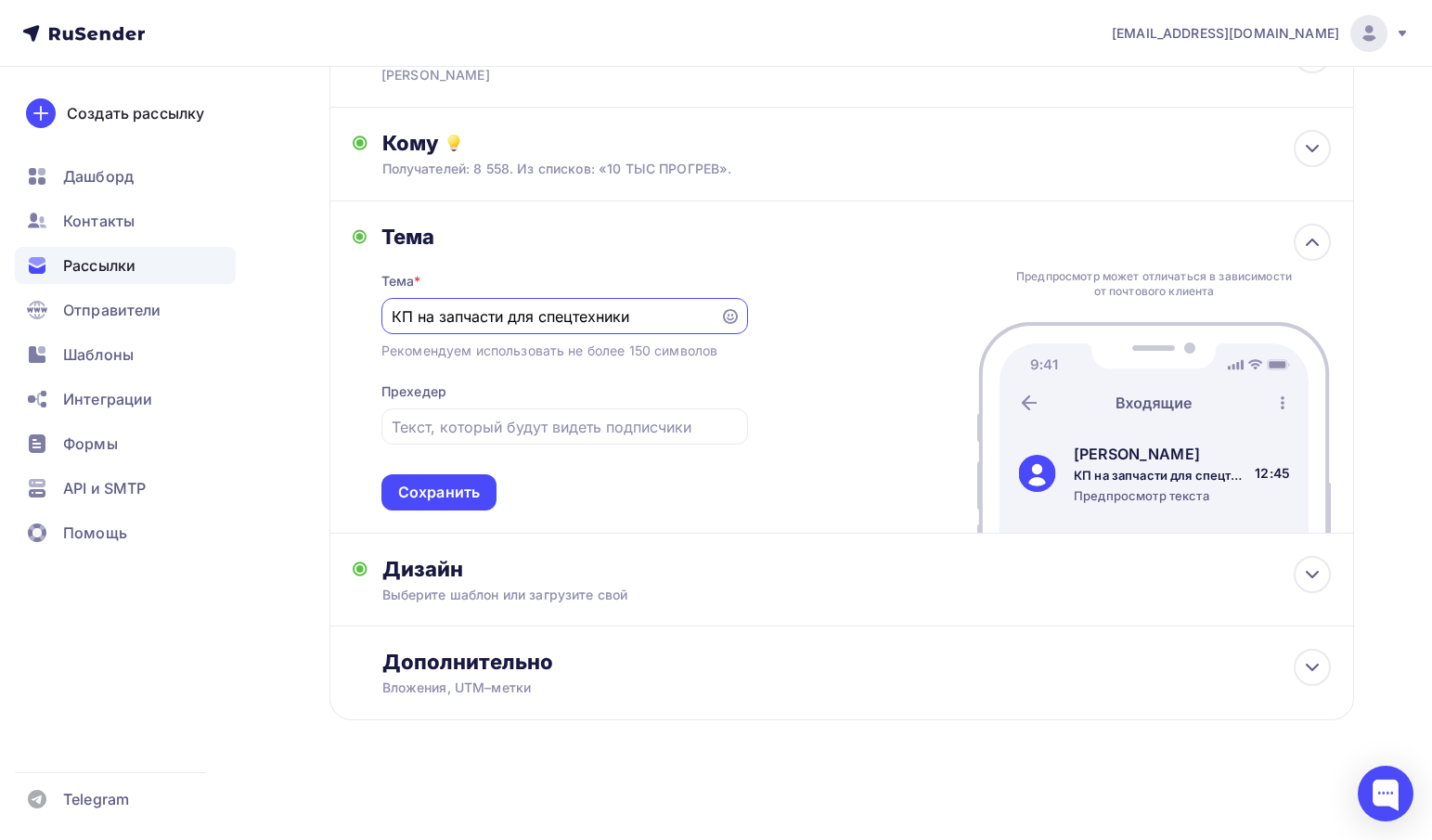
scroll to position [190, 0]
click at [454, 484] on div "Сохранить" at bounding box center [438, 491] width 82 height 21
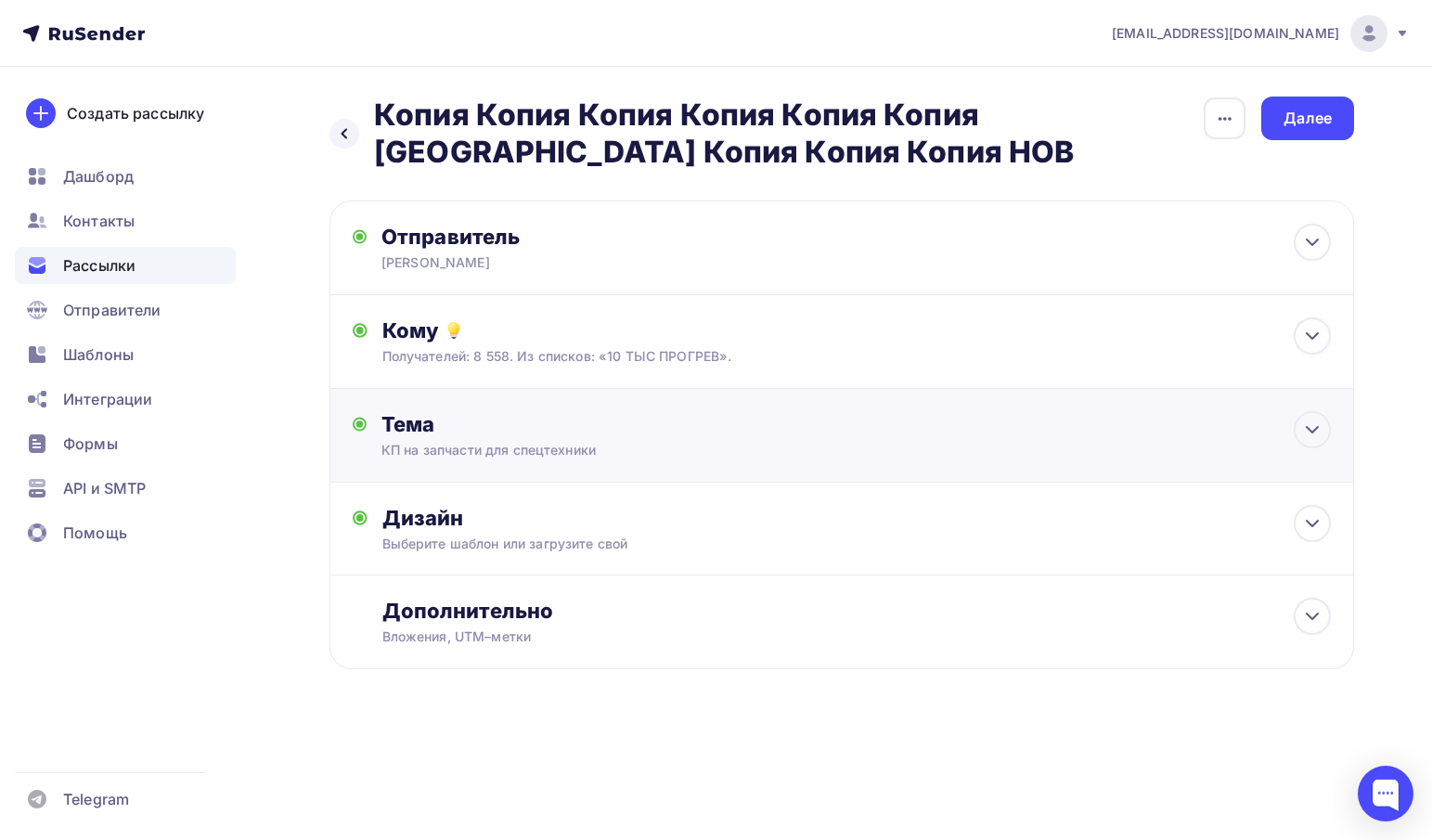
scroll to position [0, 0]
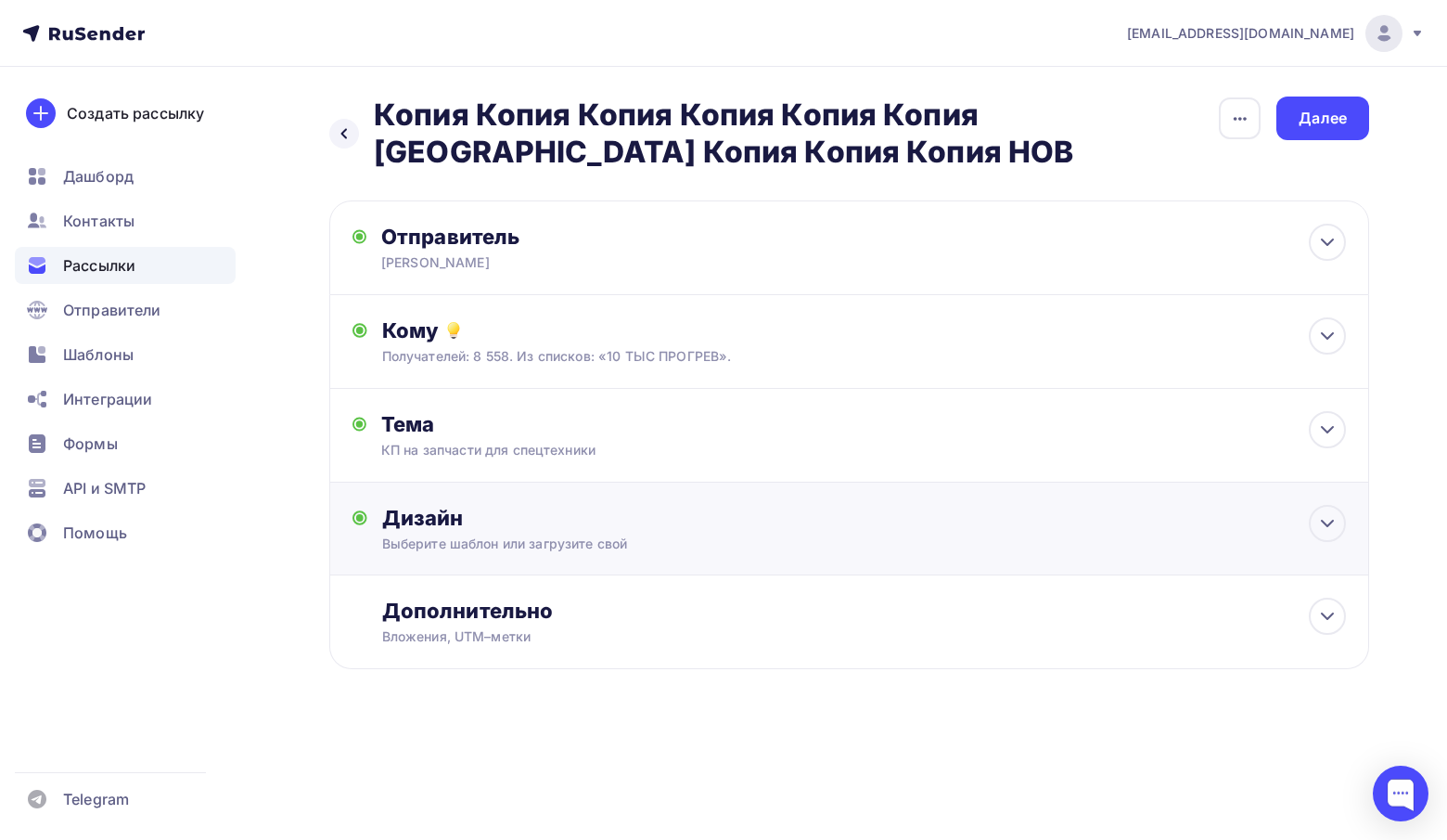
click at [449, 523] on div "Дизайн" at bounding box center [864, 517] width 964 height 26
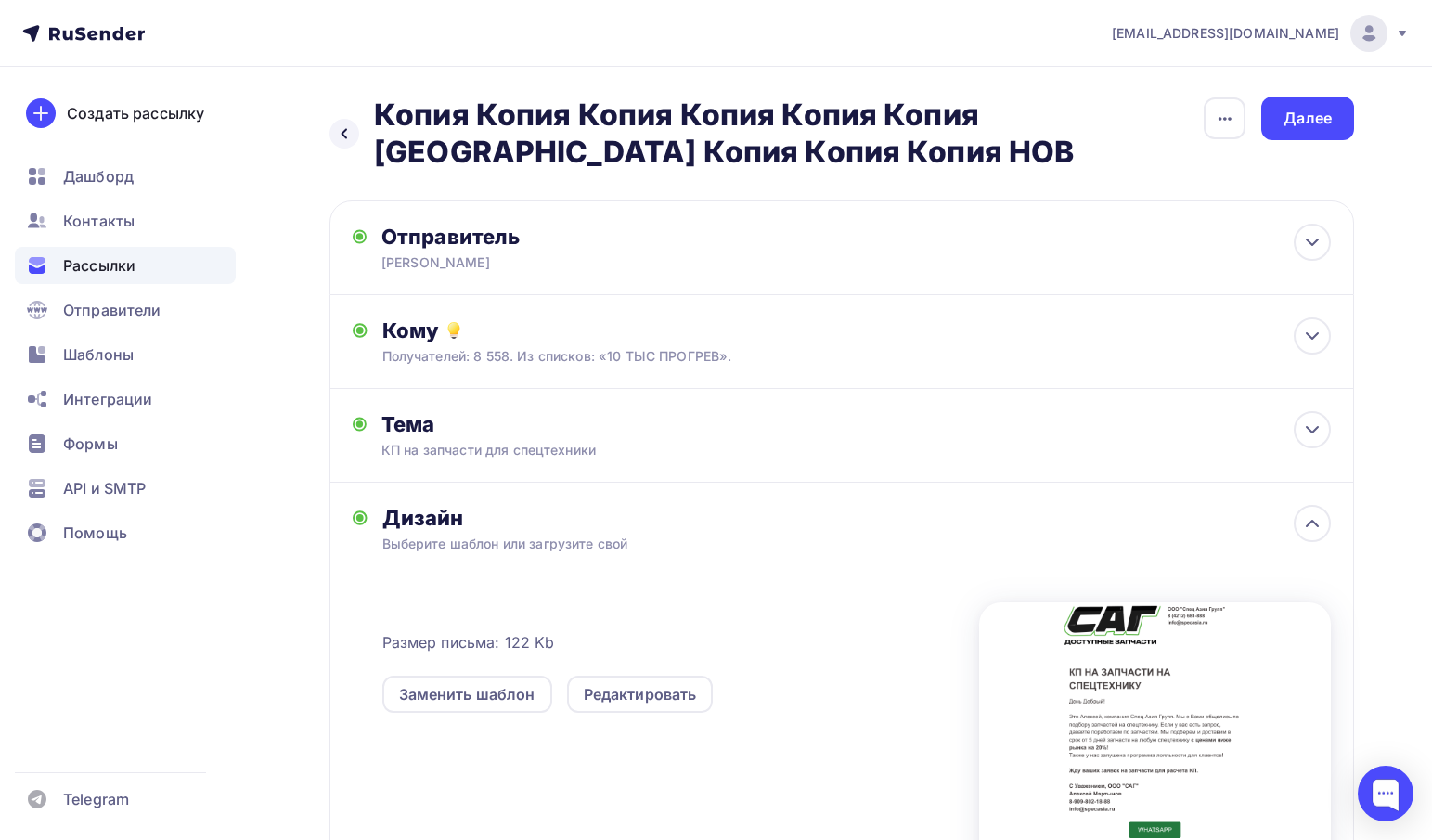
click at [612, 544] on div "Выберите шаблон или загрузите свой" at bounding box center [809, 543] width 854 height 19
click at [1229, 116] on icon "button" at bounding box center [1225, 119] width 22 height 22
click at [1166, 211] on div "Переименовать рассылку" at bounding box center [1126, 213] width 230 height 22
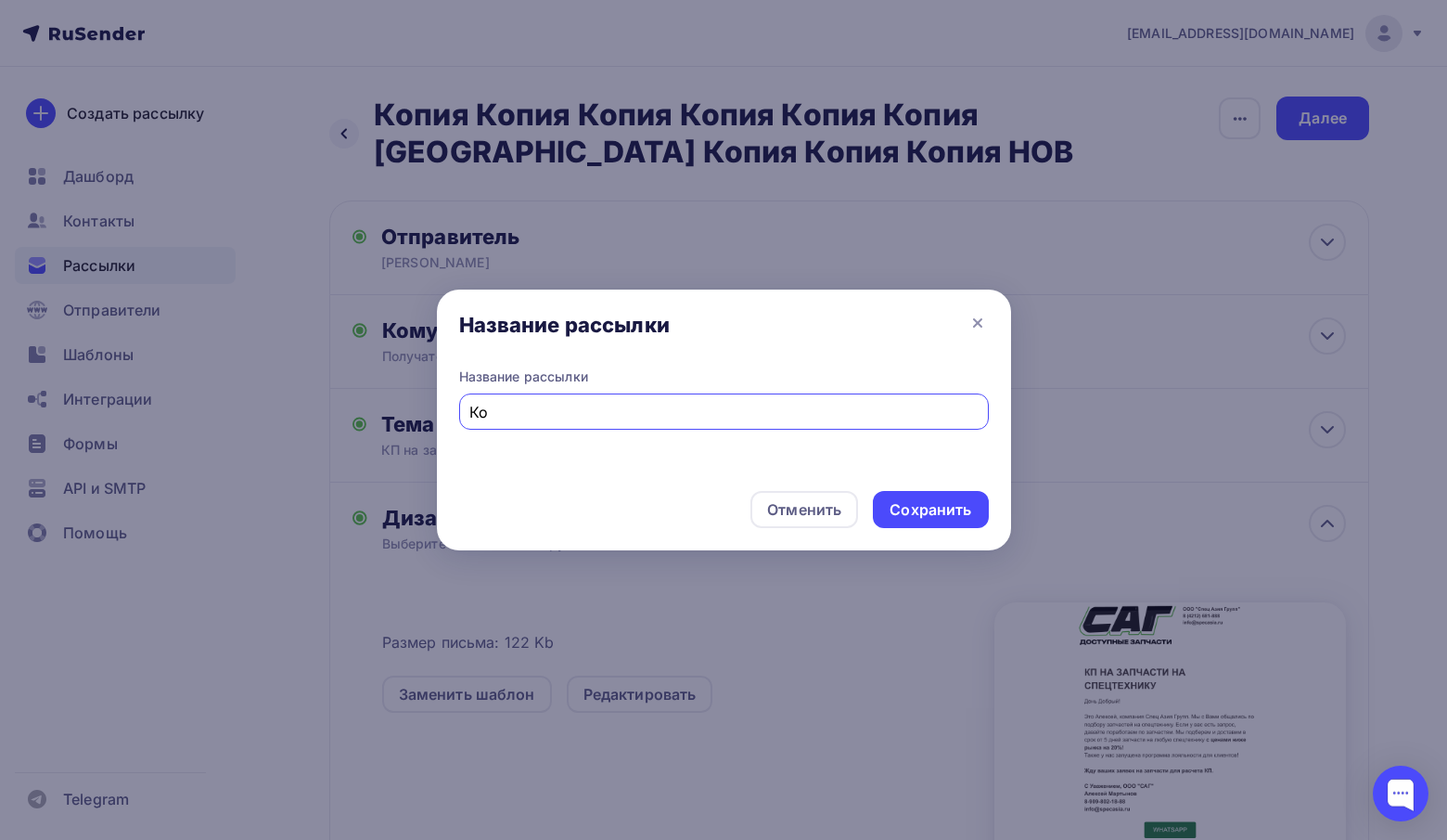
type input "К"
type input "10 тыс"
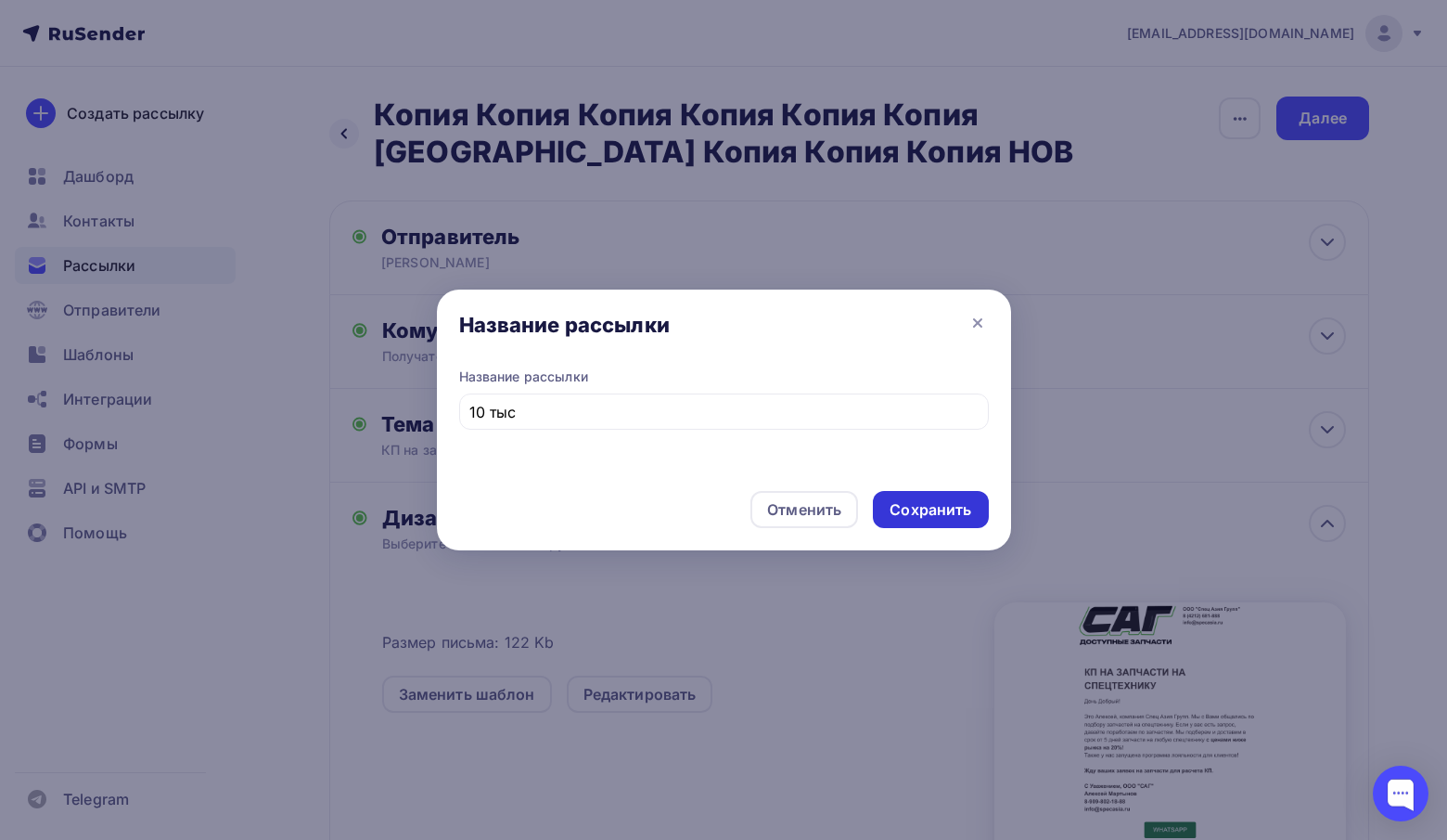
click at [930, 504] on div "Сохранить" at bounding box center [931, 509] width 82 height 21
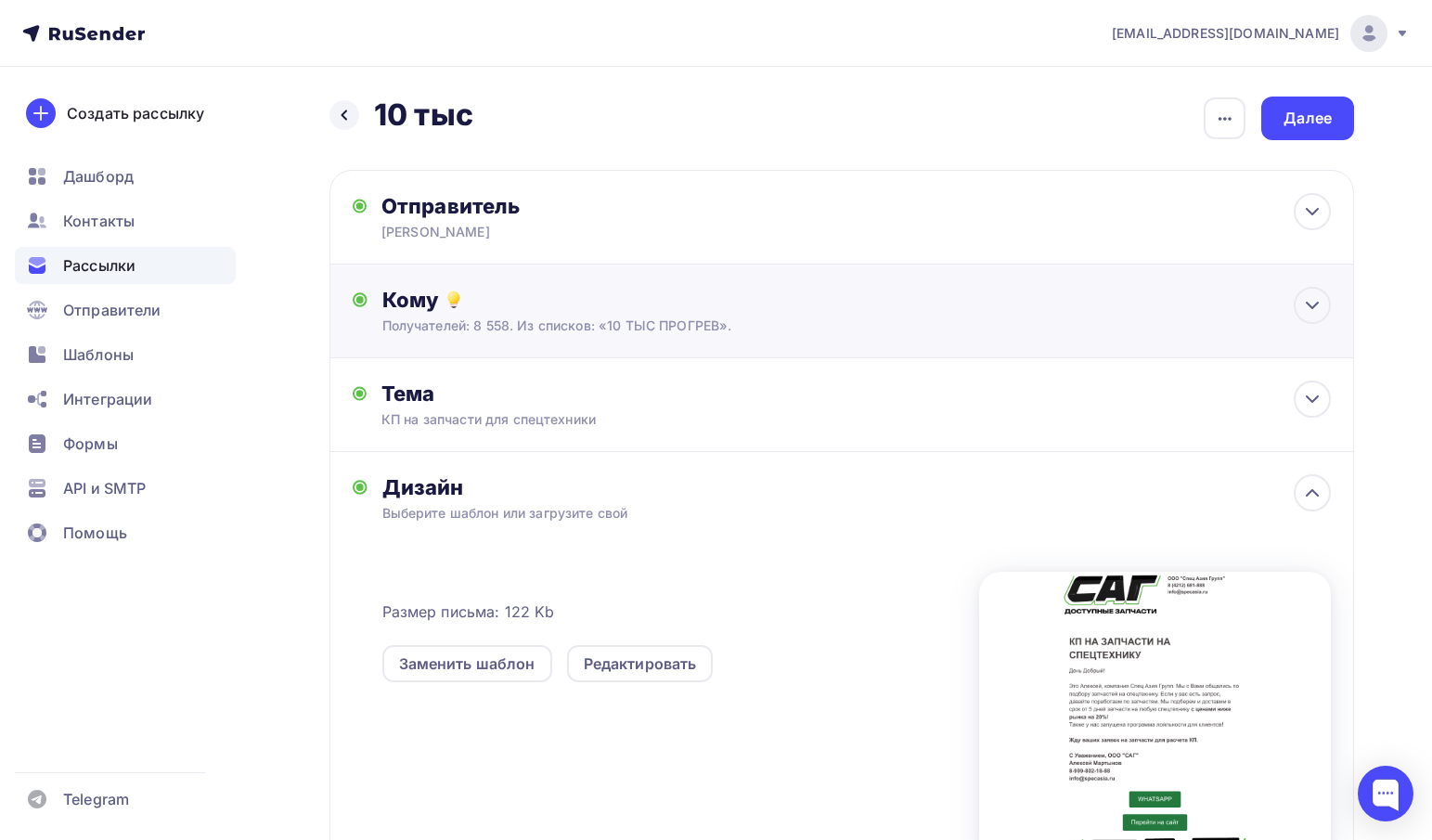
click at [678, 329] on div "Получателей: 8 558. Из списков: «10 ТЫС ПРОГРЕВ»." at bounding box center [809, 325] width 854 height 19
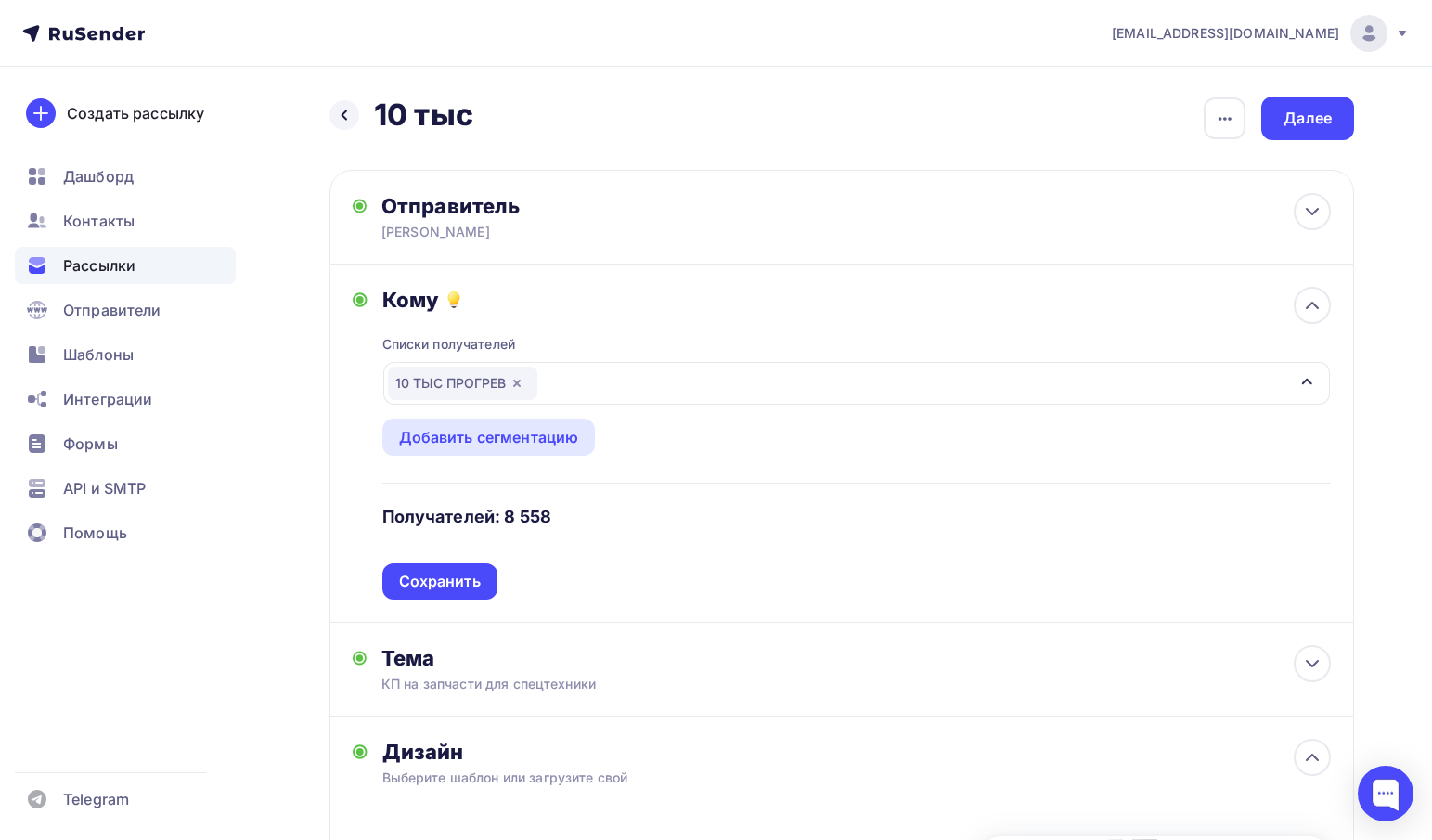
click at [520, 383] on icon "button" at bounding box center [516, 383] width 7 height 7
click at [520, 383] on div "Выберите список" at bounding box center [459, 384] width 144 height 34
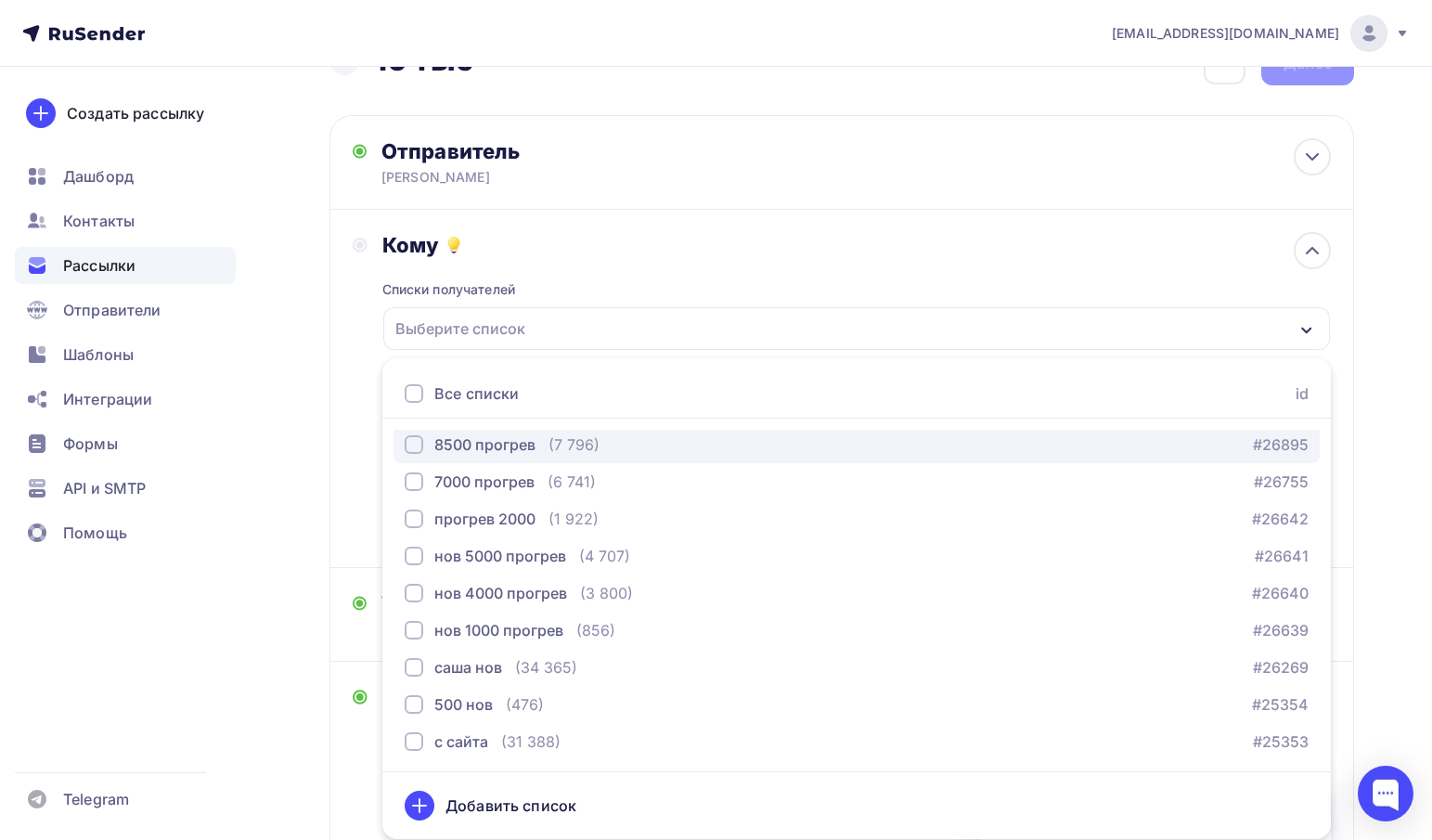
scroll to position [374, 0]
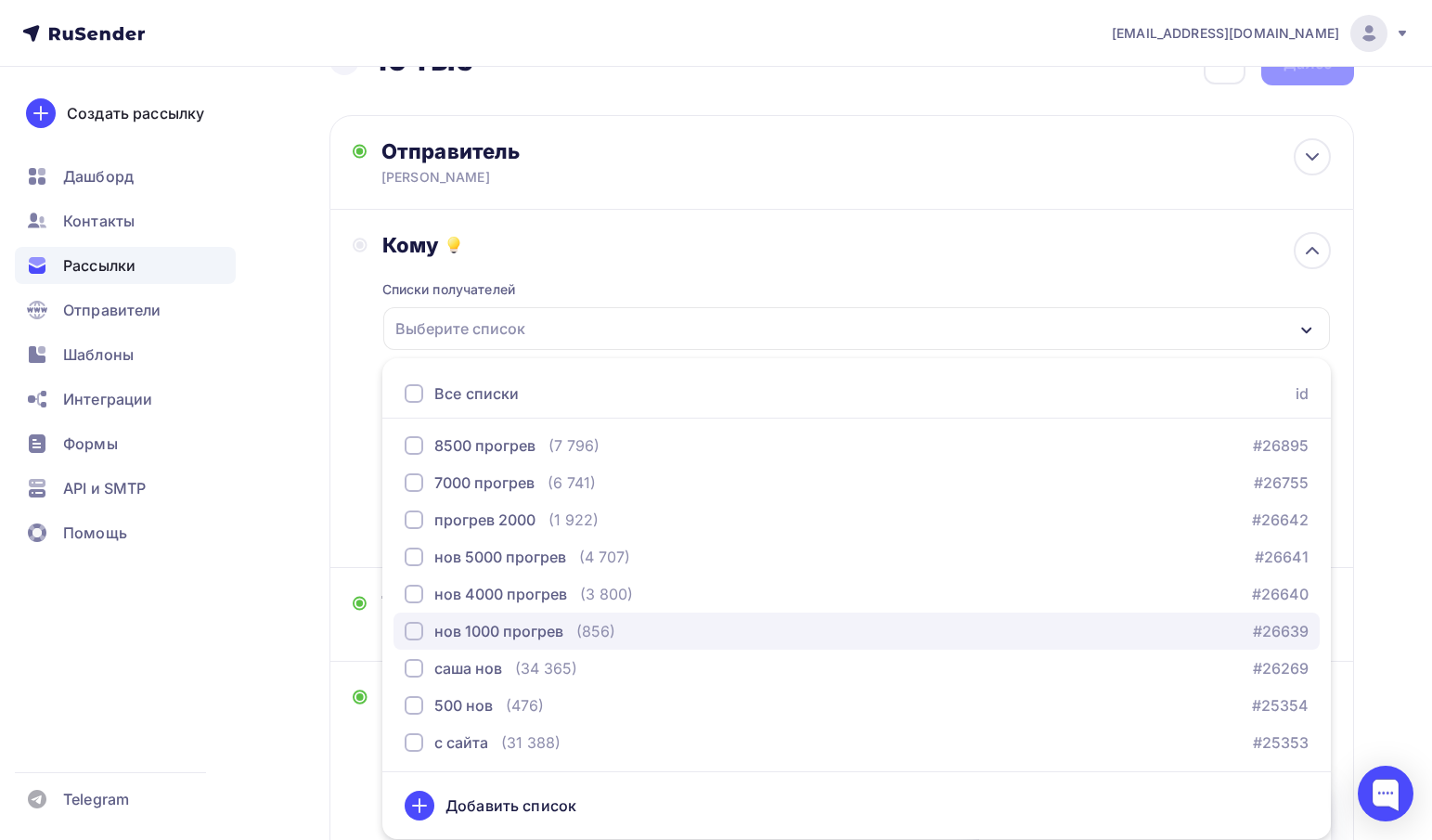
click at [451, 640] on div "нов 1000 прогрев" at bounding box center [498, 631] width 129 height 22
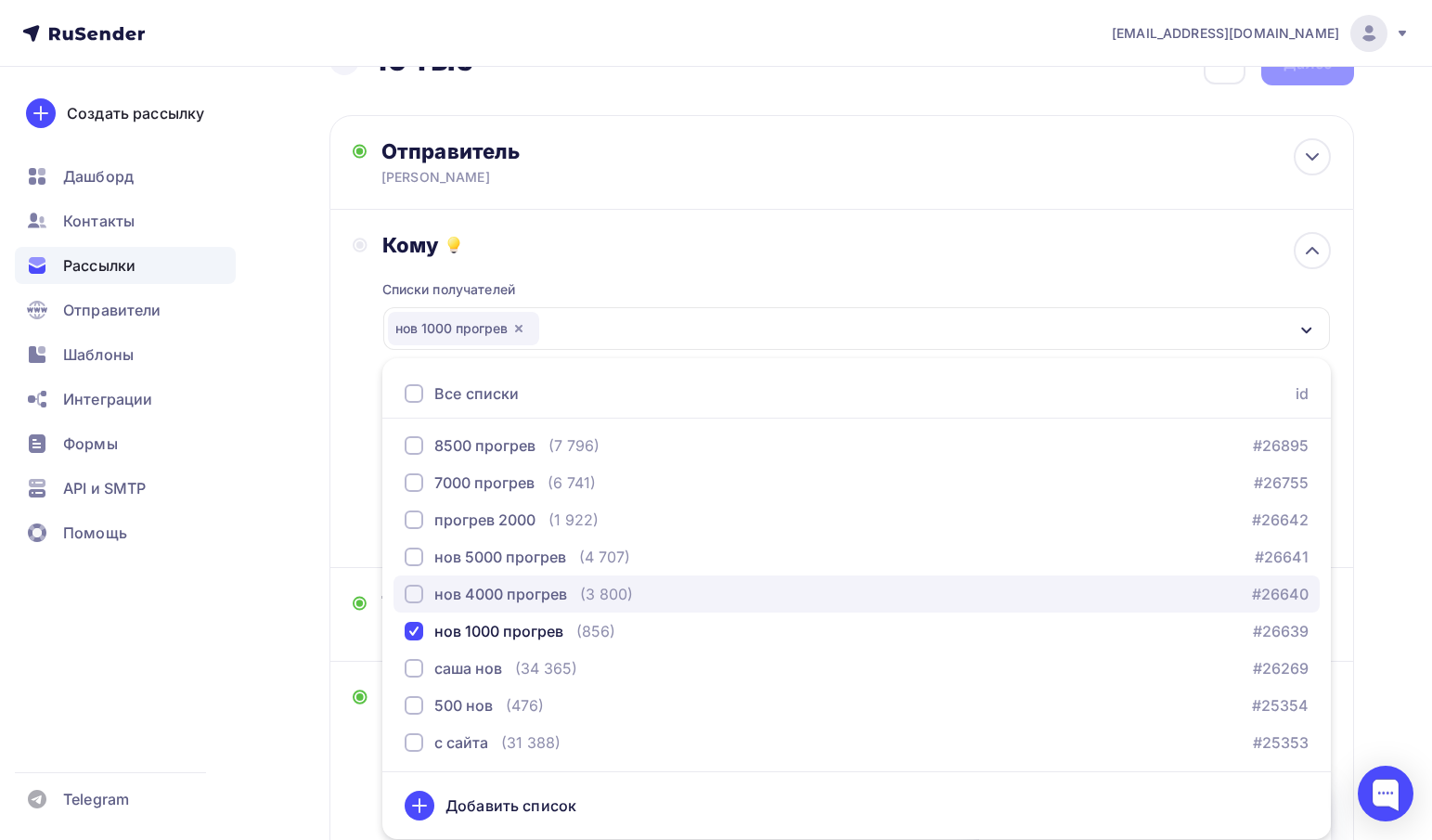
click at [452, 585] on div "нов 4000 прогрев" at bounding box center [500, 594] width 133 height 22
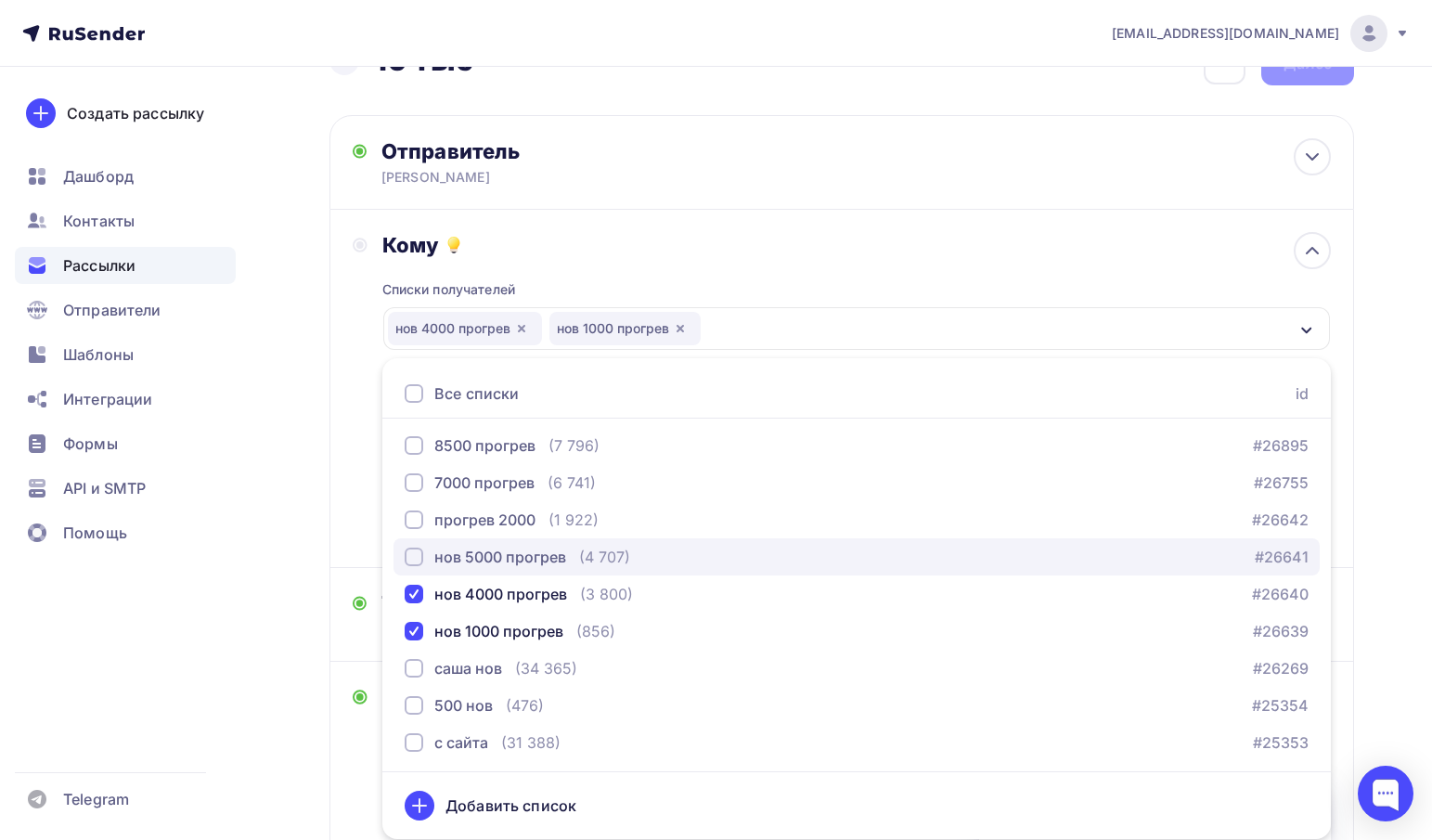
click at [459, 549] on div "нов 5000 прогрев" at bounding box center [500, 556] width 132 height 22
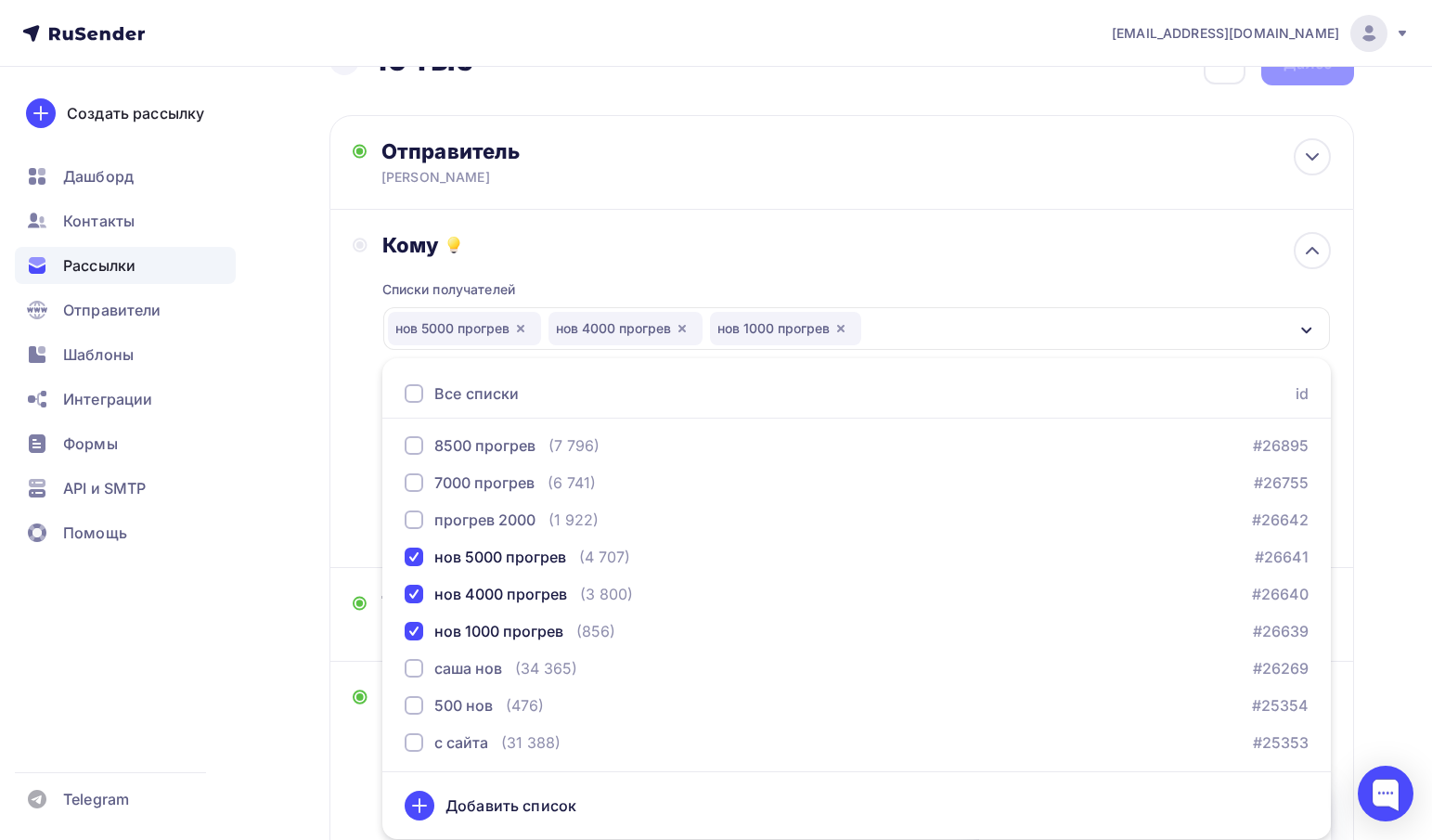
click at [742, 241] on div "Кому" at bounding box center [856, 245] width 948 height 26
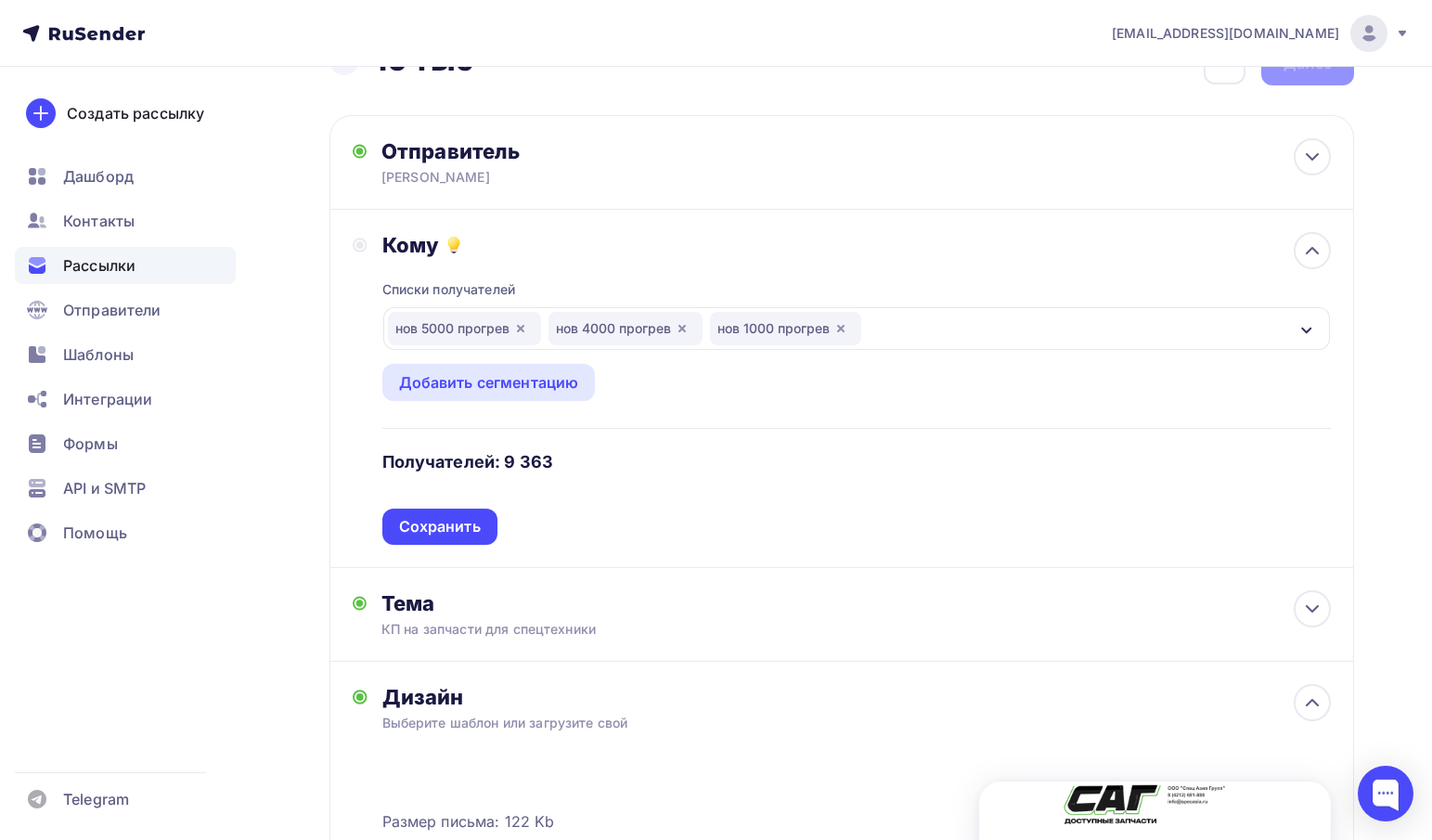
click at [742, 241] on div "Кому" at bounding box center [856, 245] width 948 height 26
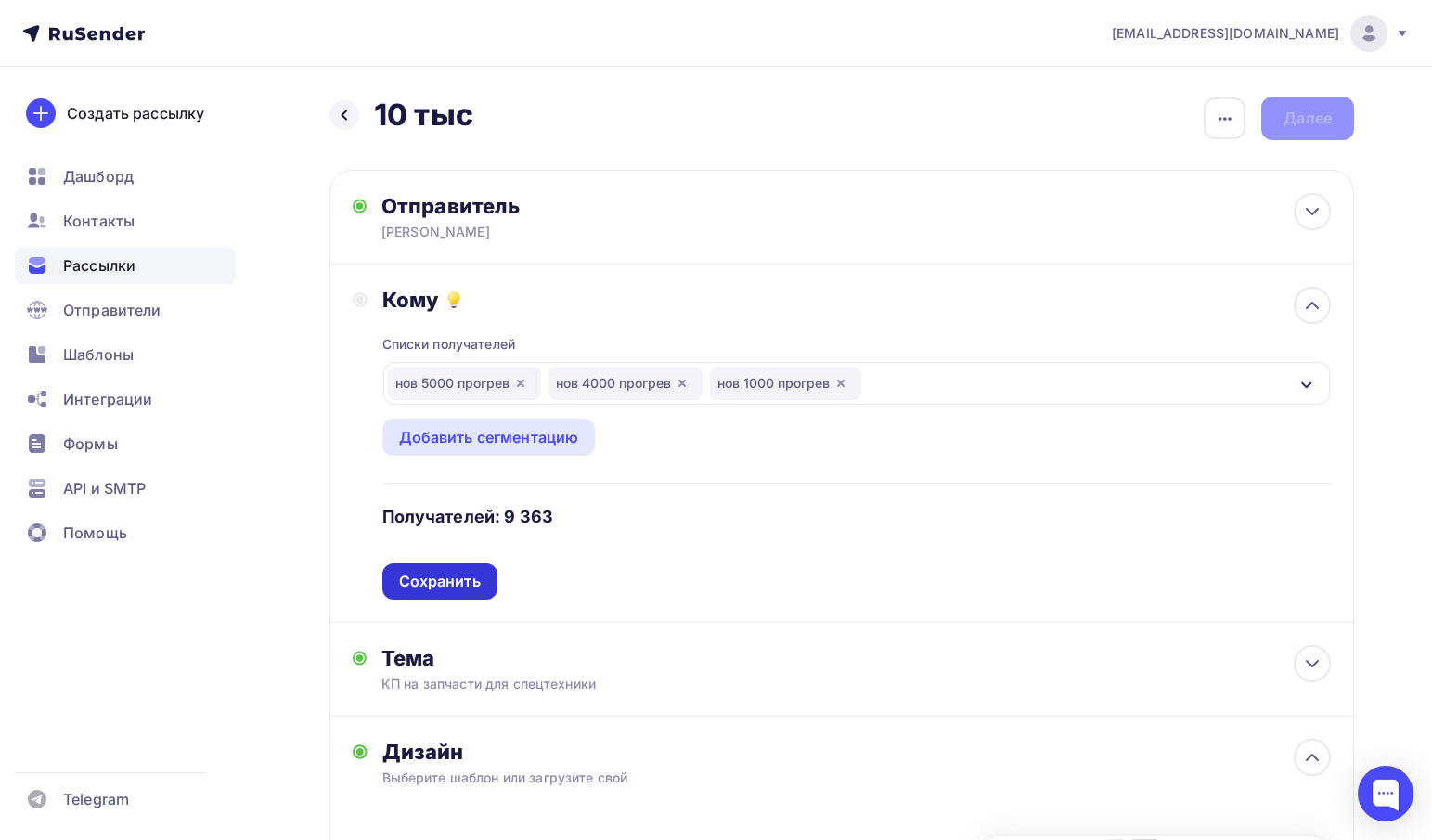
click at [429, 581] on div "Сохранить" at bounding box center [439, 581] width 82 height 21
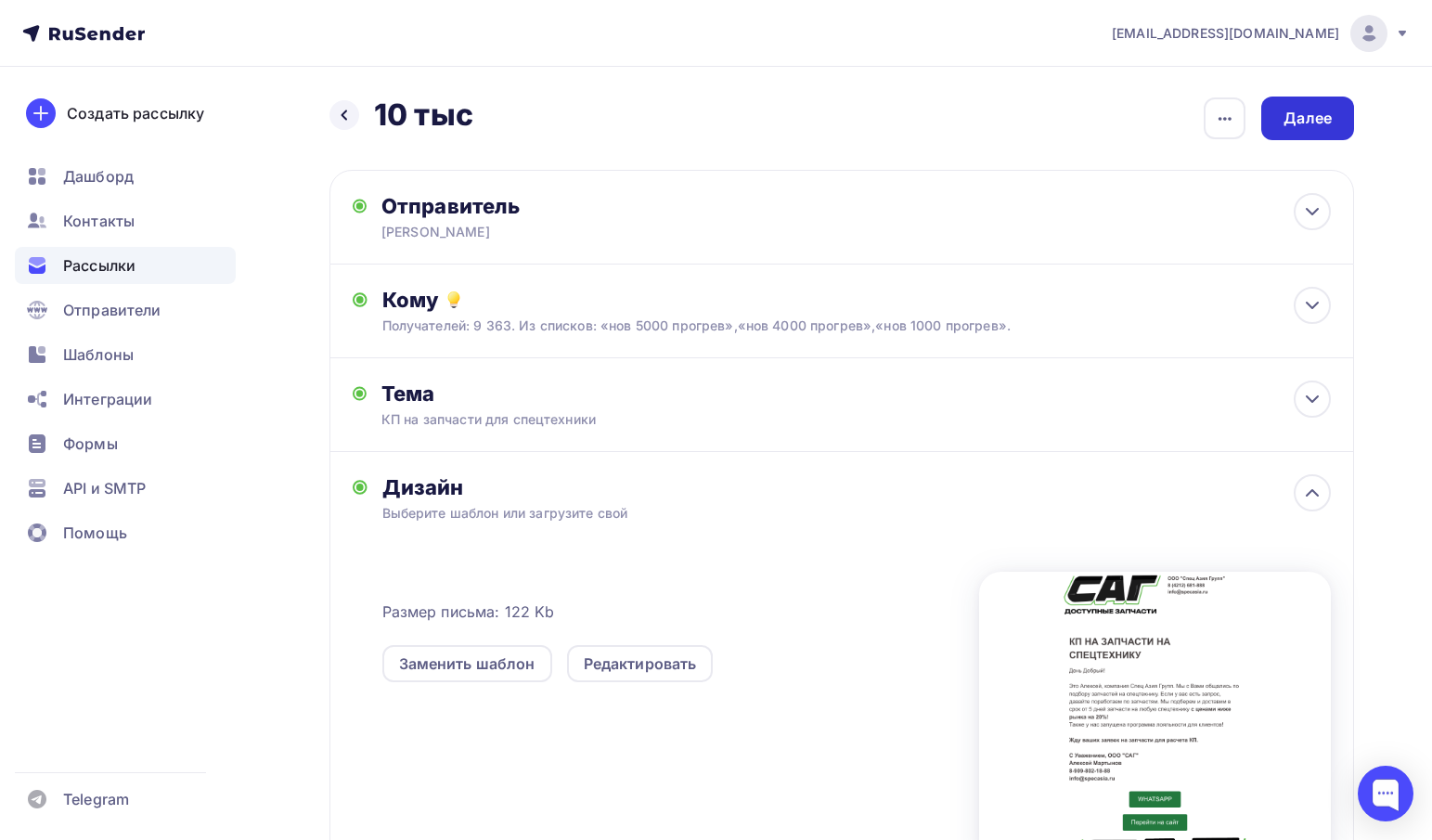
click at [1274, 126] on div "Далее" at bounding box center [1306, 119] width 93 height 44
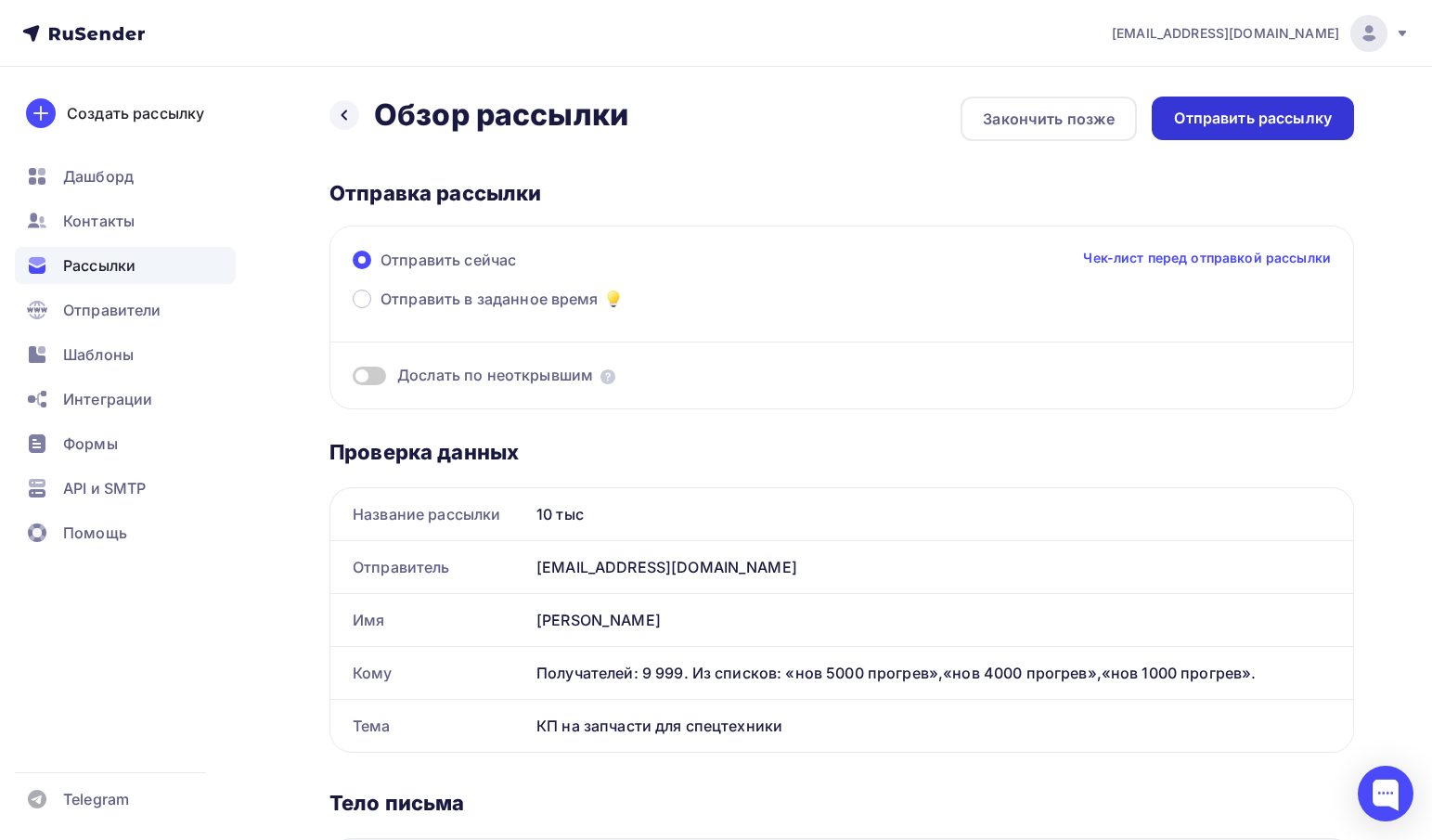
click at [1241, 124] on div "Отправить рассылку" at bounding box center [1253, 118] width 157 height 21
